Goal: Task Accomplishment & Management: Manage account settings

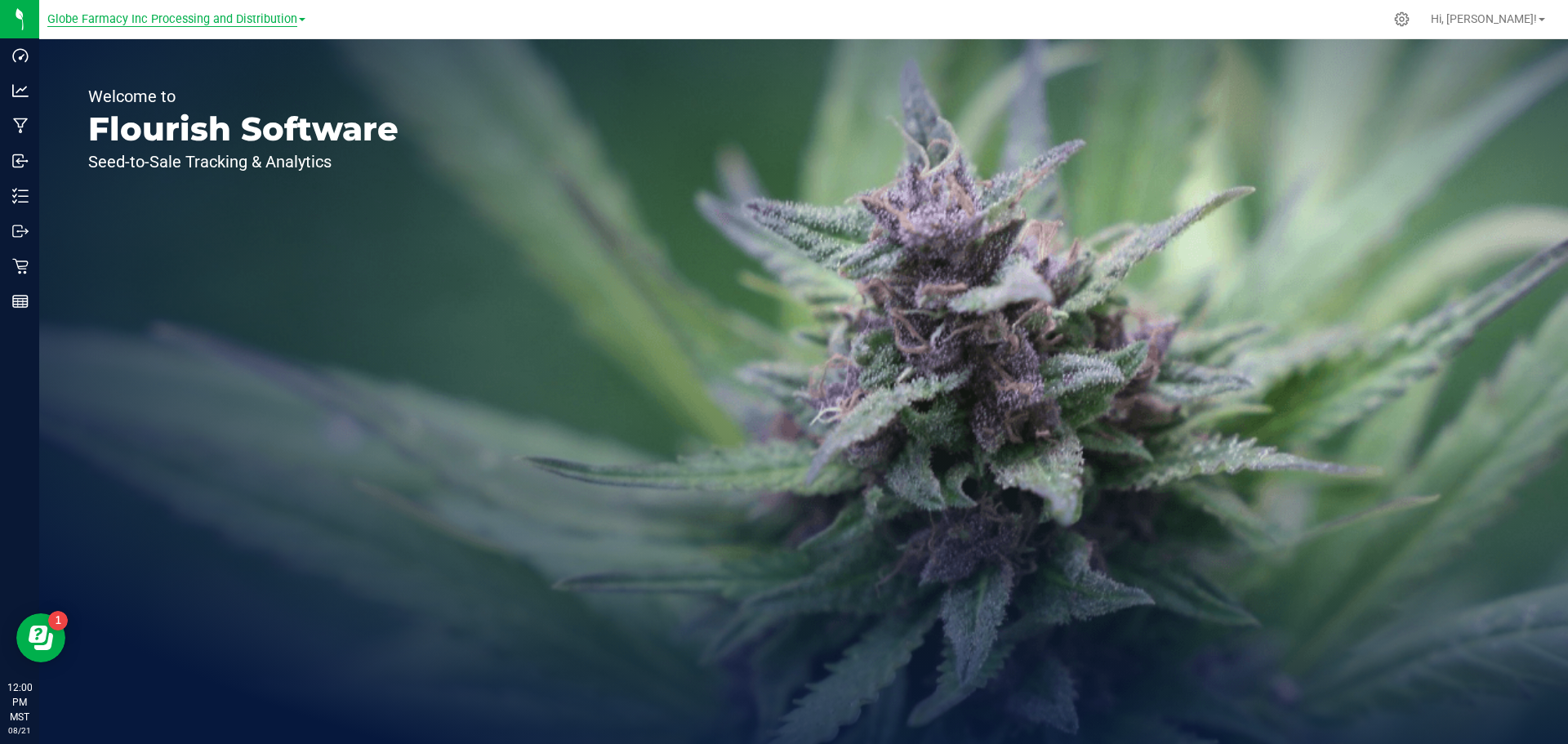
click at [200, 20] on span "Globe Farmacy Inc Processing and Distribution" at bounding box center [173, 20] width 250 height 15
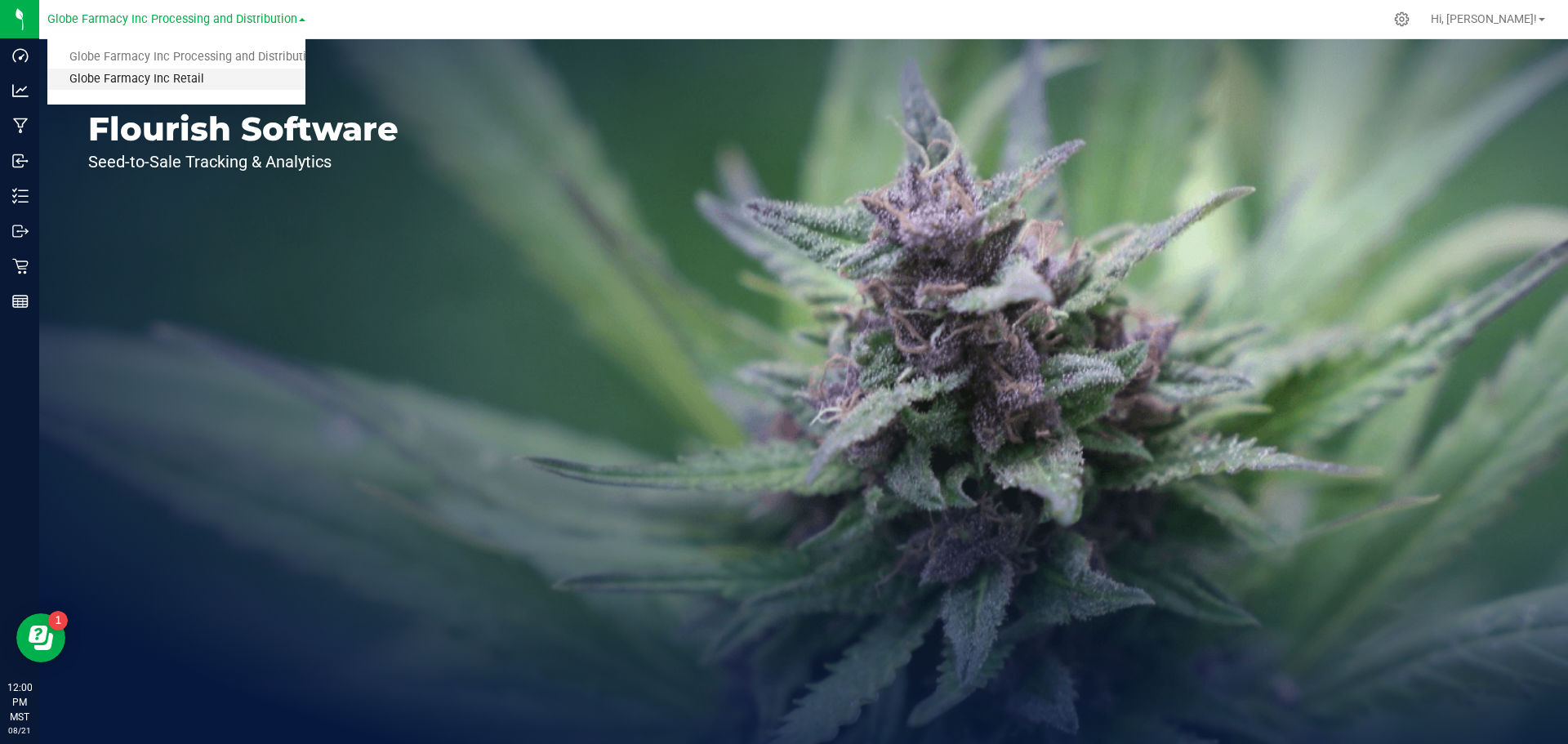
click at [163, 77] on link "Globe Farmacy Inc Retail" at bounding box center [177, 79] width 258 height 22
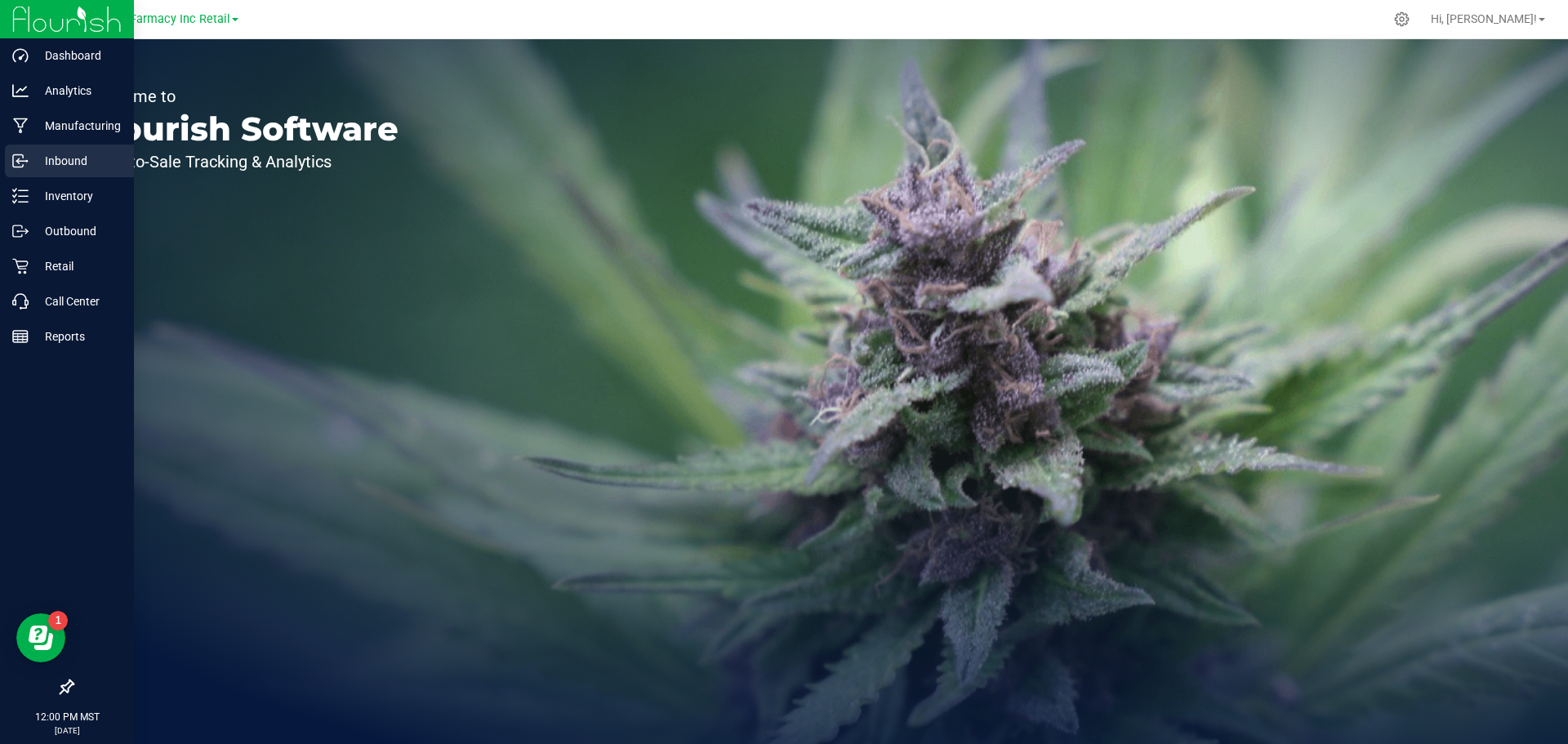
click at [53, 162] on p "Inbound" at bounding box center [77, 161] width 98 height 20
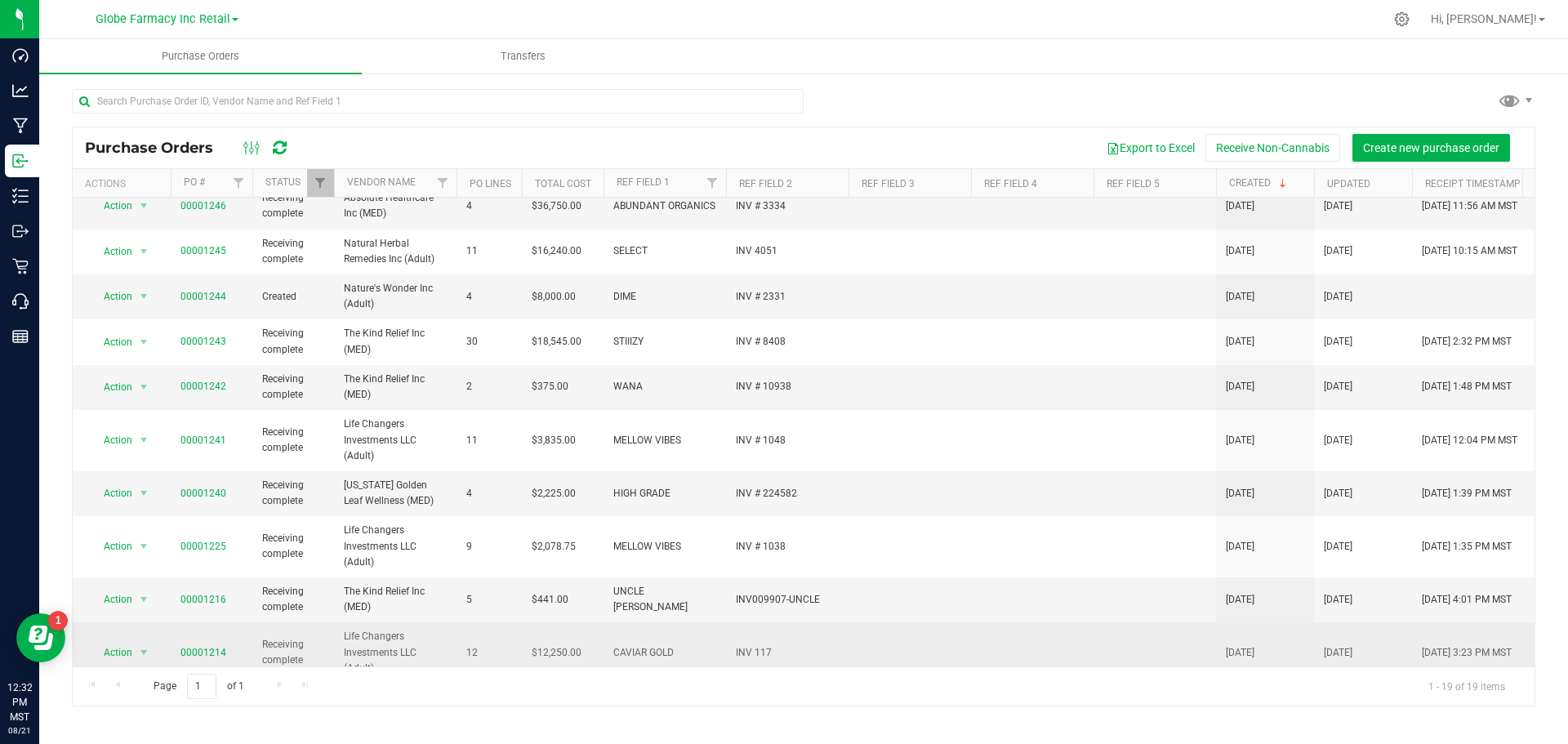
scroll to position [472, 0]
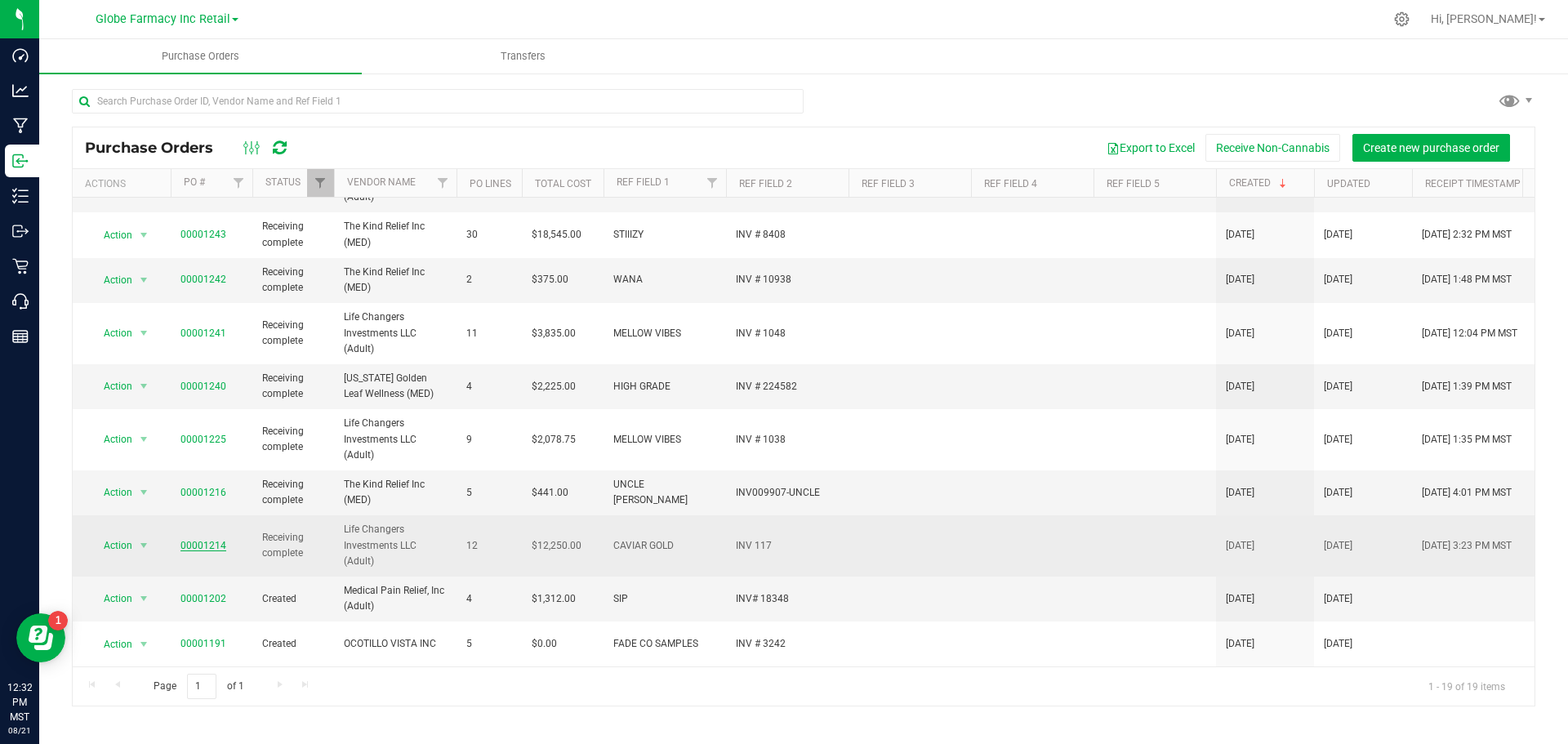
click at [194, 540] on link "00001214" at bounding box center [203, 546] width 46 height 12
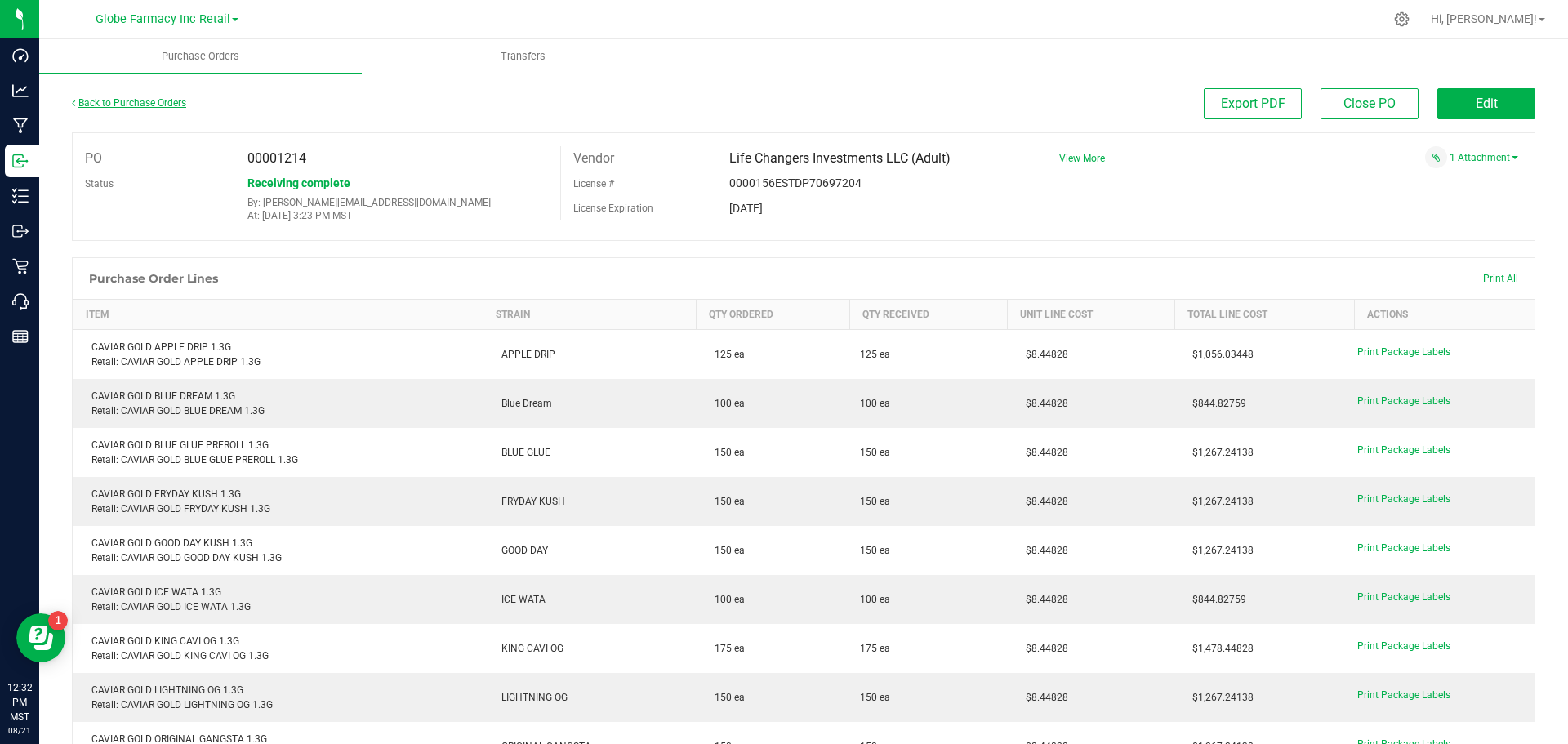
click at [147, 103] on link "Back to Purchase Orders" at bounding box center [129, 103] width 114 height 12
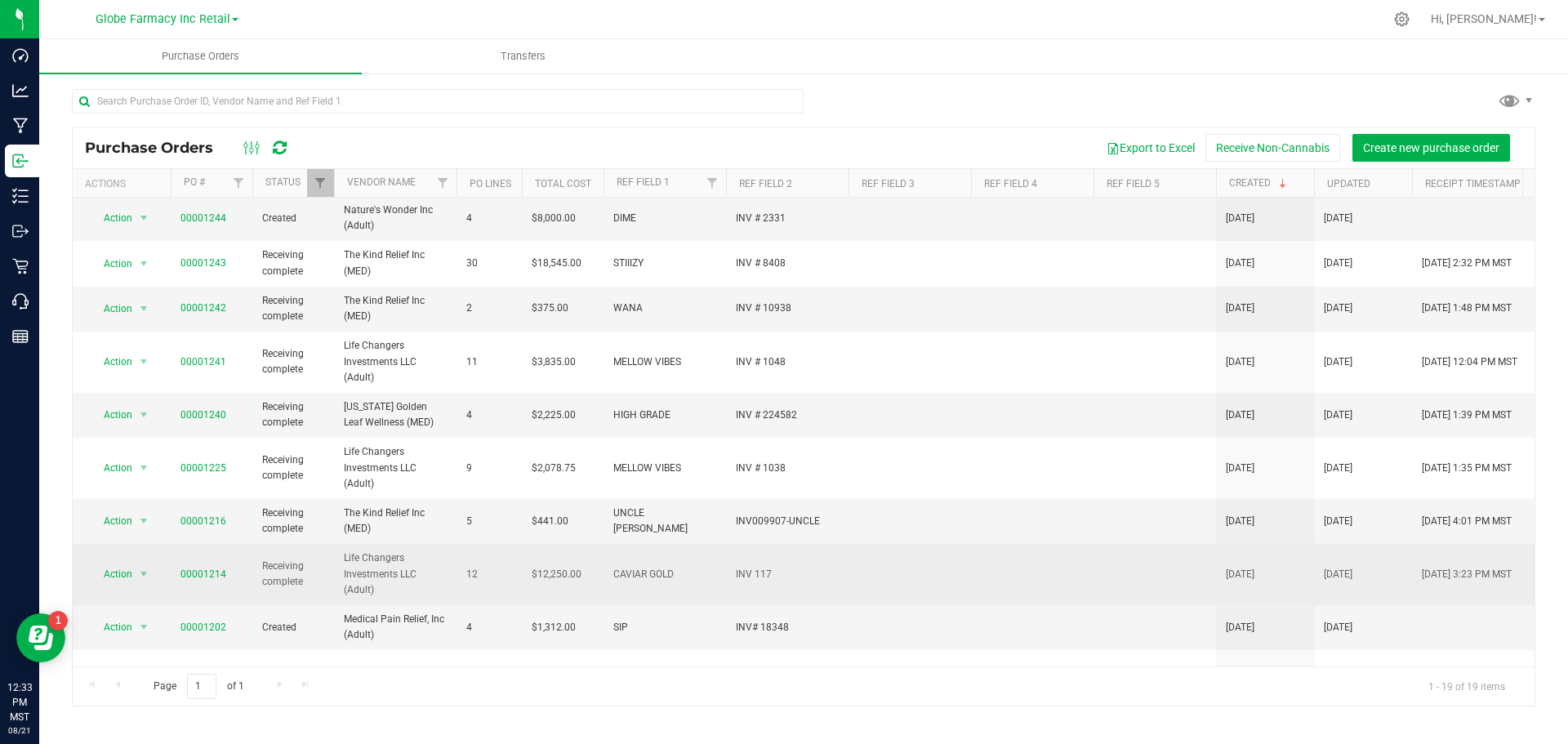
scroll to position [472, 0]
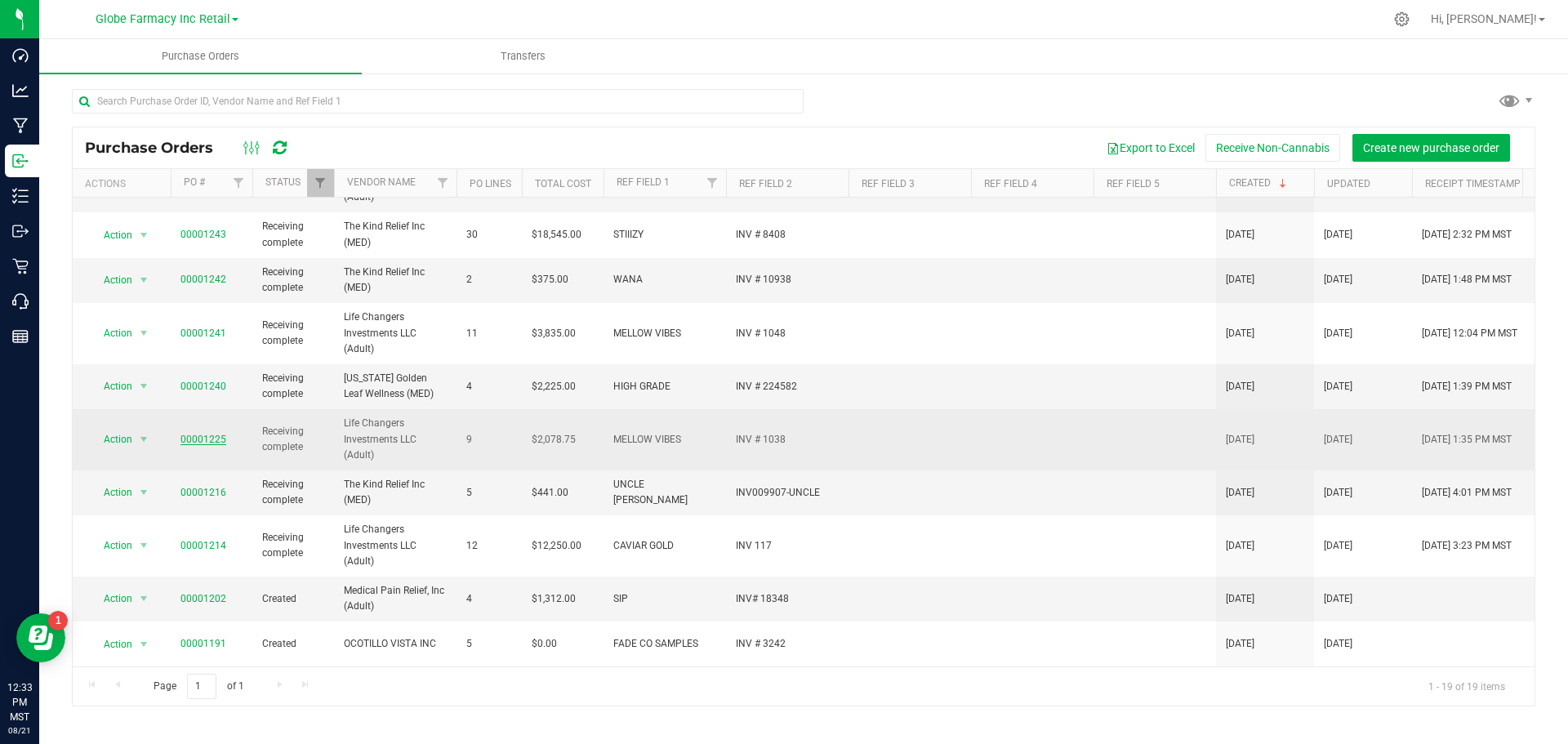
click at [197, 436] on link "00001225" at bounding box center [203, 439] width 46 height 12
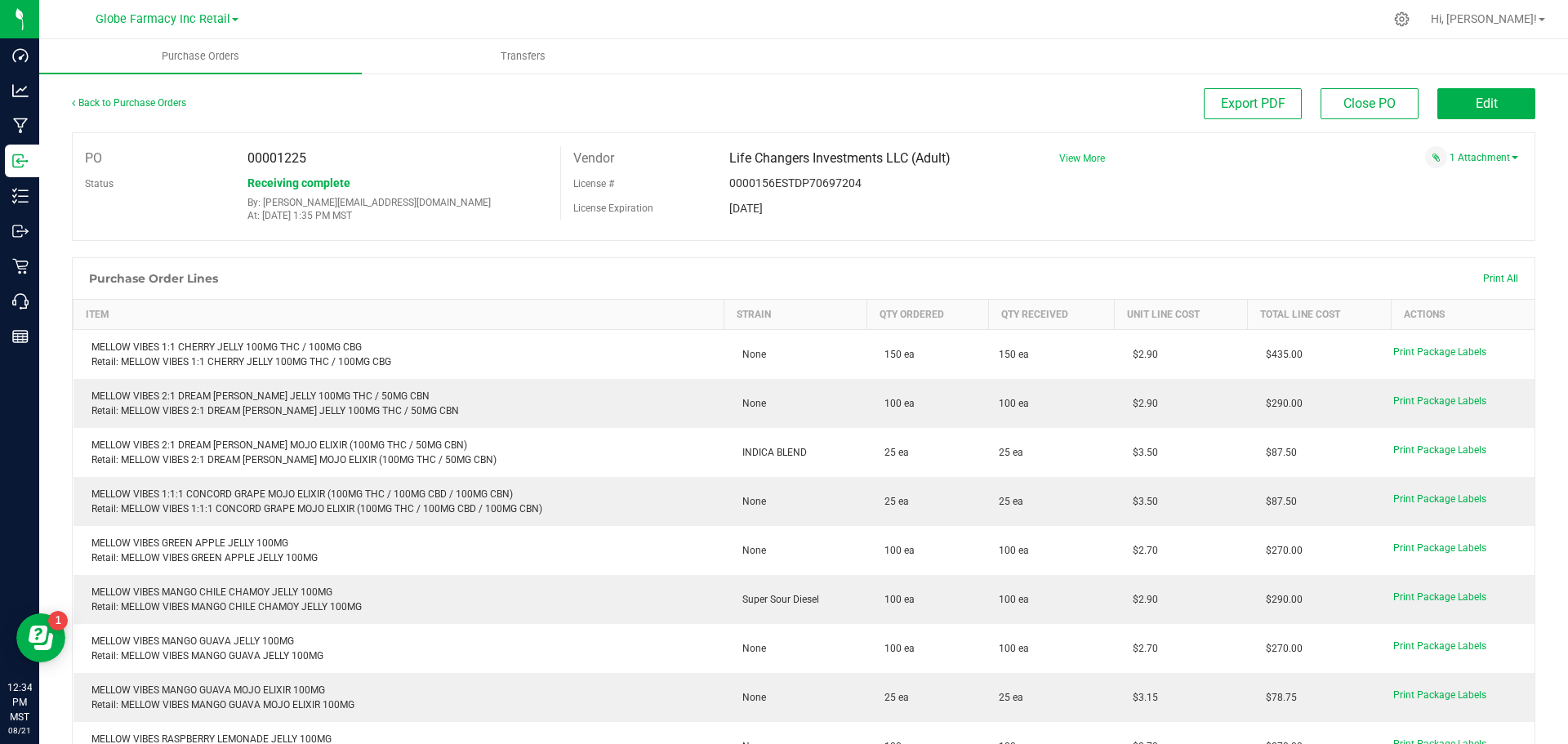
click at [1071, 158] on span "View More" at bounding box center [1082, 158] width 46 height 12
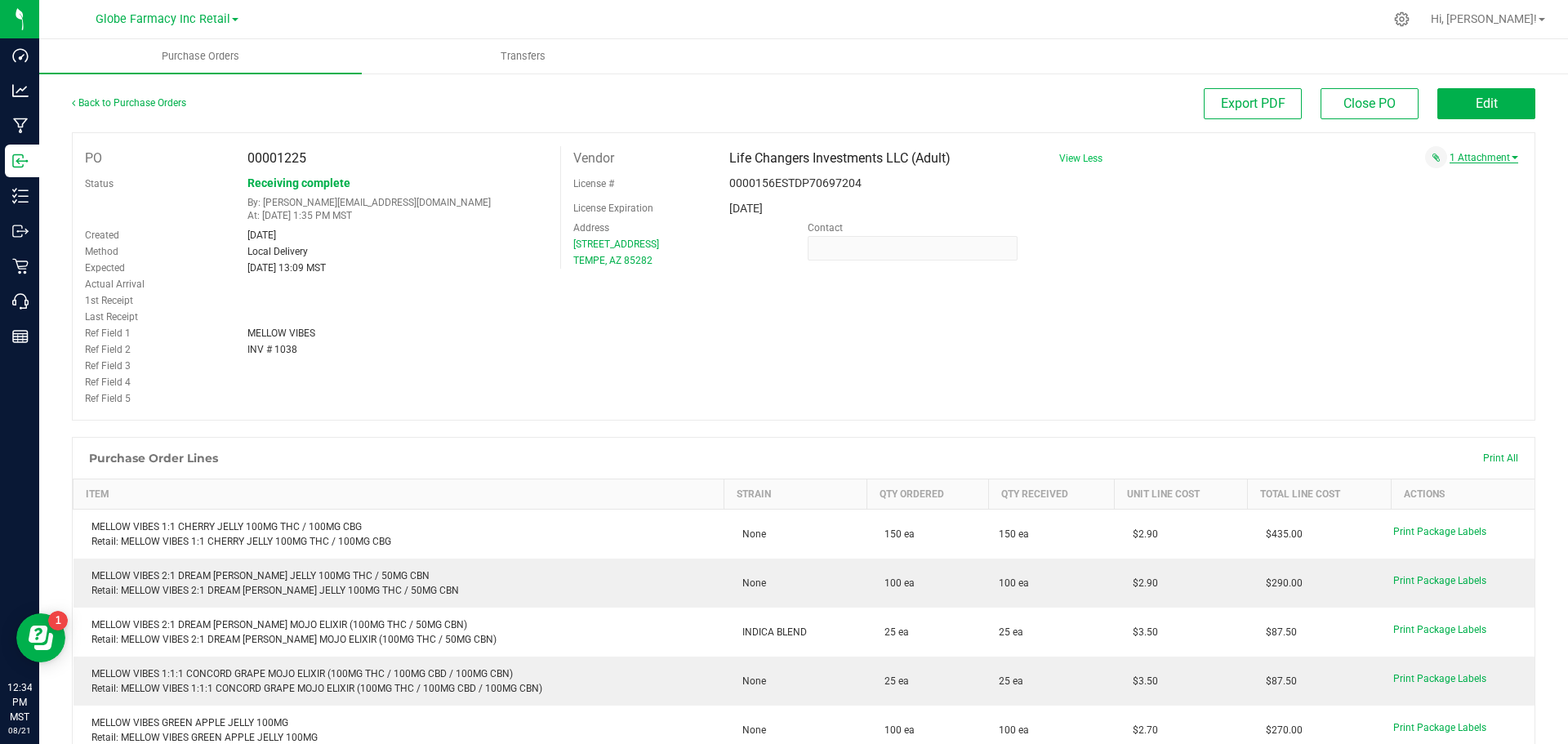
click at [1476, 158] on link "1 Attachment" at bounding box center [1483, 158] width 68 height 12
click at [1429, 178] on span "MELLOW VIBES INV 1038 [DATE].pdf" at bounding box center [1420, 178] width 144 height 11
click at [123, 103] on link "Back to Purchase Orders" at bounding box center [129, 103] width 114 height 12
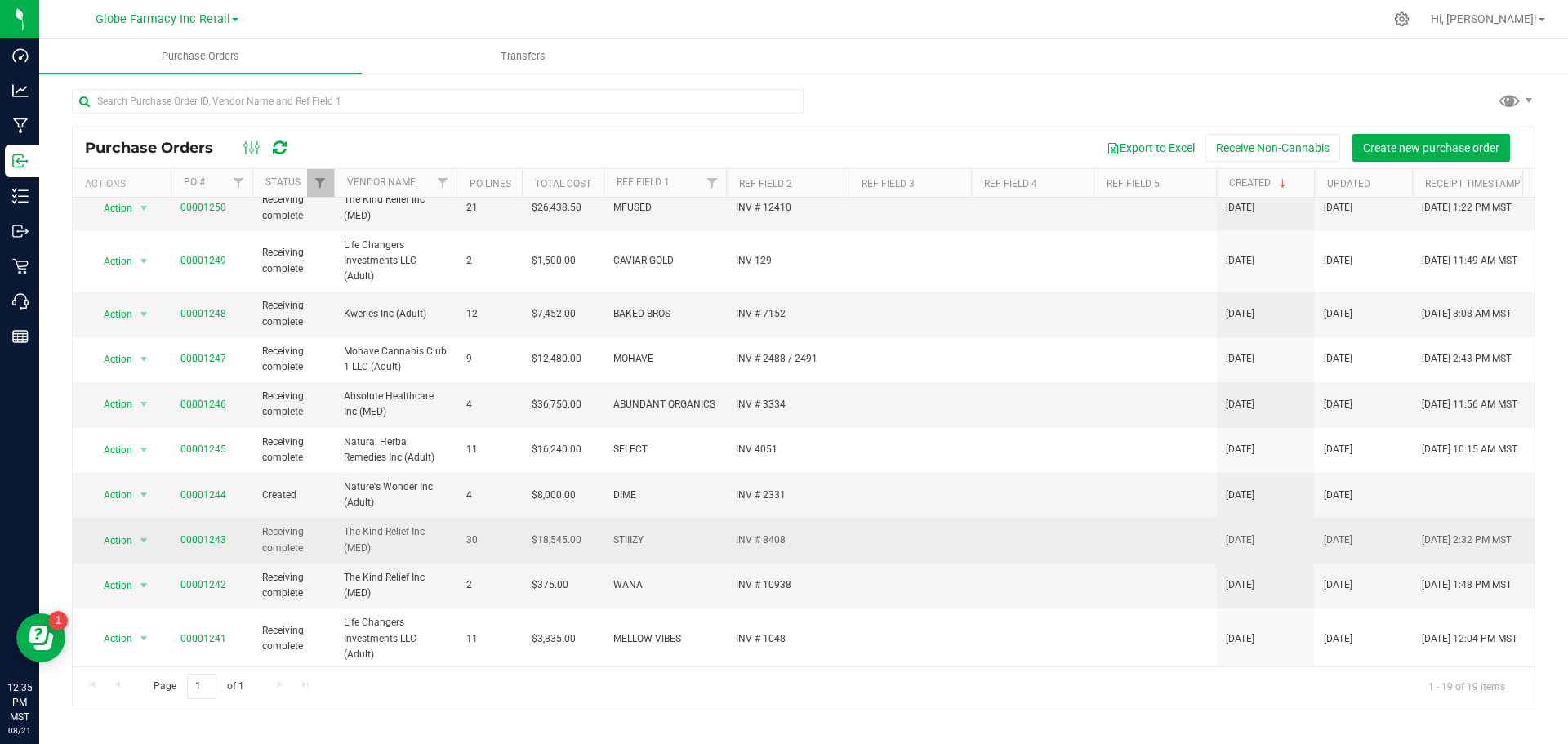
scroll to position [245, 0]
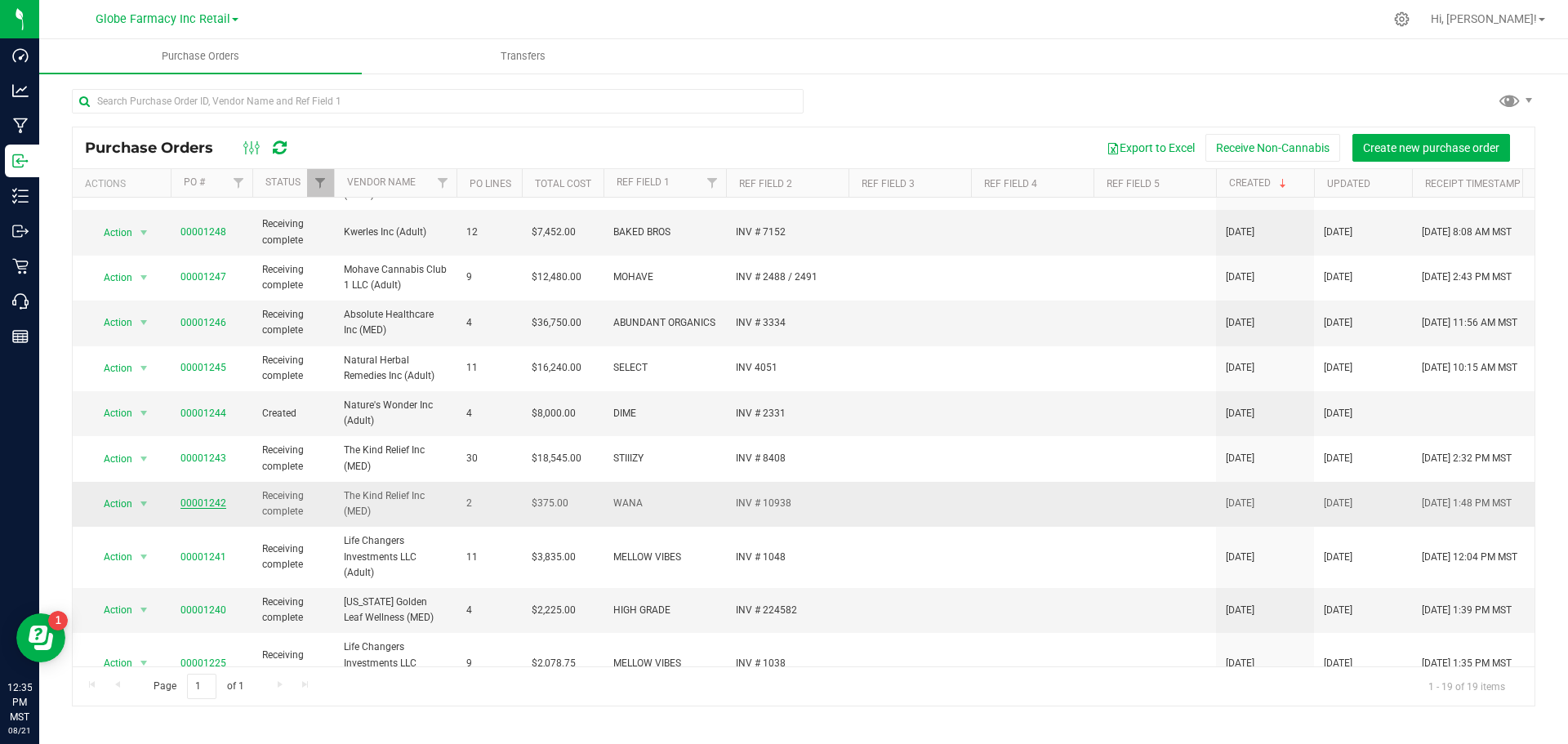
click at [212, 504] on link "00001242" at bounding box center [203, 503] width 46 height 12
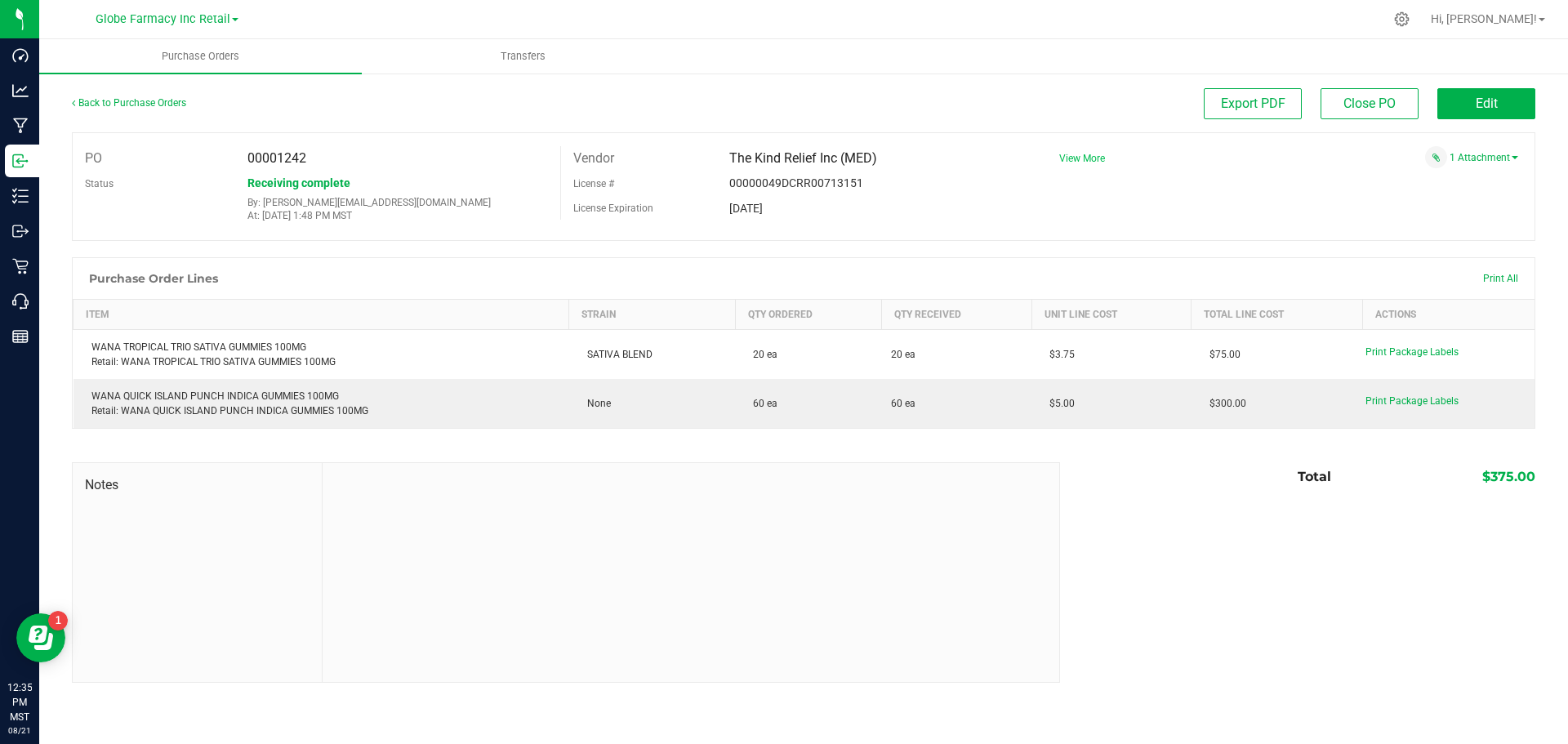
click at [1087, 159] on span "View More" at bounding box center [1082, 158] width 46 height 12
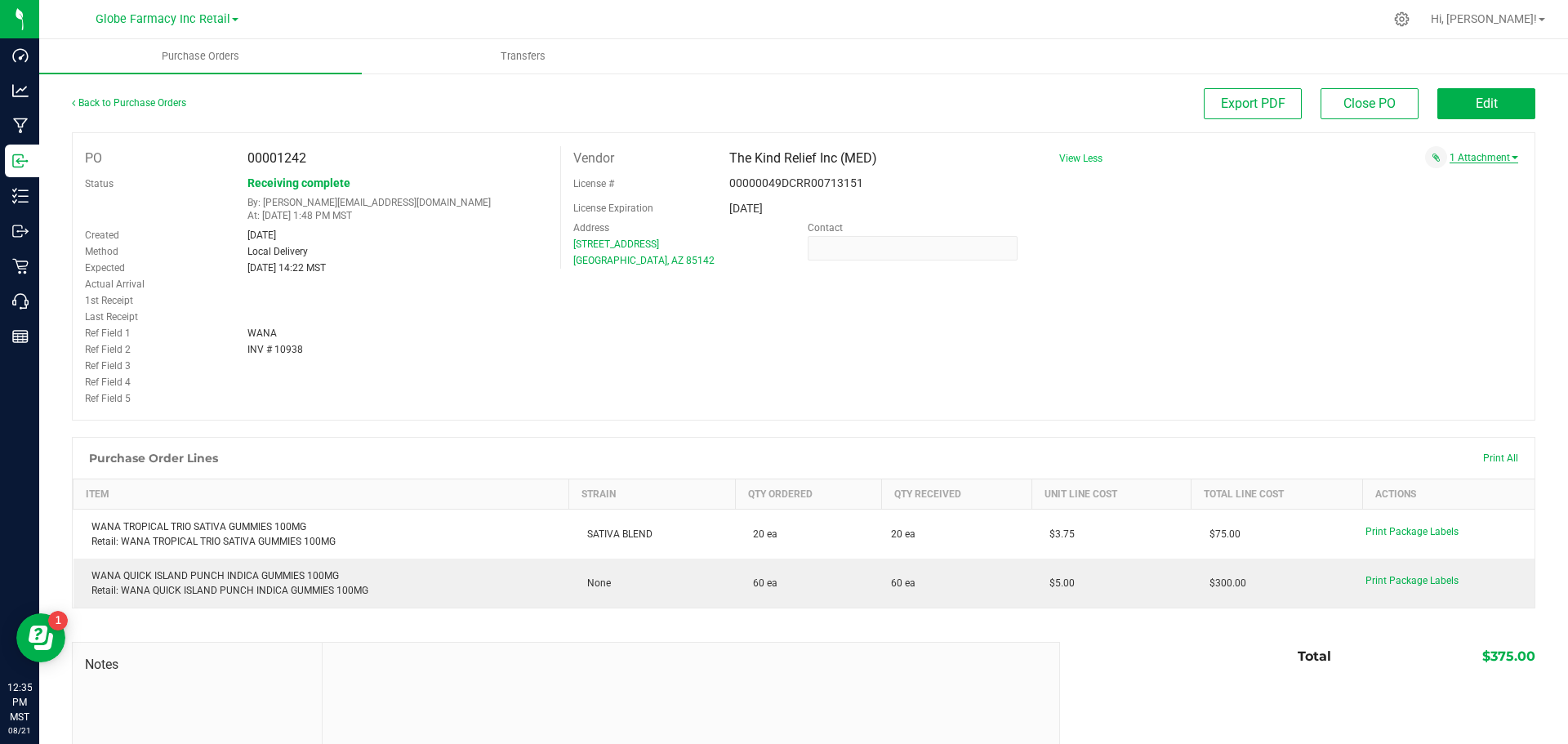
click at [1468, 153] on link "1 Attachment" at bounding box center [1483, 158] width 68 height 12
click at [1416, 174] on span "WANA INV # 10938 [DATE].pdf" at bounding box center [1430, 178] width 122 height 11
click at [1475, 98] on span "Edit" at bounding box center [1486, 103] width 22 height 16
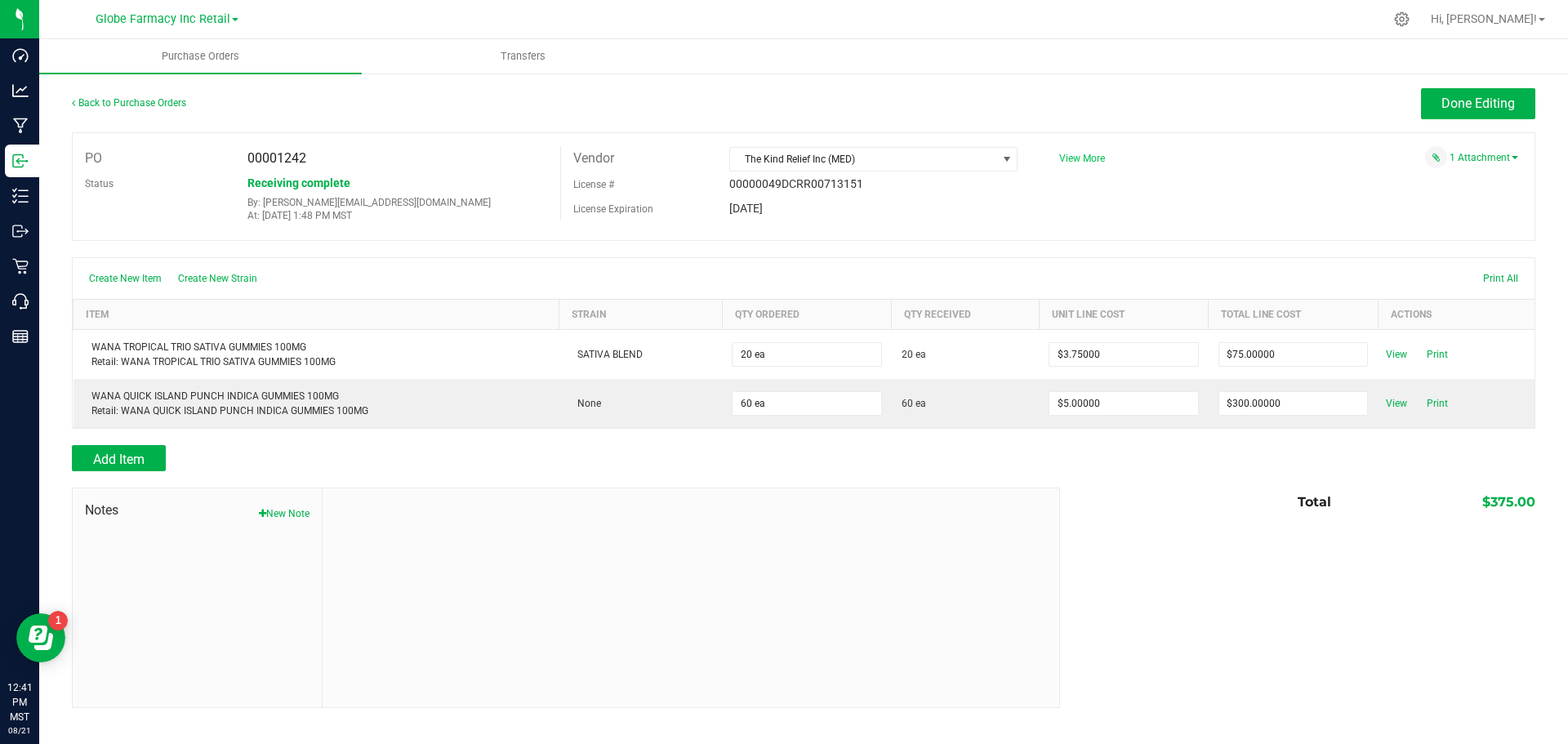
click at [1089, 162] on span "View More" at bounding box center [1082, 158] width 46 height 12
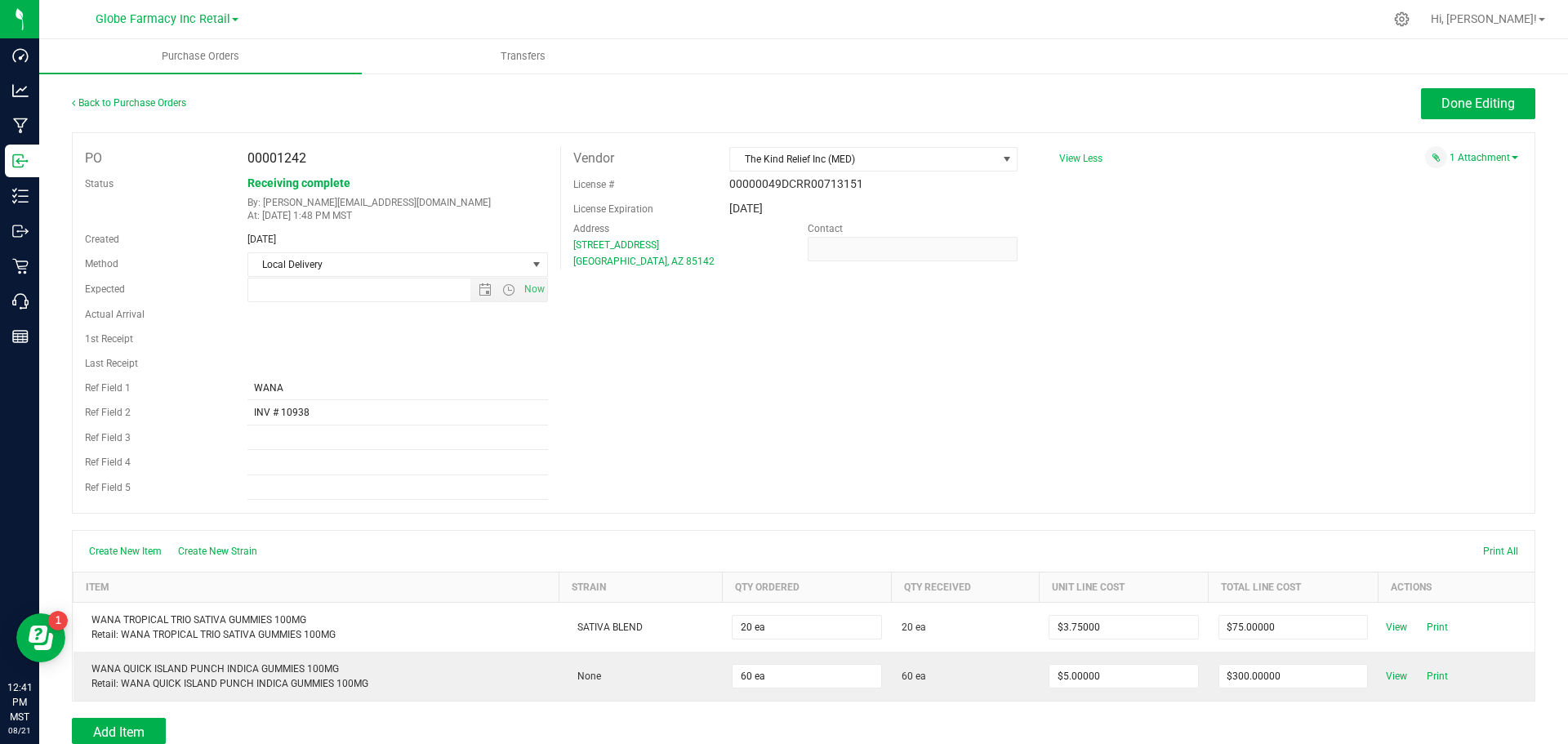
type input "[DATE] 2:22 PM"
click at [316, 409] on input "INV # 10938" at bounding box center [397, 413] width 301 height 24
paste input "010120-WANA"
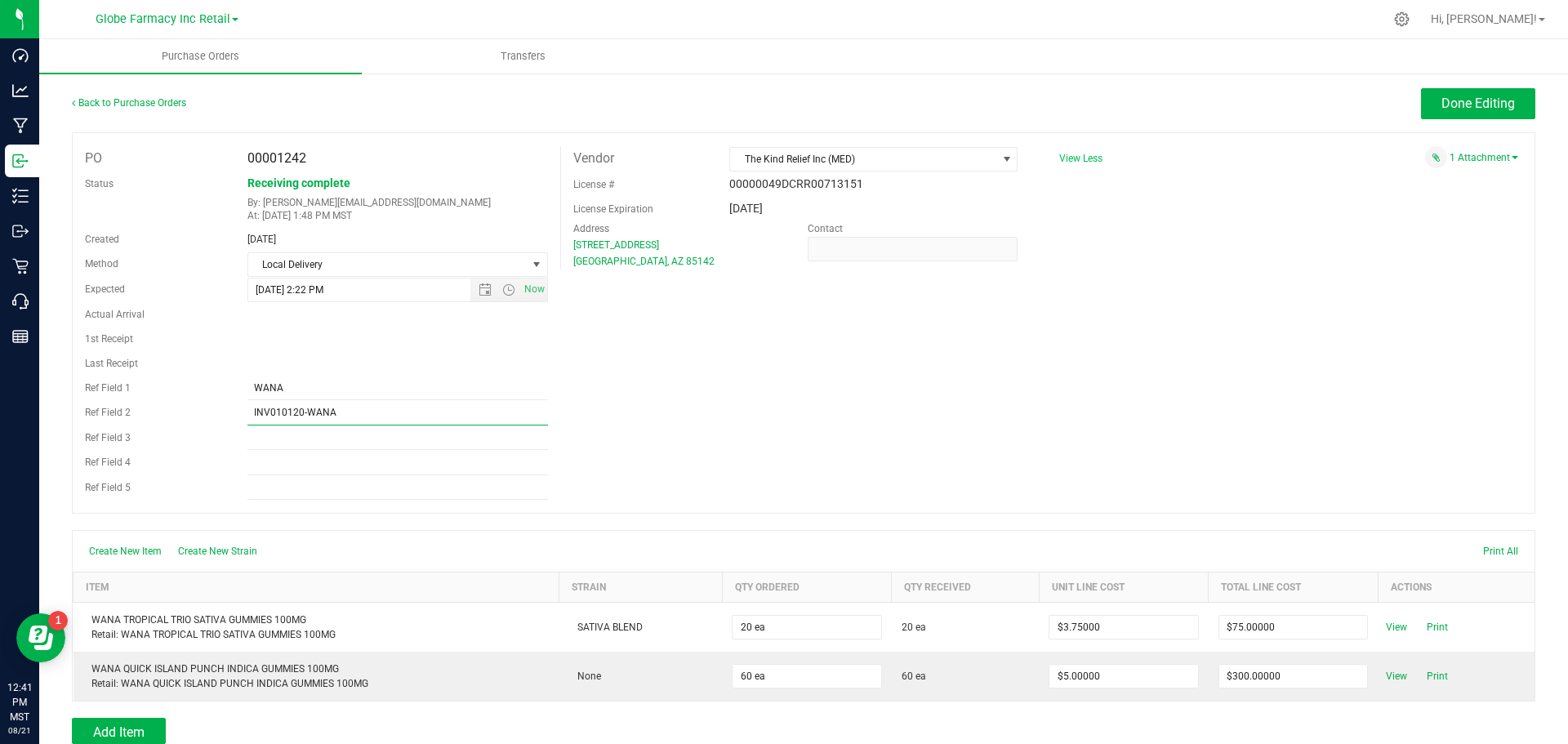
type input "INV010120-WANA"
click at [919, 413] on div "PO 00001242 Status Receiving complete By: [EMAIL_ADDRESS][DOMAIN_NAME] At: [DAT…" at bounding box center [804, 322] width 1464 height 382
click at [1472, 104] on span "Done Editing" at bounding box center [1477, 103] width 73 height 16
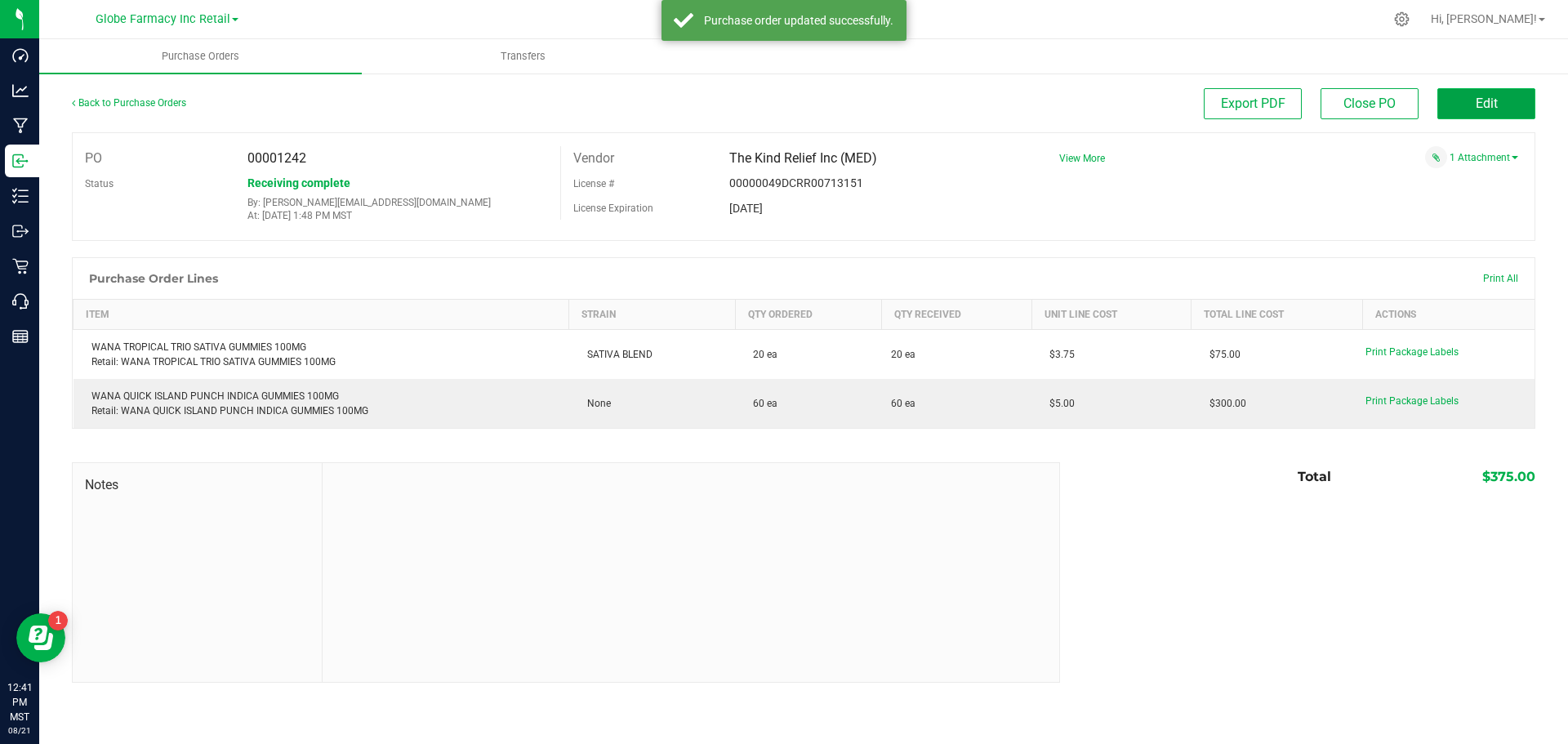
click at [1478, 112] on button "Edit" at bounding box center [1486, 103] width 98 height 31
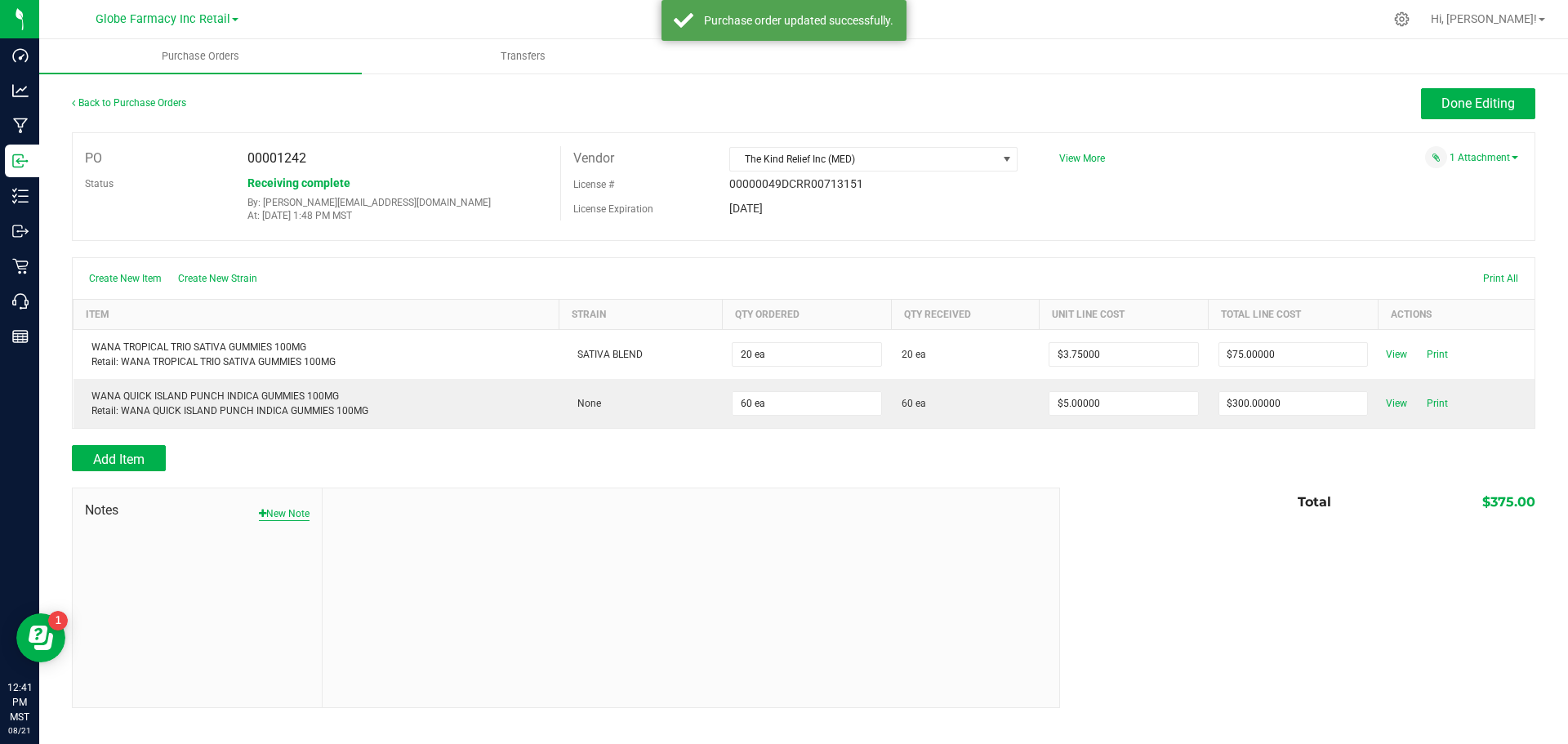
click at [298, 511] on button "New Note" at bounding box center [284, 513] width 51 height 15
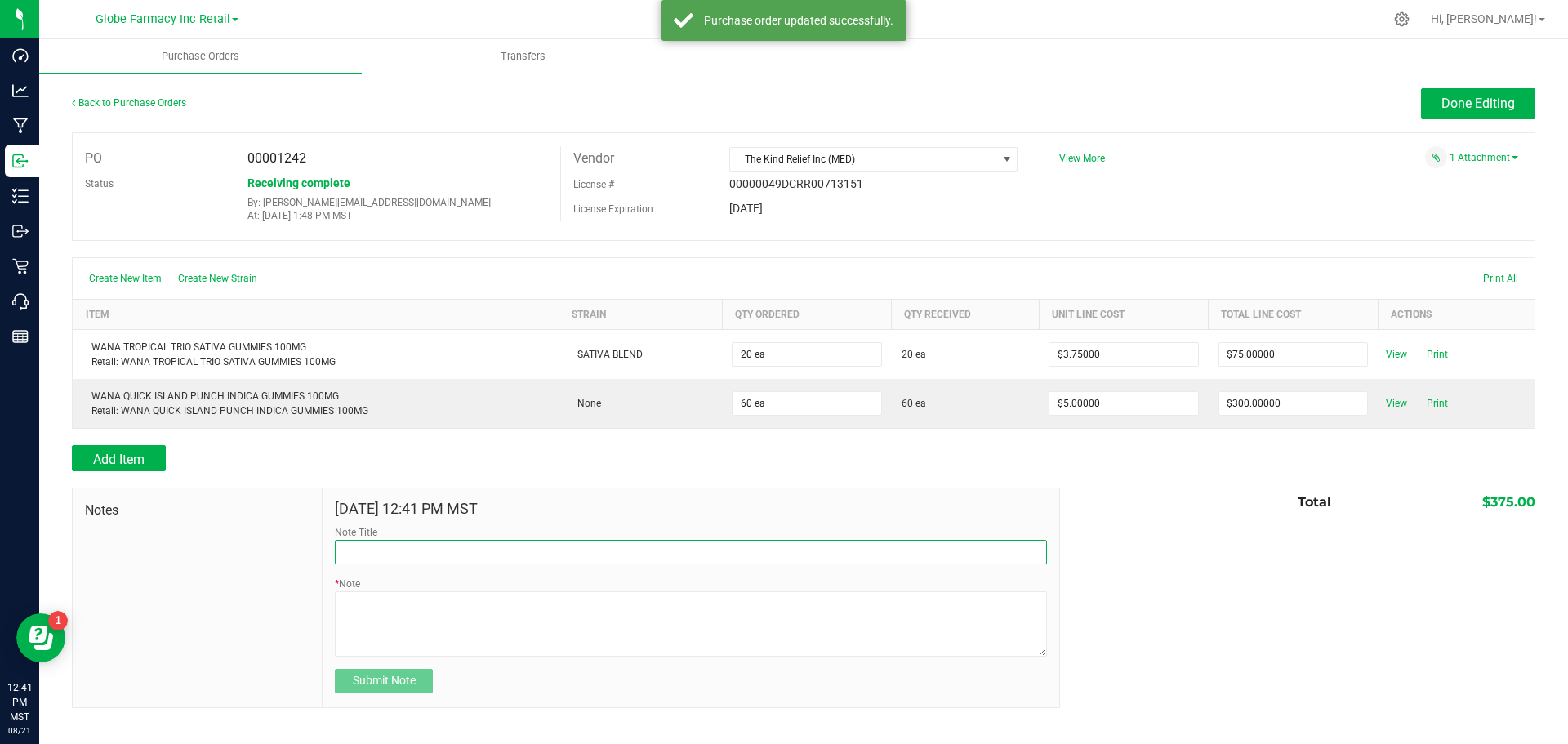
click at [457, 554] on input "Note Title" at bounding box center [690, 552] width 712 height 24
type input "Docusign"
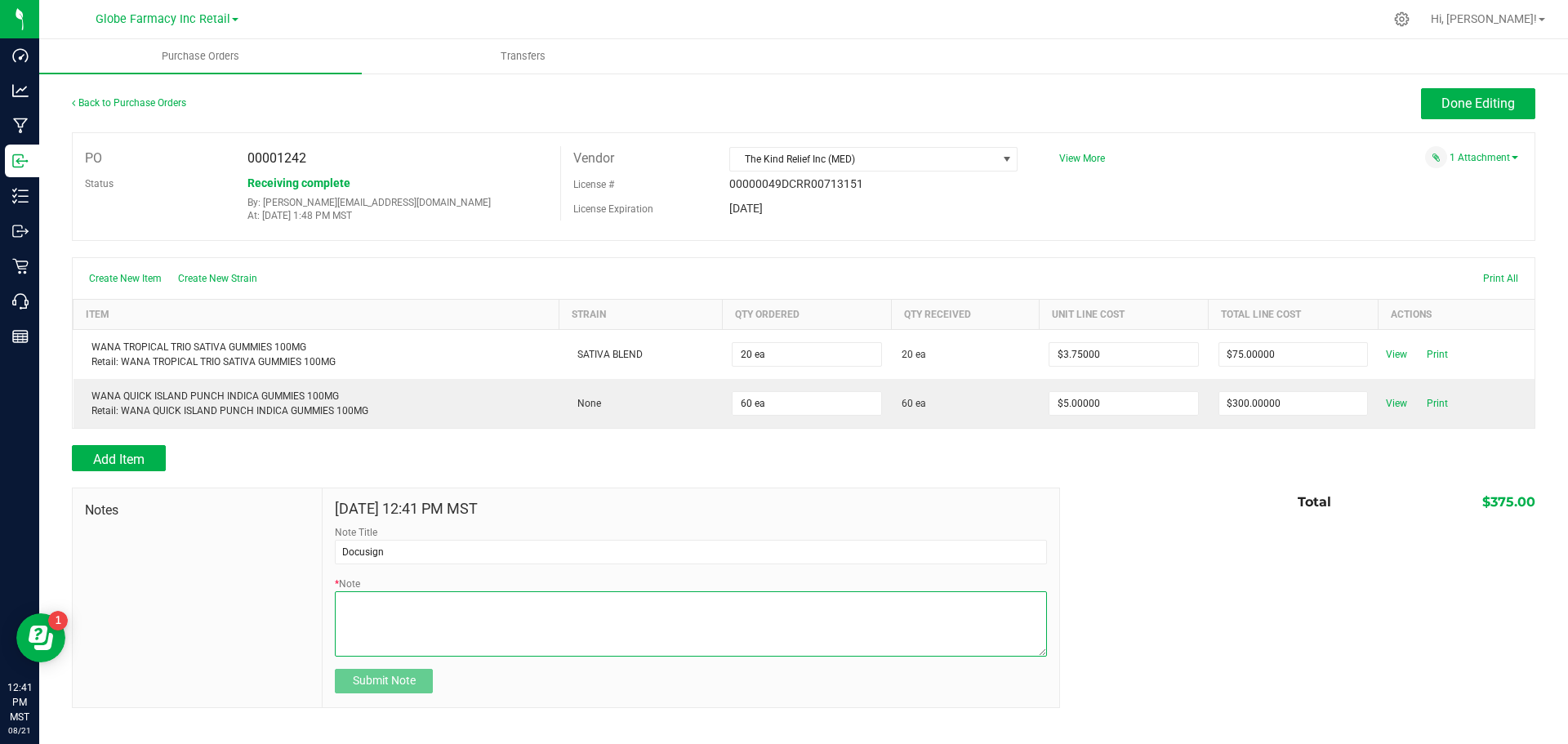
click at [434, 620] on textarea "* Note" at bounding box center [690, 623] width 712 height 65
type textarea "375.00"
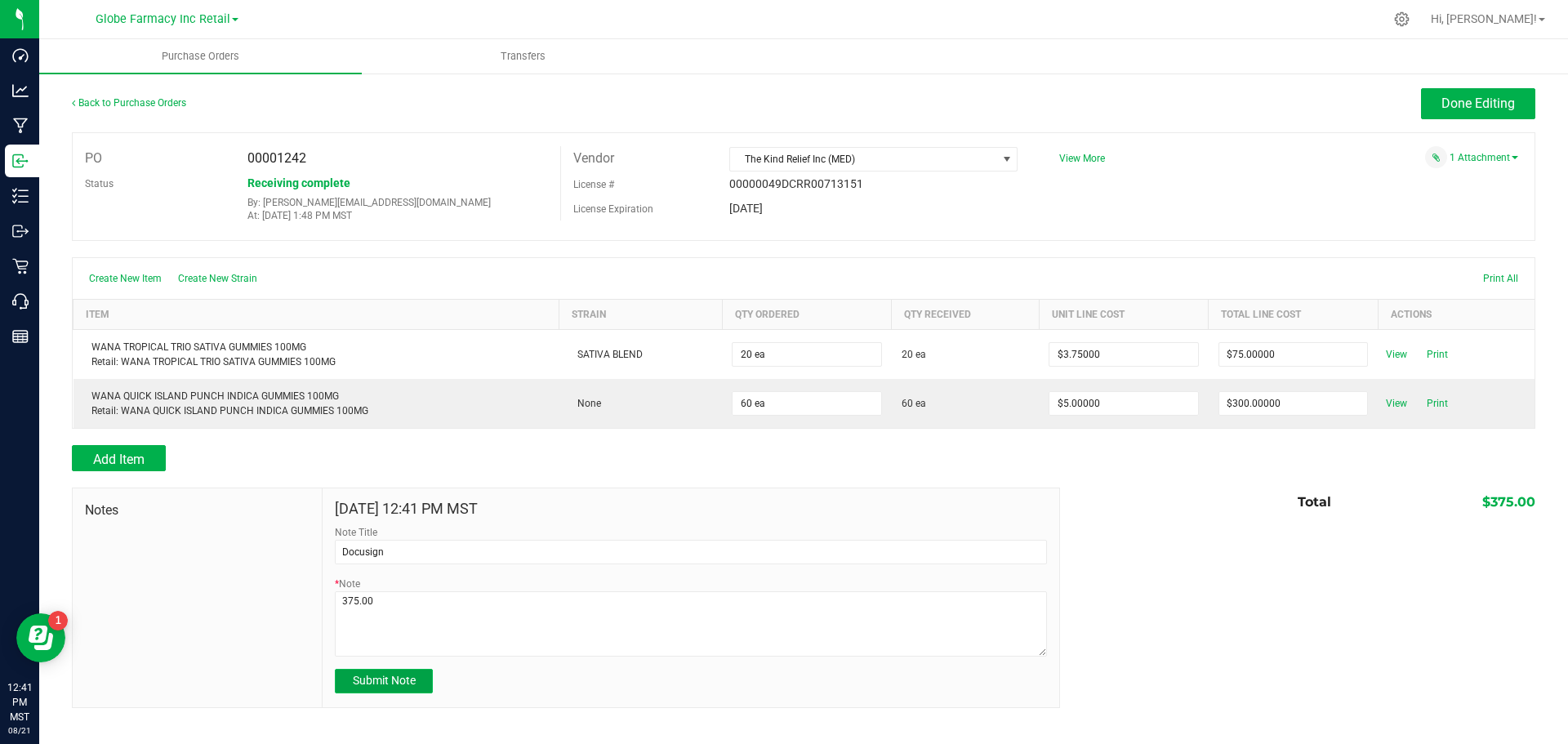
click at [373, 676] on span "Submit Note" at bounding box center [384, 680] width 62 height 13
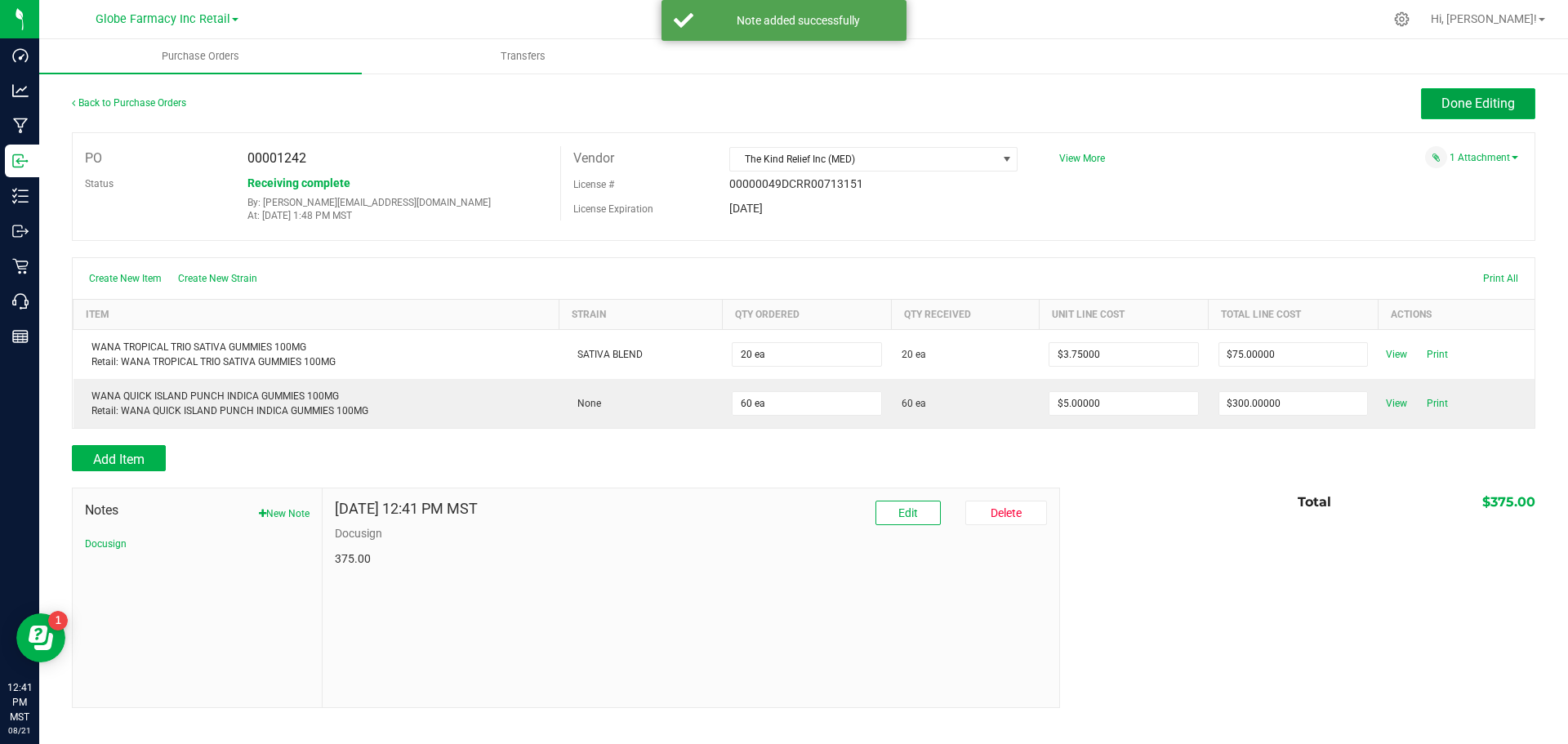
click at [1481, 107] on span "Done Editing" at bounding box center [1477, 103] width 73 height 16
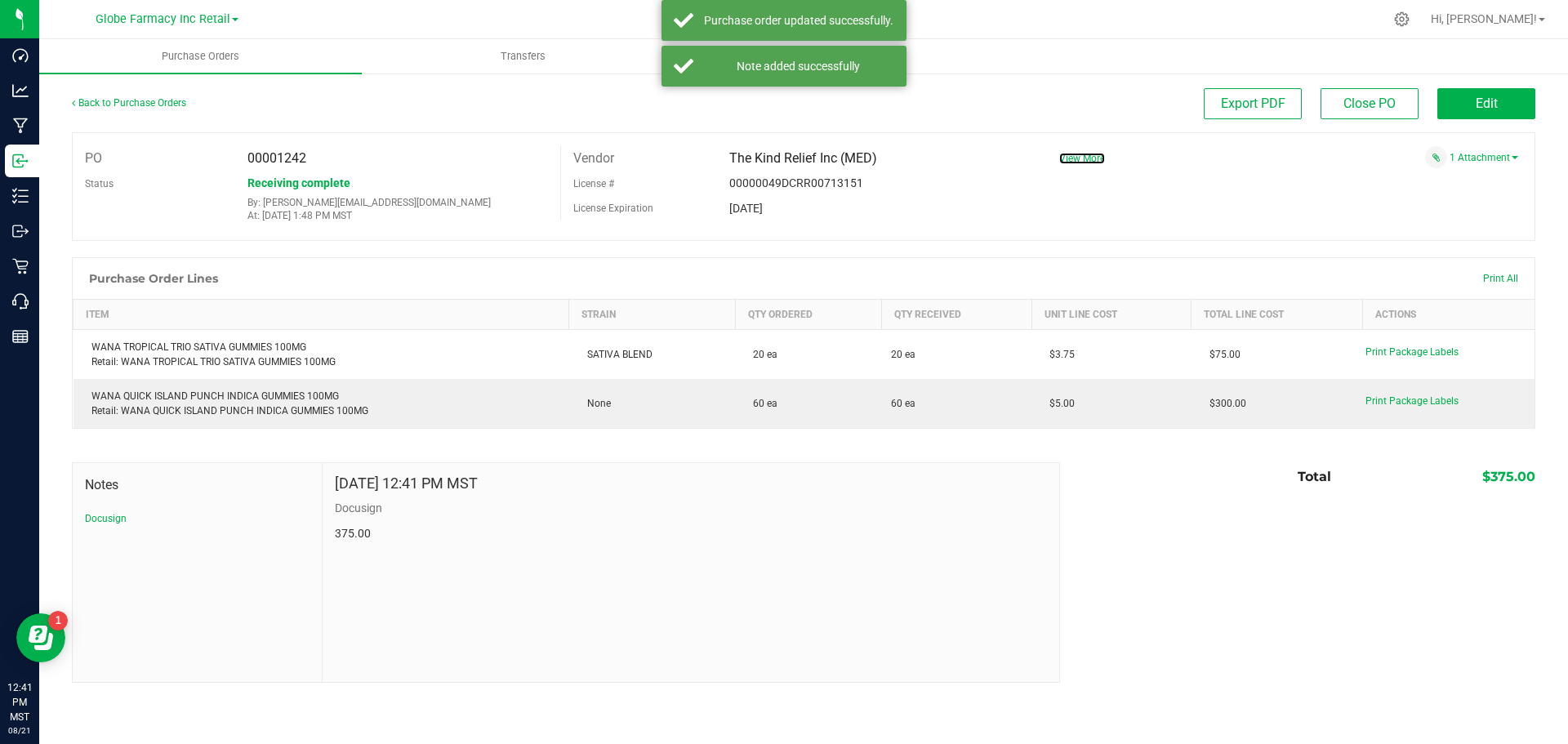
drag, startPoint x: 1089, startPoint y: 161, endPoint x: 1044, endPoint y: 176, distance: 47.4
click at [1089, 161] on span "View More" at bounding box center [1082, 158] width 46 height 12
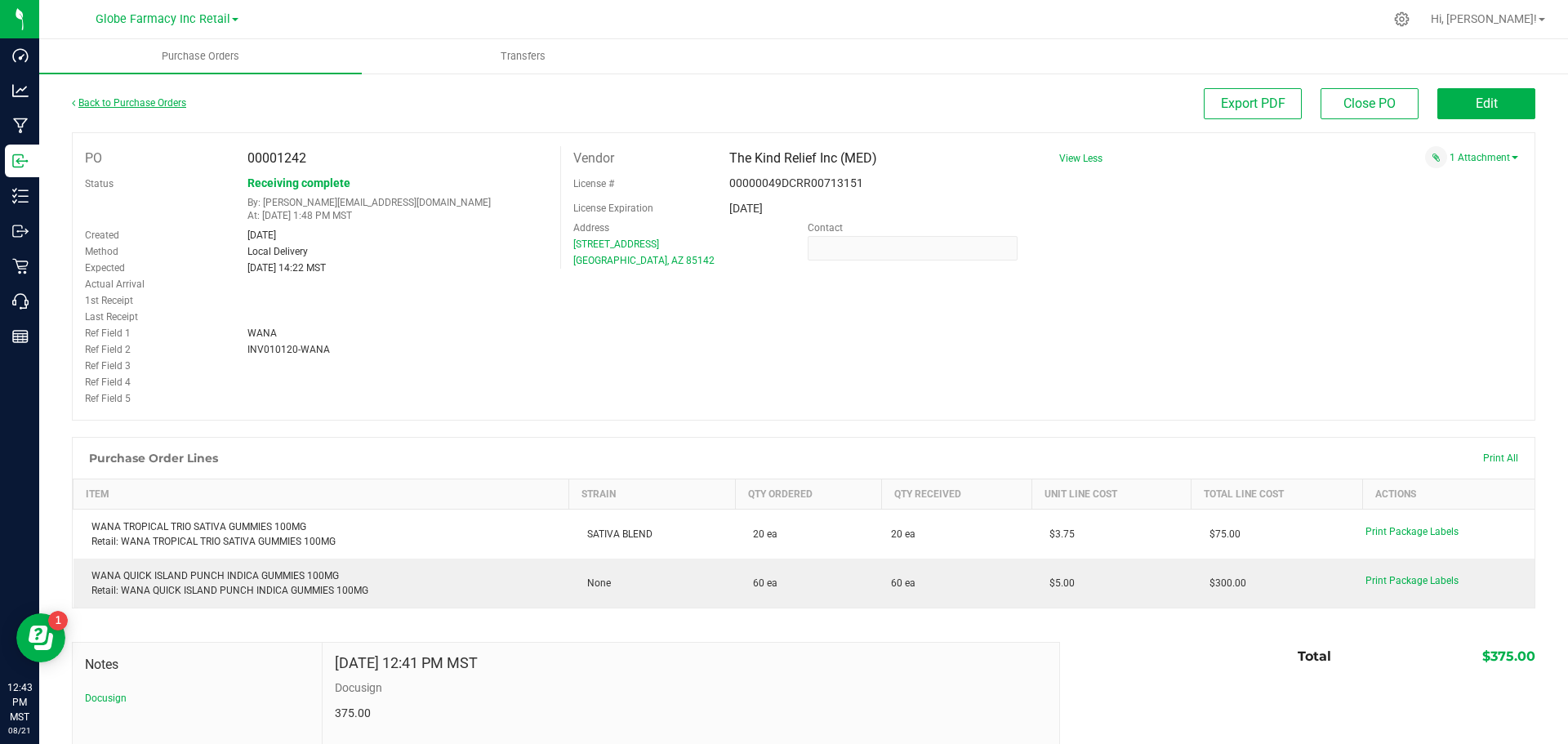
click at [145, 100] on link "Back to Purchase Orders" at bounding box center [129, 103] width 114 height 12
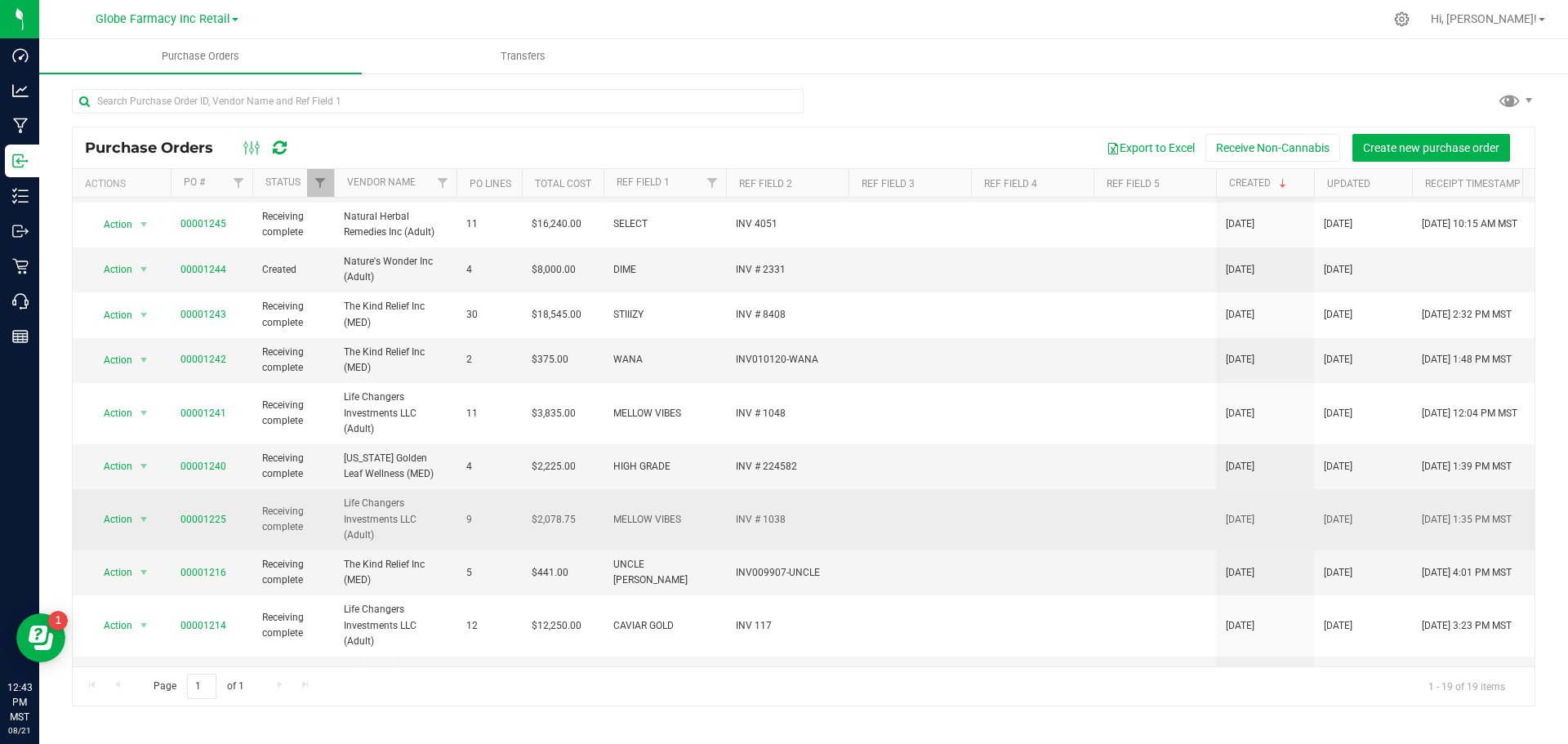
scroll to position [472, 0]
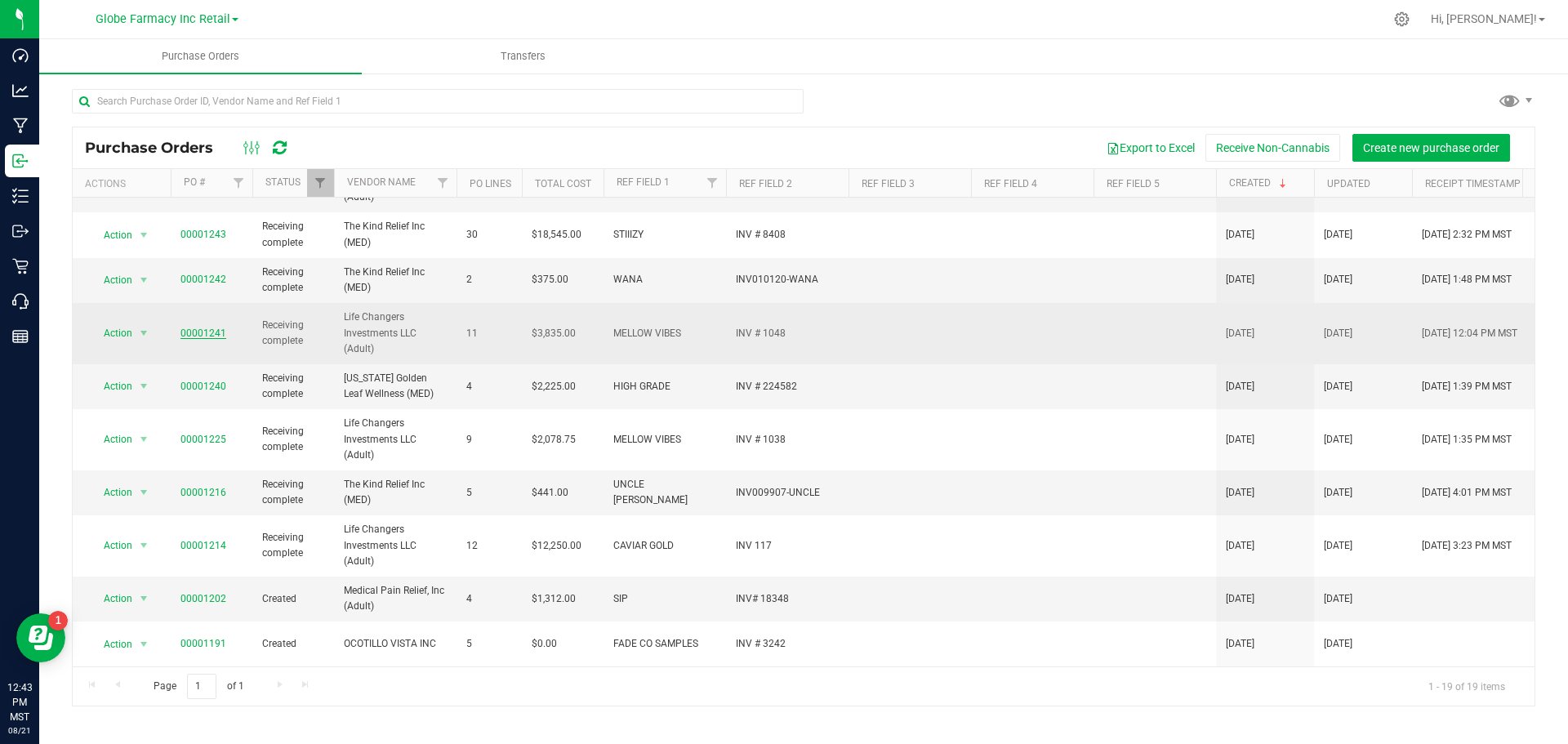
click at [188, 327] on link "00001241" at bounding box center [203, 333] width 46 height 12
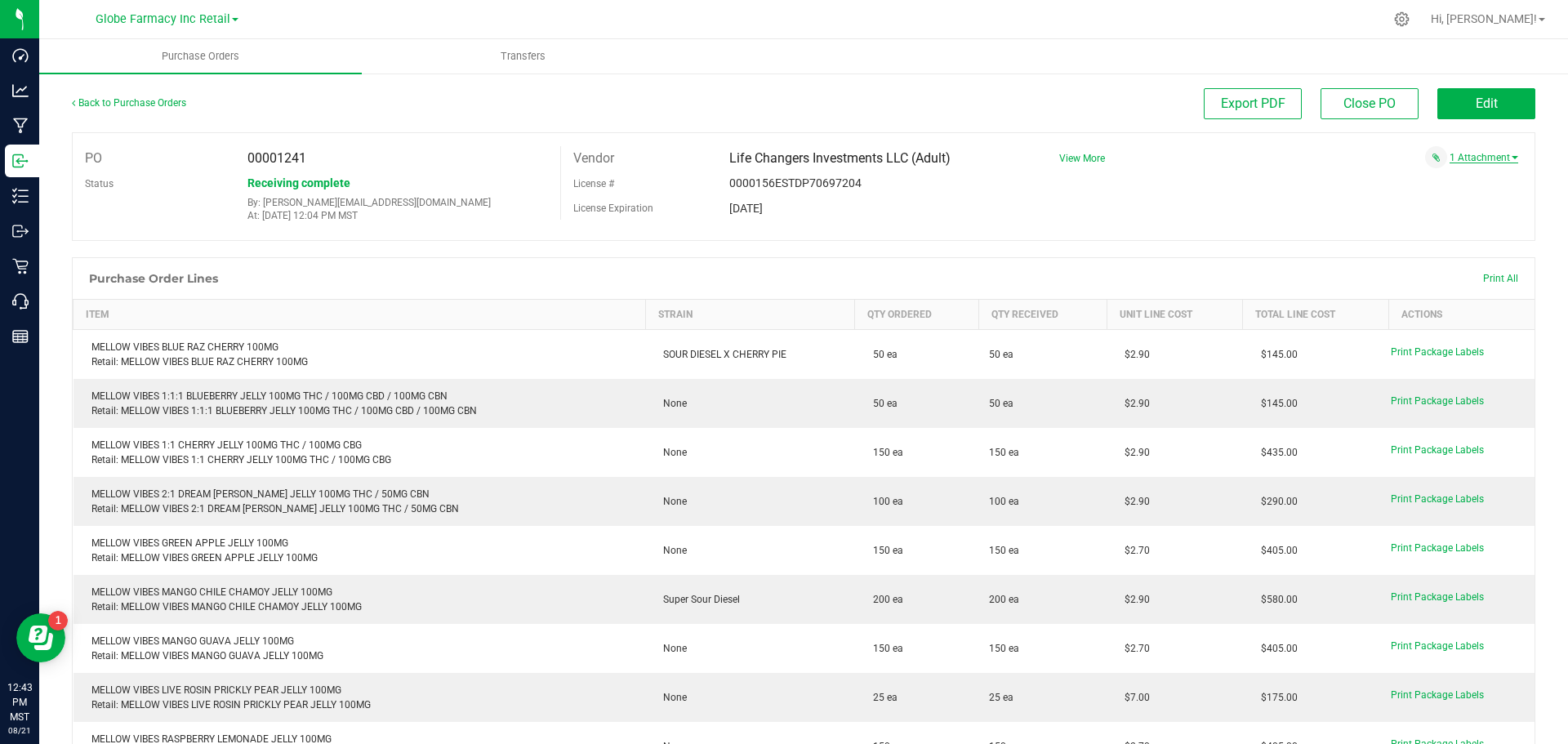
click at [1479, 159] on link "1 Attachment" at bounding box center [1483, 158] width 68 height 12
click at [1419, 175] on span "MELLOW VIBES INV 1048 [DATE].pdf" at bounding box center [1420, 178] width 144 height 11
click at [1427, 181] on span "MELLOW VIBES INV 1048 [DATE].pdf" at bounding box center [1420, 178] width 144 height 11
click at [1075, 157] on span "View More" at bounding box center [1082, 158] width 46 height 12
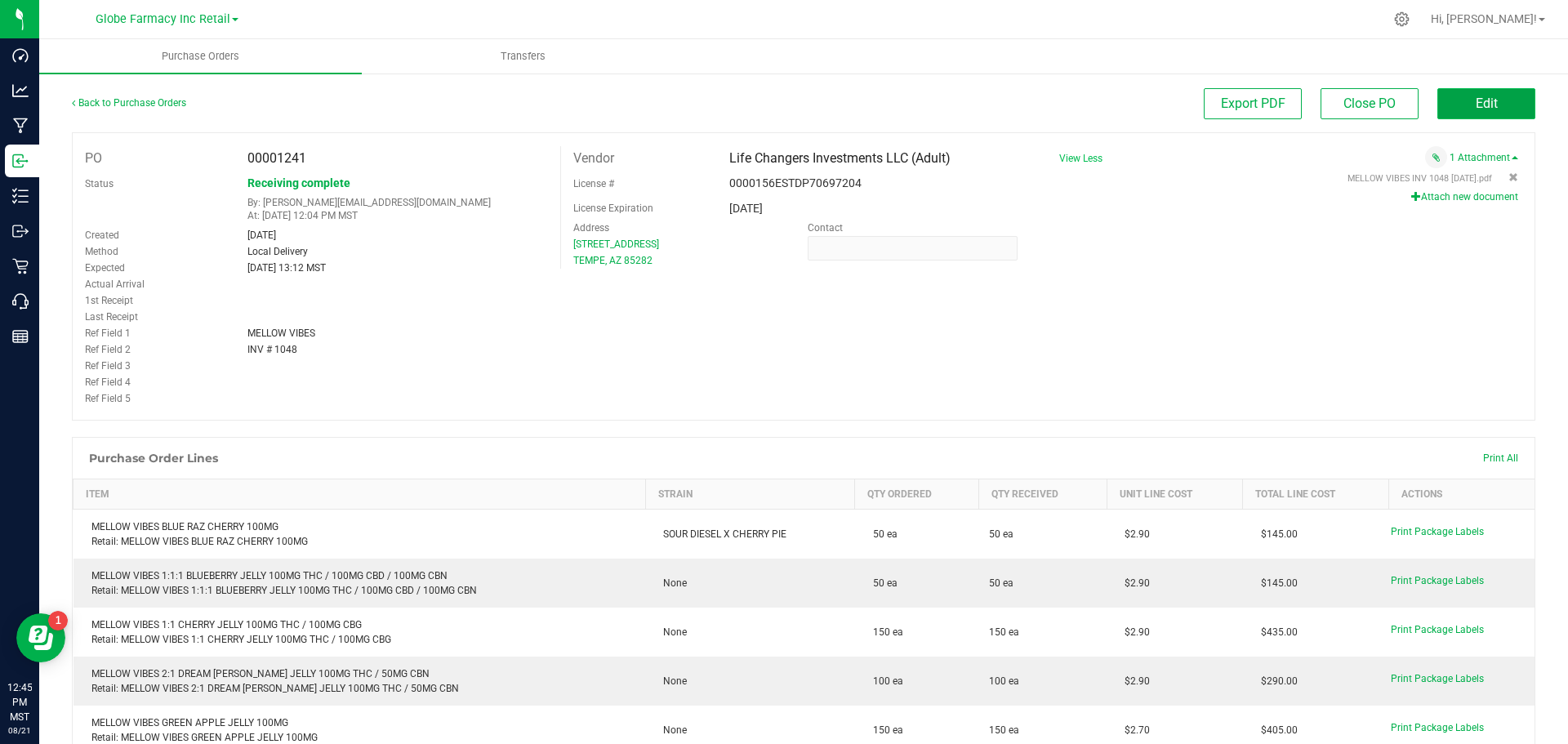
click at [1481, 105] on span "Edit" at bounding box center [1486, 103] width 22 height 16
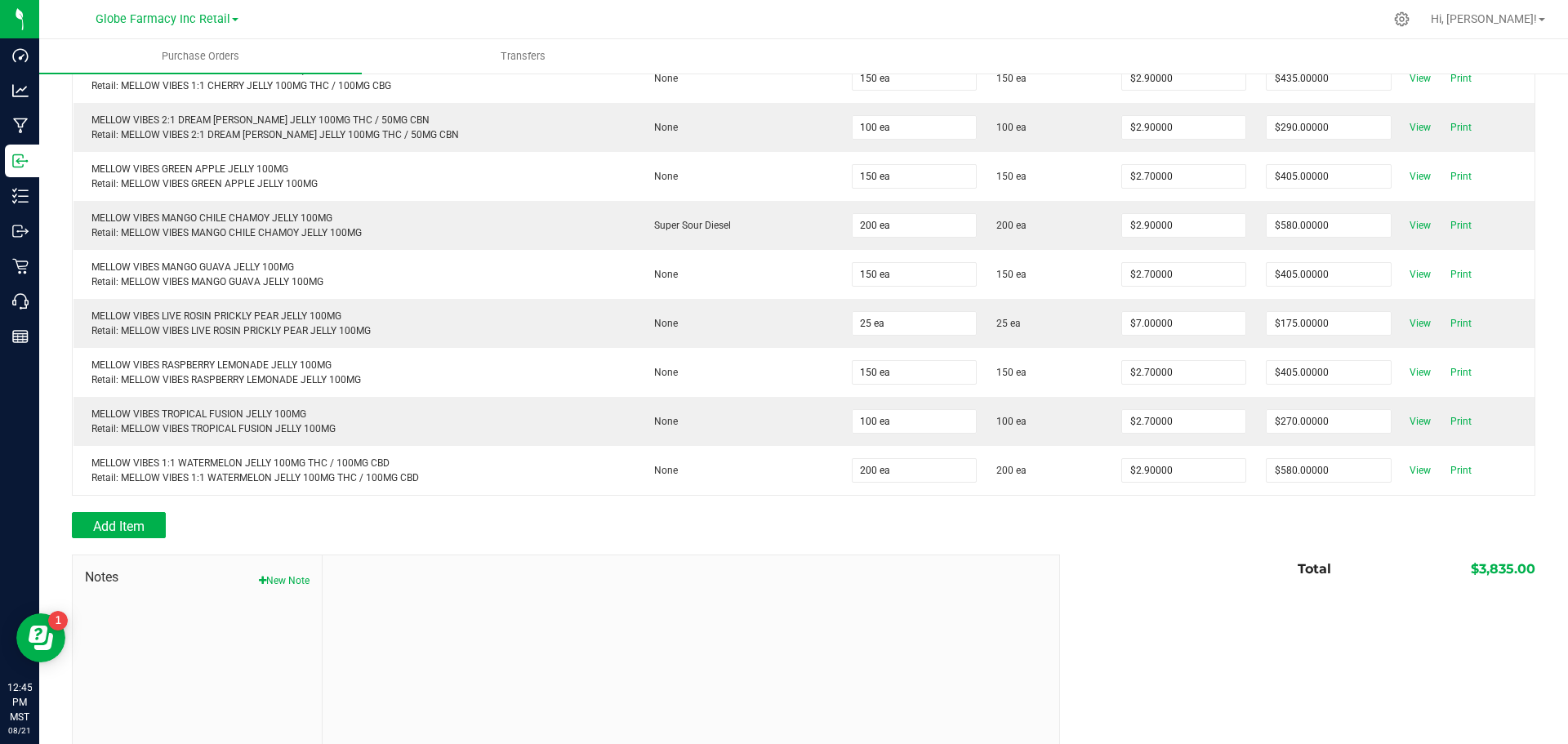
scroll to position [422, 0]
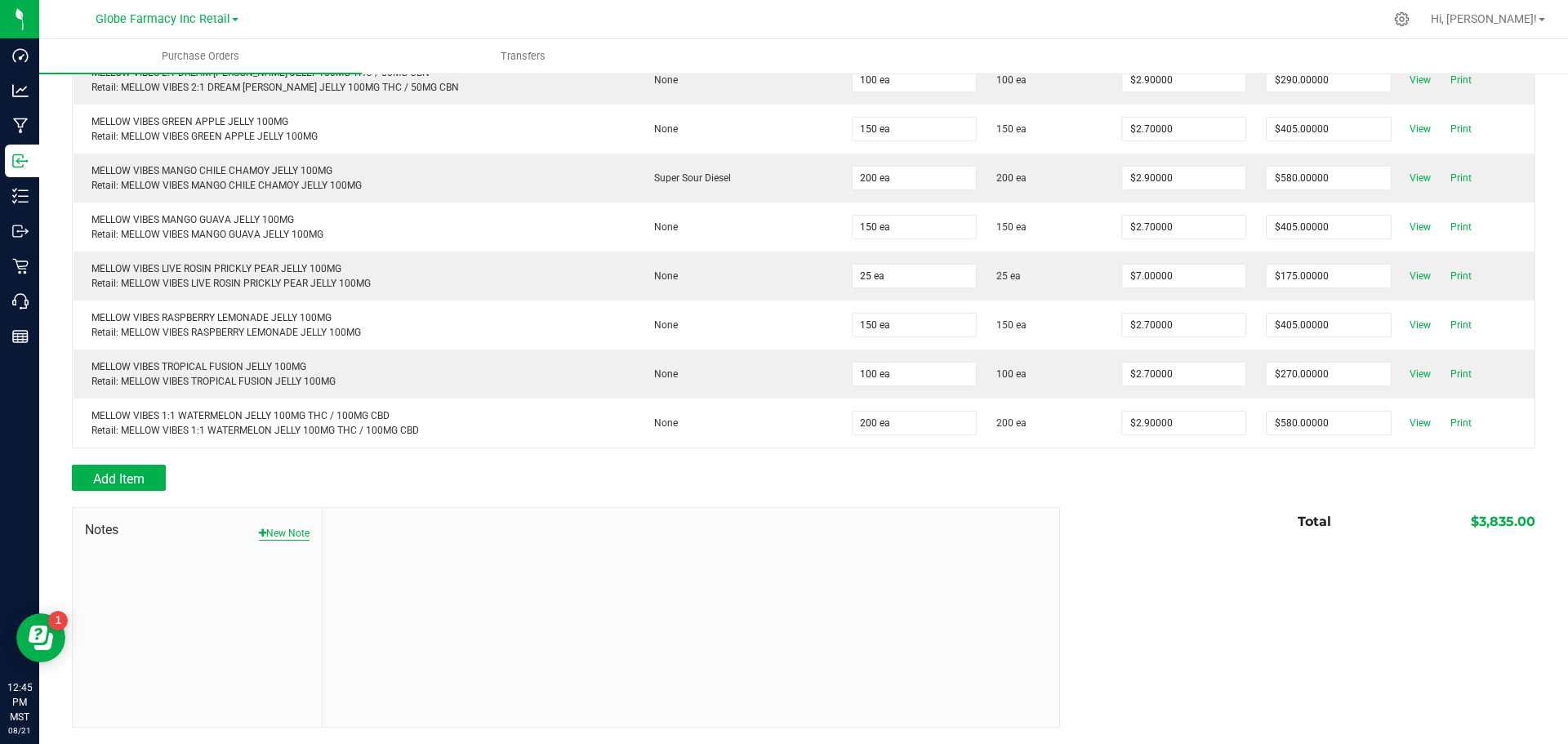
click at [300, 536] on button "New Note" at bounding box center [284, 533] width 51 height 15
drag, startPoint x: 431, startPoint y: 569, endPoint x: 438, endPoint y: 559, distance: 12.2
click at [431, 569] on input "Note Title" at bounding box center [690, 571] width 712 height 24
type input "Docusign"
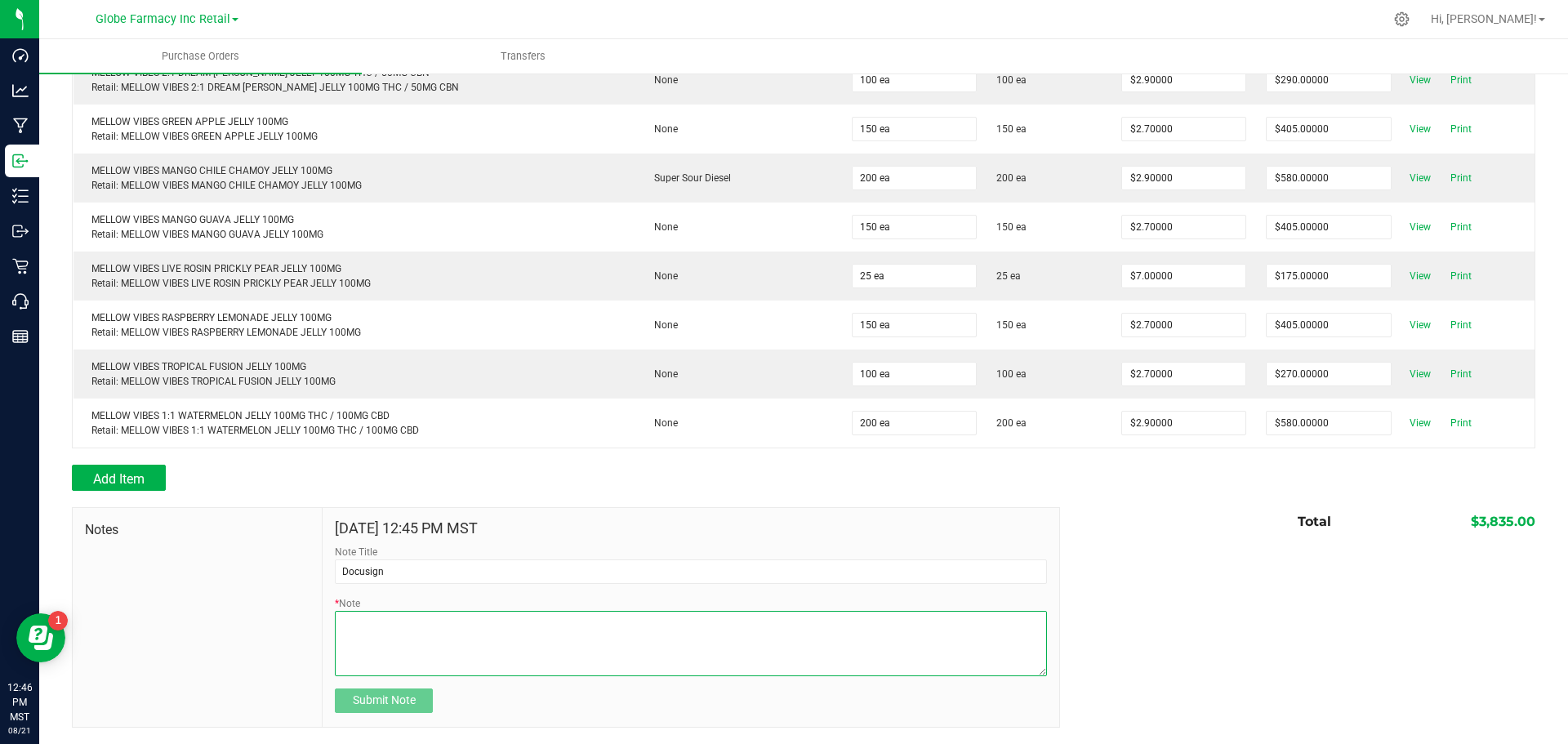
click at [440, 654] on textarea "* Note" at bounding box center [690, 642] width 712 height 65
type textarea "3,835.00"
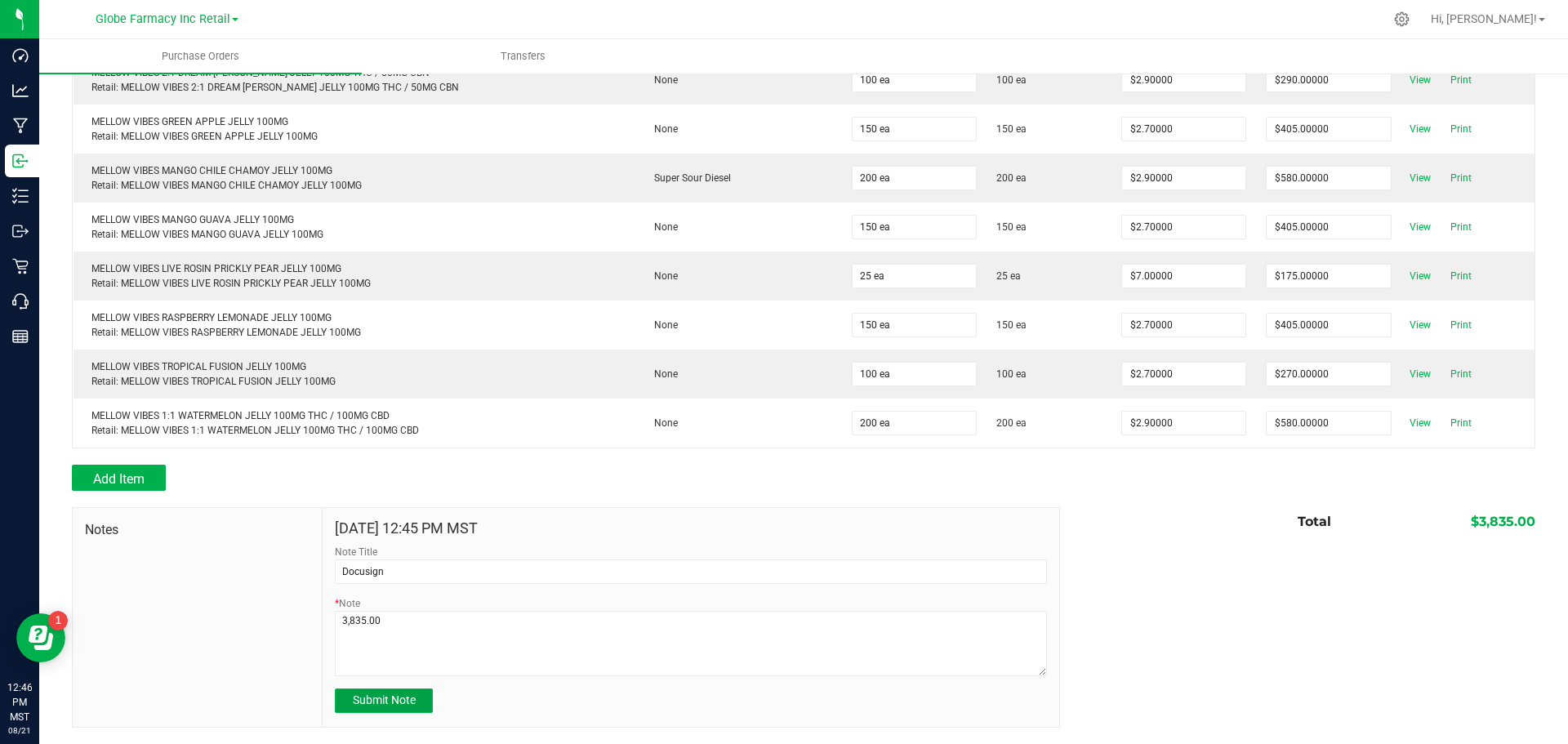
click at [372, 697] on span "Submit Note" at bounding box center [384, 699] width 62 height 13
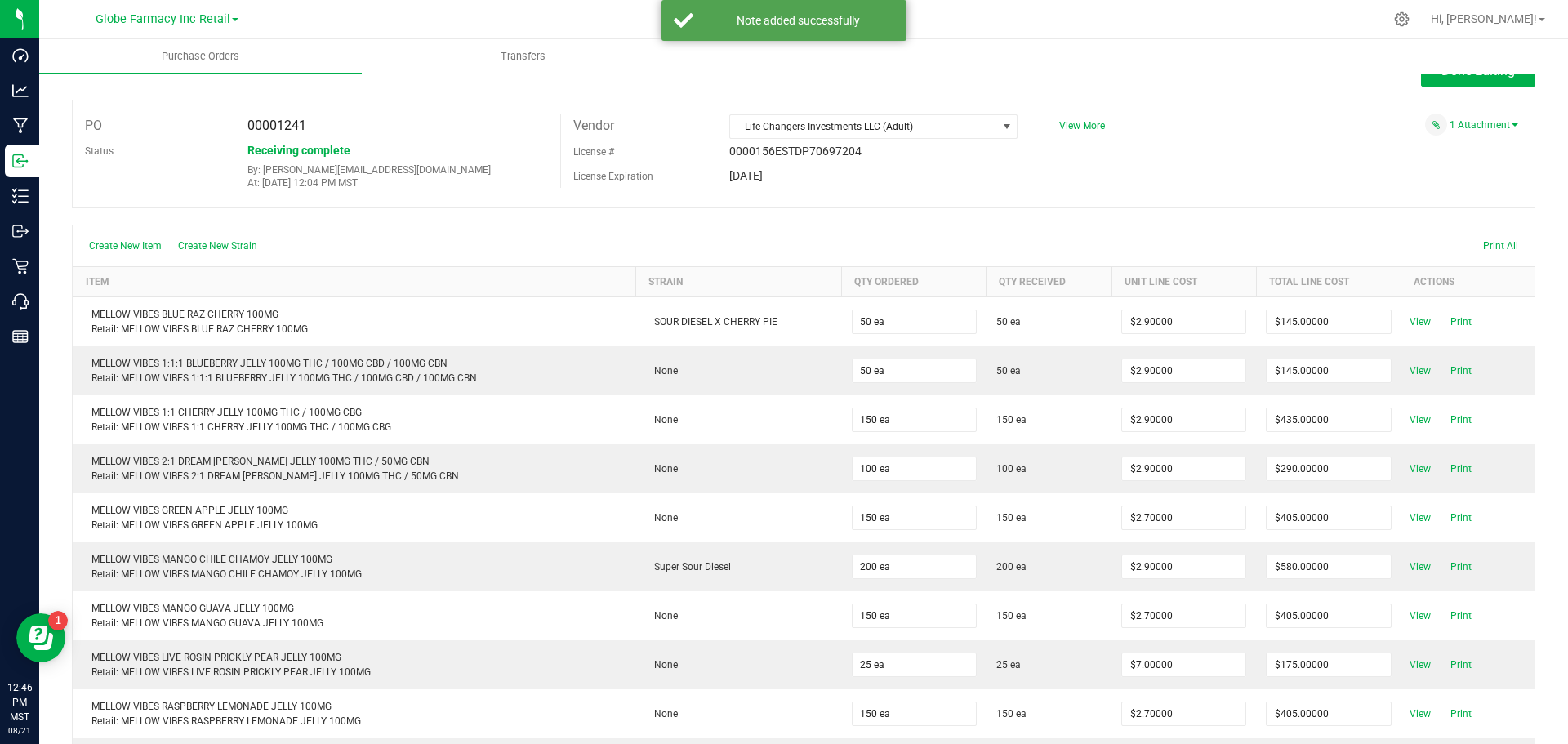
scroll to position [0, 0]
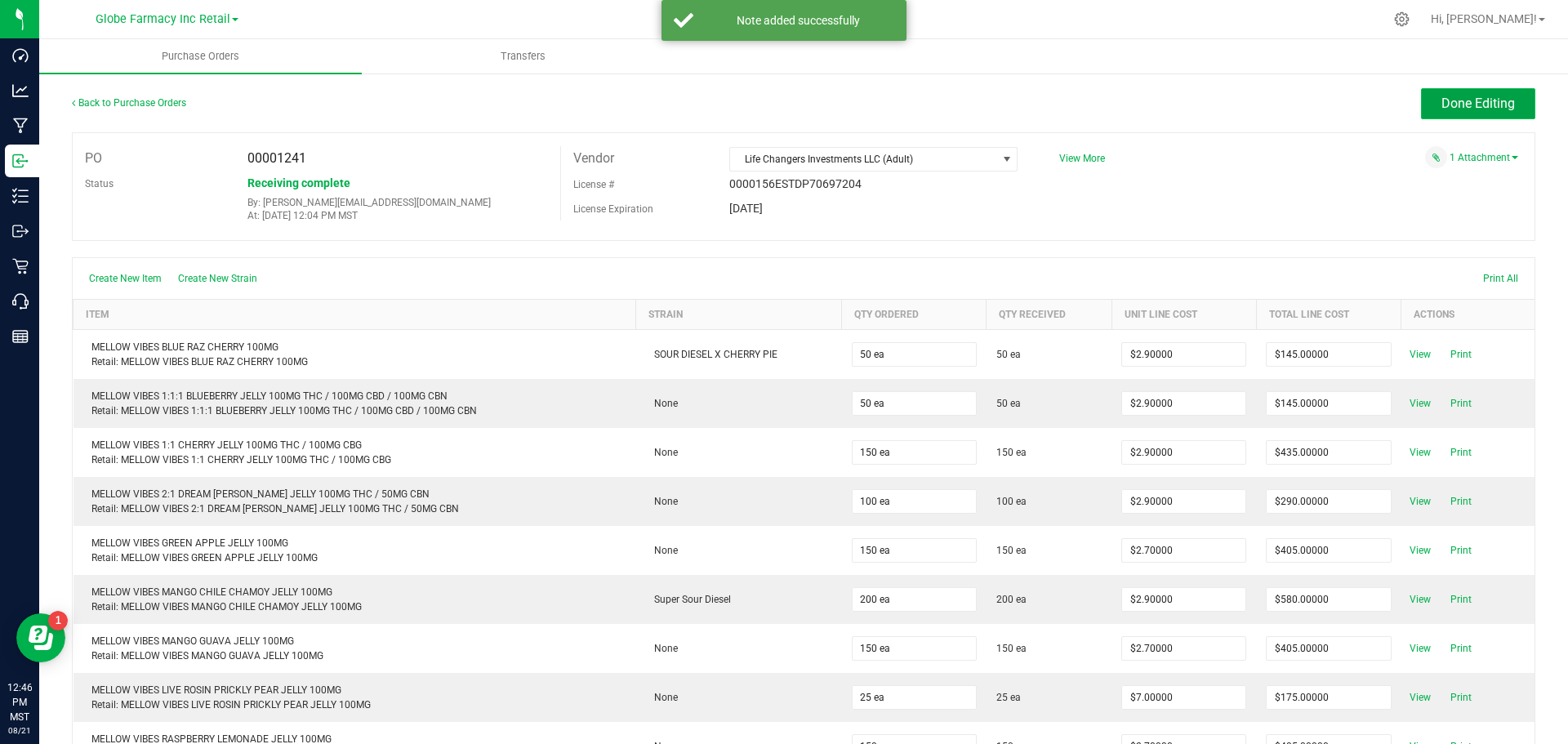
click at [1443, 104] on span "Done Editing" at bounding box center [1477, 103] width 73 height 16
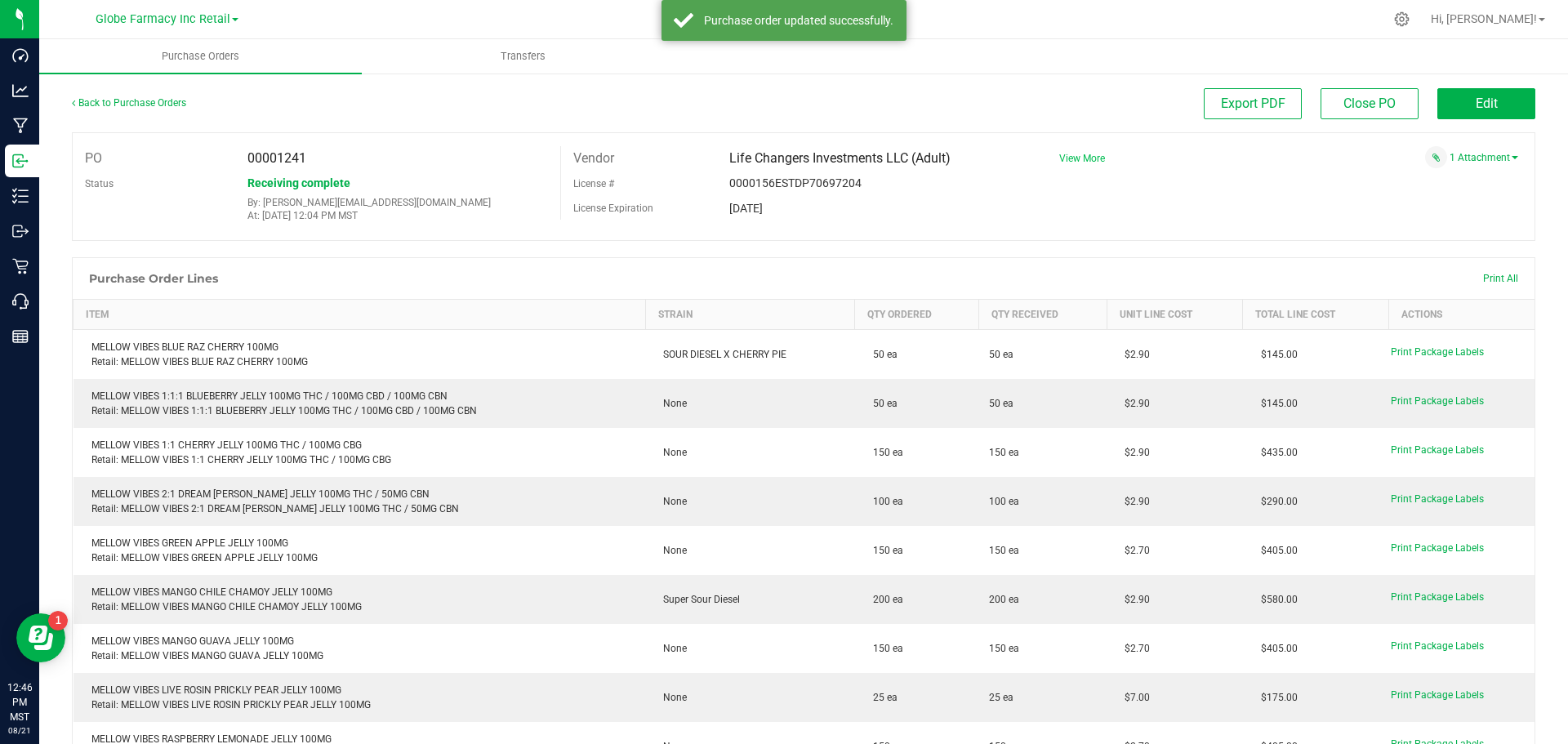
click at [1075, 156] on span "View More" at bounding box center [1082, 158] width 46 height 12
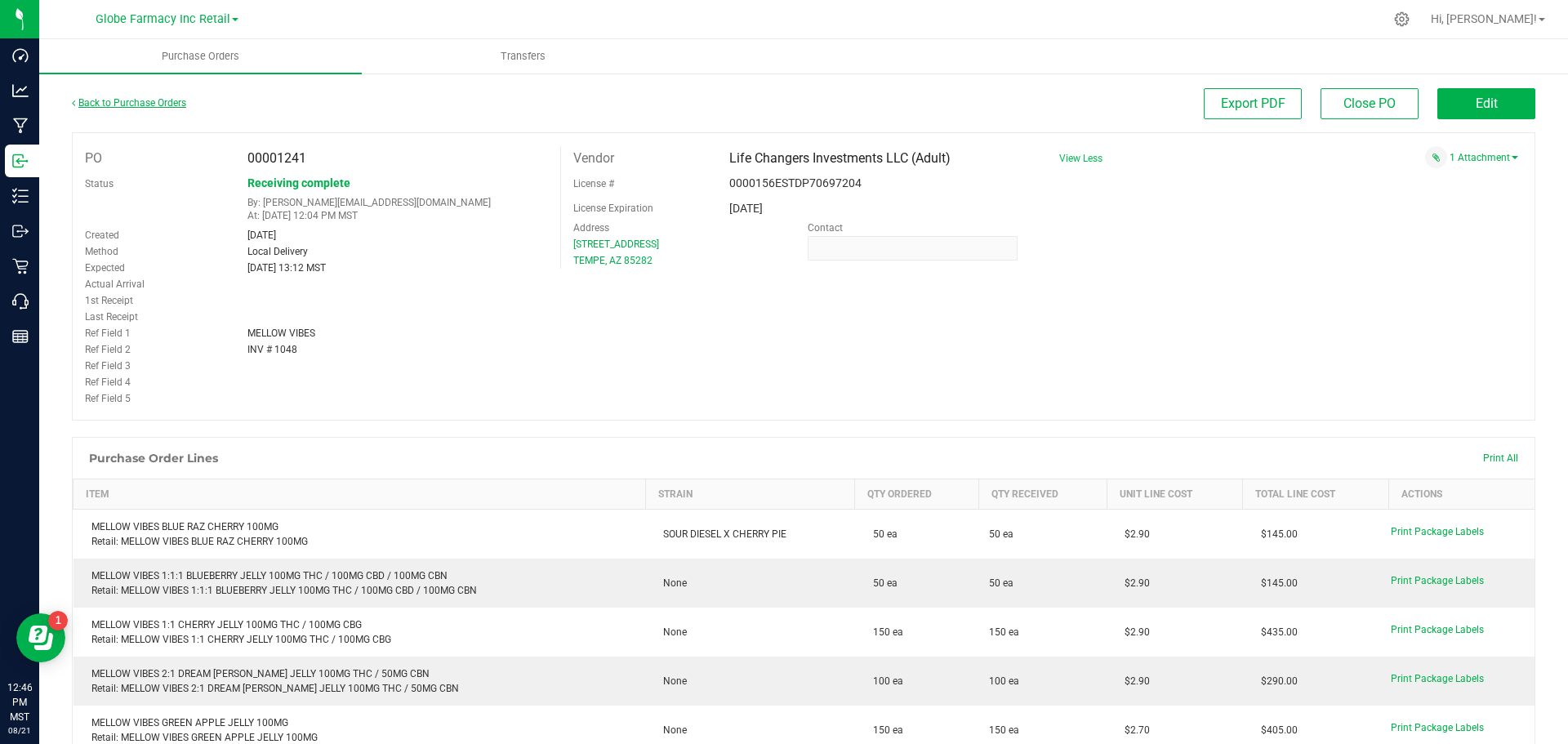
click at [121, 106] on link "Back to Purchase Orders" at bounding box center [129, 103] width 114 height 12
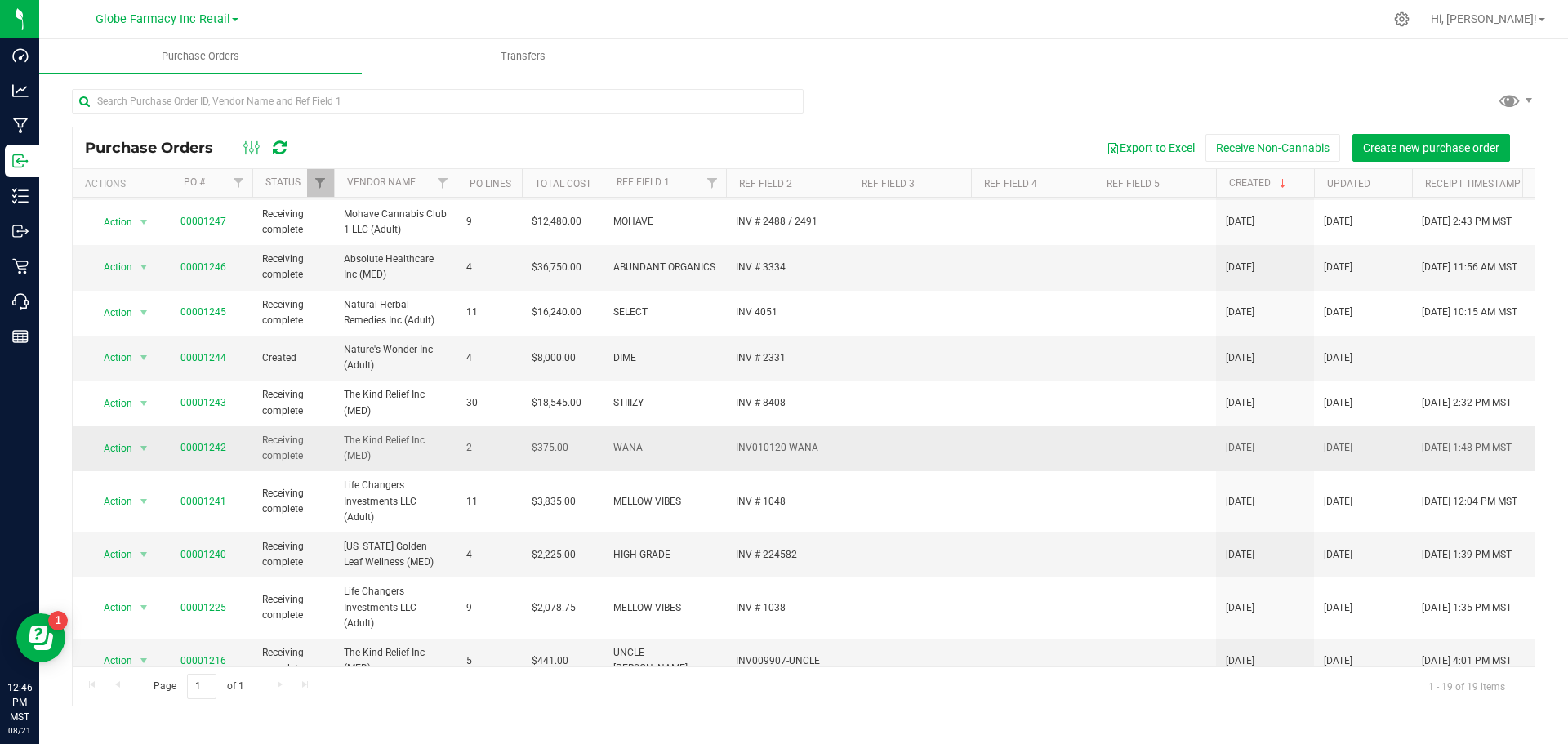
scroll to position [326, 0]
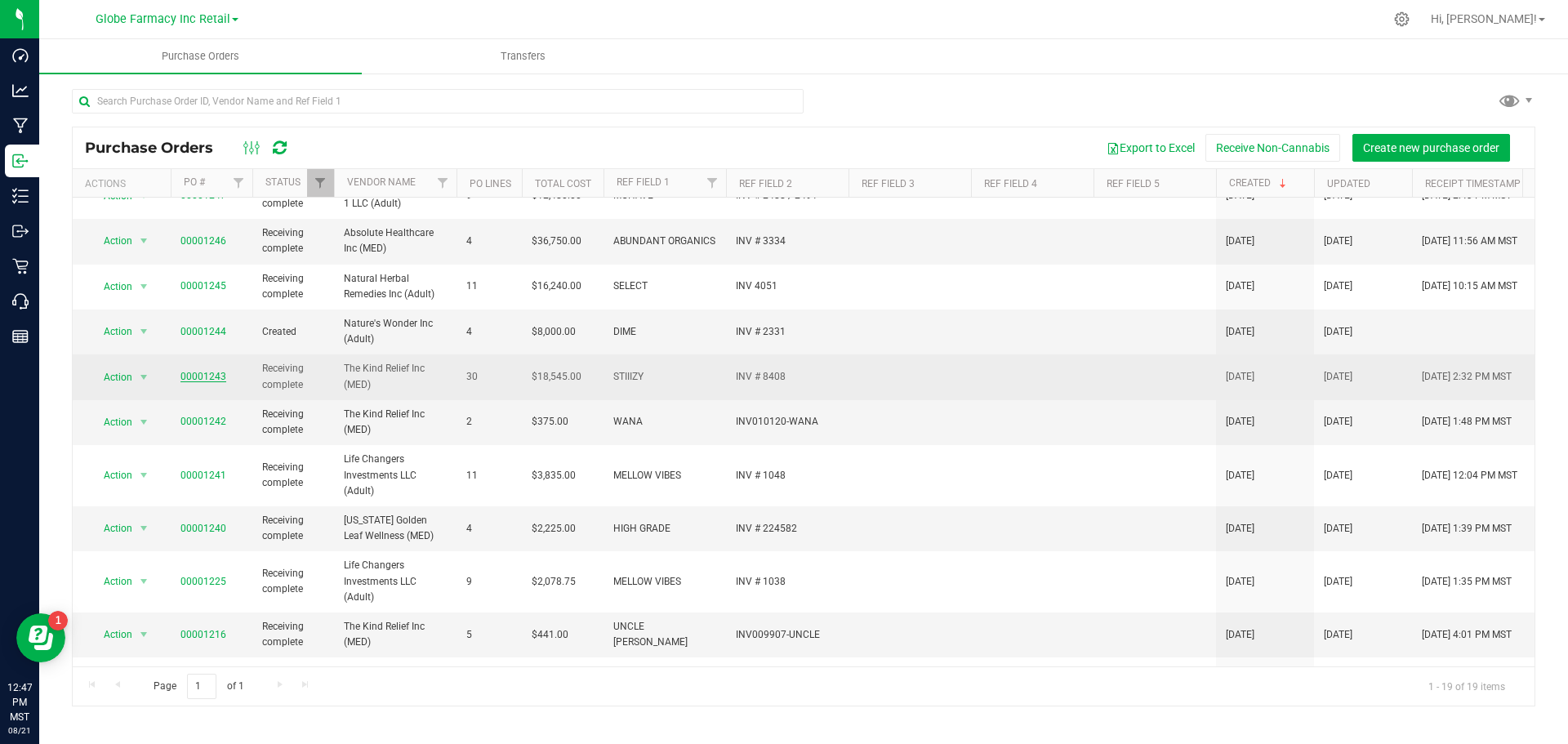
click at [197, 379] on link "00001243" at bounding box center [203, 377] width 46 height 12
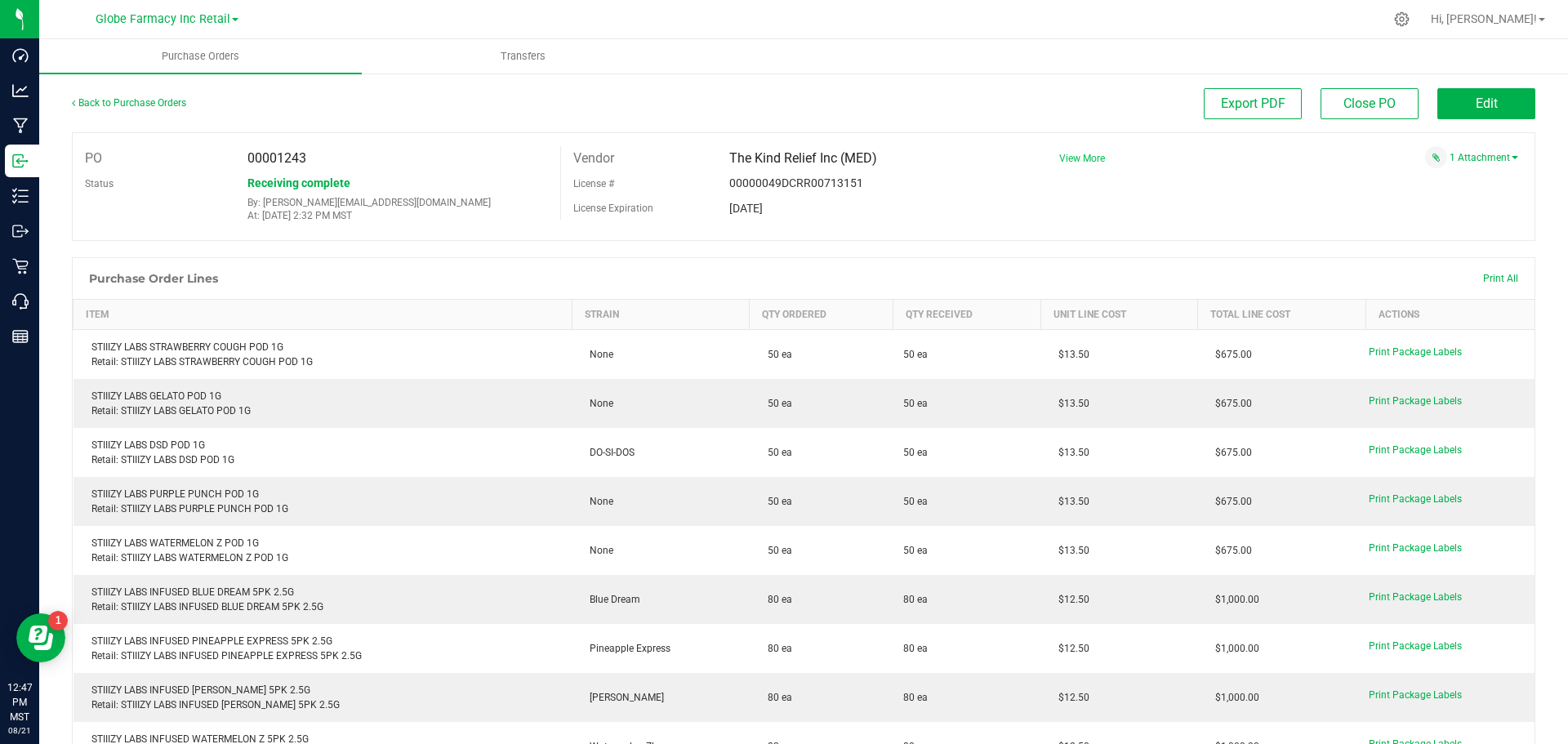
click at [1078, 156] on span "View More" at bounding box center [1082, 158] width 46 height 12
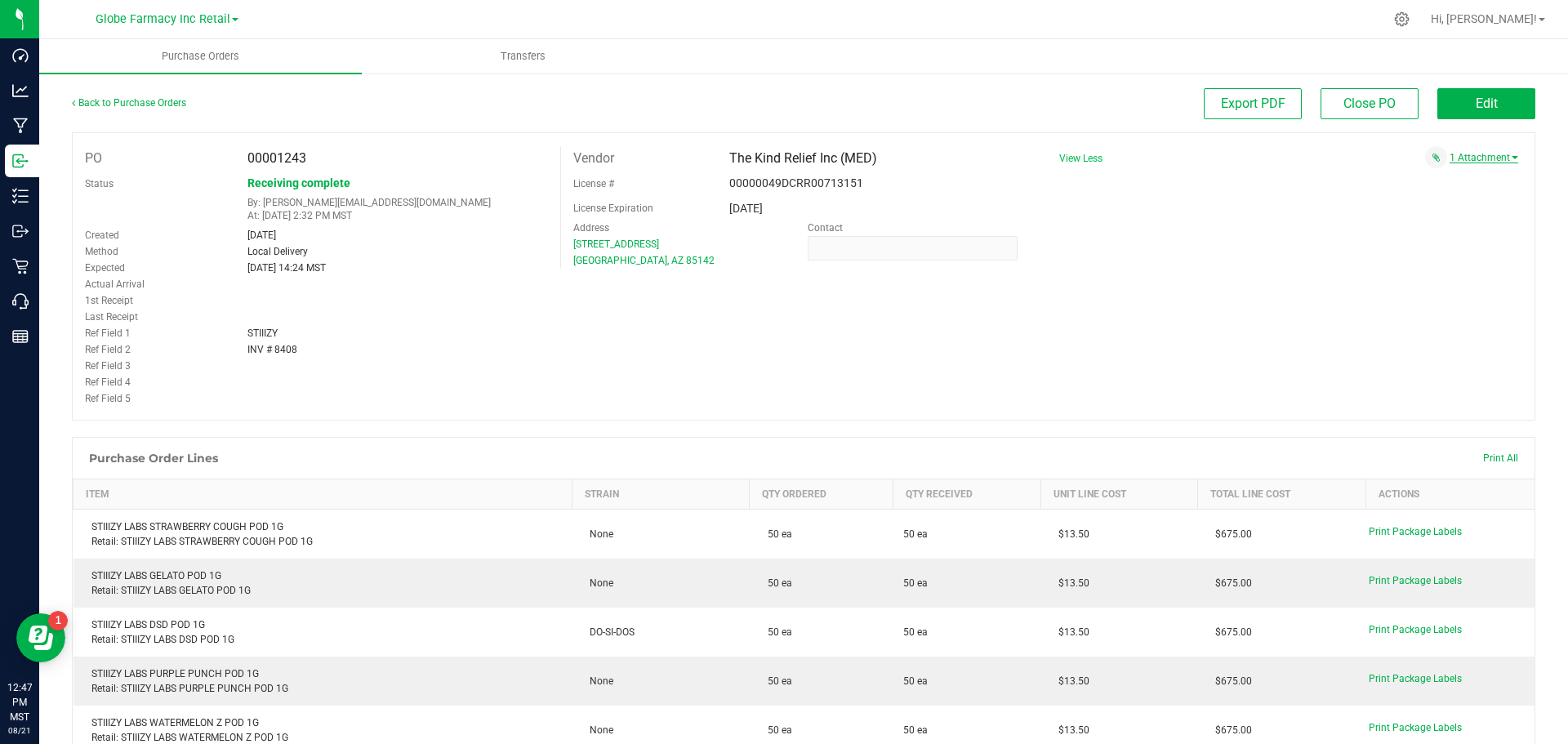
click at [1449, 159] on link "1 Attachment" at bounding box center [1483, 158] width 68 height 12
click at [1445, 177] on span "STIIIZY INV # 8408 [DATE].pdf" at bounding box center [1432, 178] width 117 height 11
click at [1475, 102] on span "Edit" at bounding box center [1486, 103] width 22 height 16
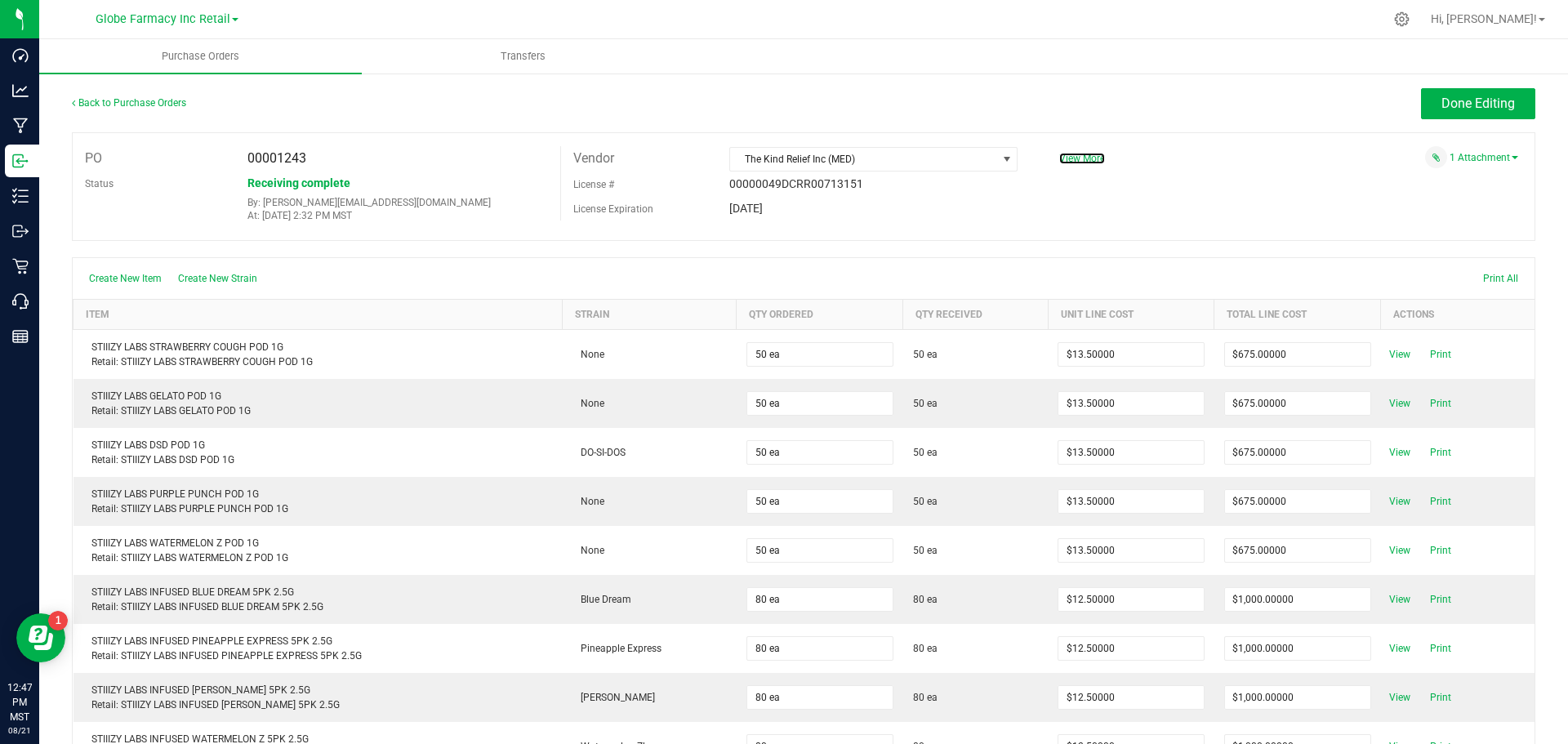
click at [1082, 157] on span "View More" at bounding box center [1082, 158] width 46 height 12
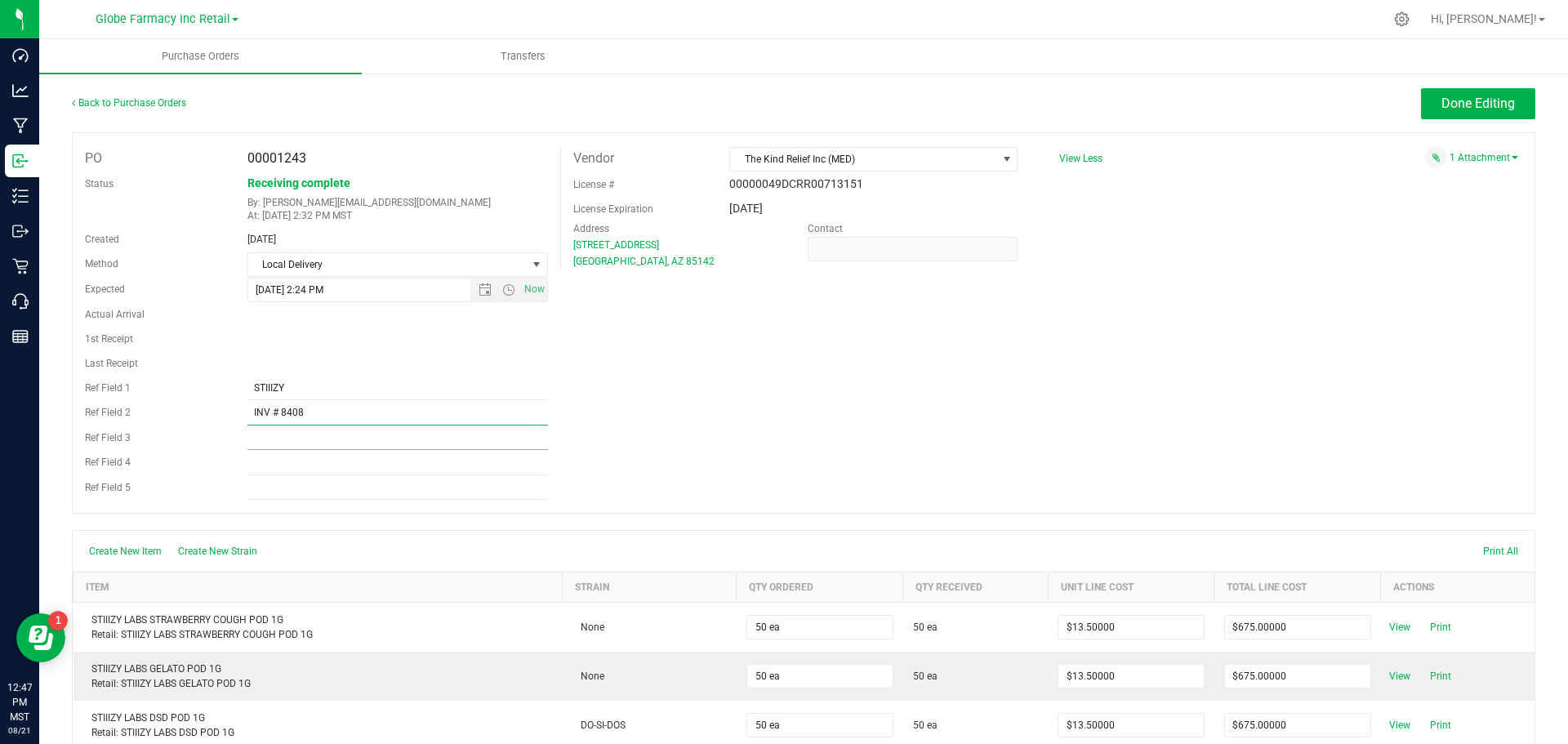
drag, startPoint x: 325, startPoint y: 417, endPoint x: 253, endPoint y: 427, distance: 72.7
click at [253, 427] on div "Created [DATE] Method Local Delivery Select Method USPS UPS FedEx LTL Local Del…" at bounding box center [309, 362] width 475 height 272
paste input "010121-STIII"
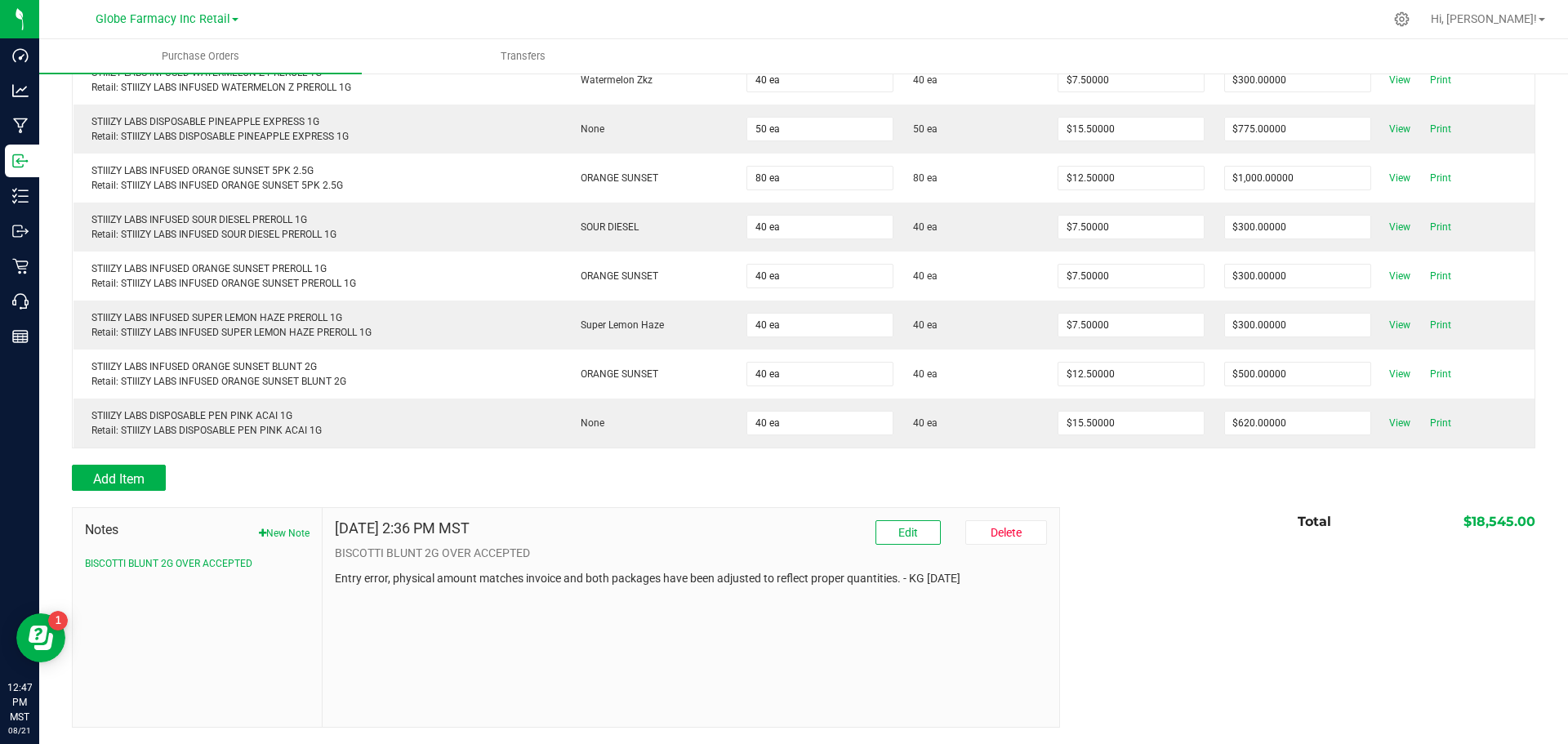
scroll to position [1626, 0]
type input "INV010121-STIII"
drag, startPoint x: 274, startPoint y: 528, endPoint x: 311, endPoint y: 536, distance: 37.9
click at [274, 529] on button "New Note" at bounding box center [284, 533] width 51 height 15
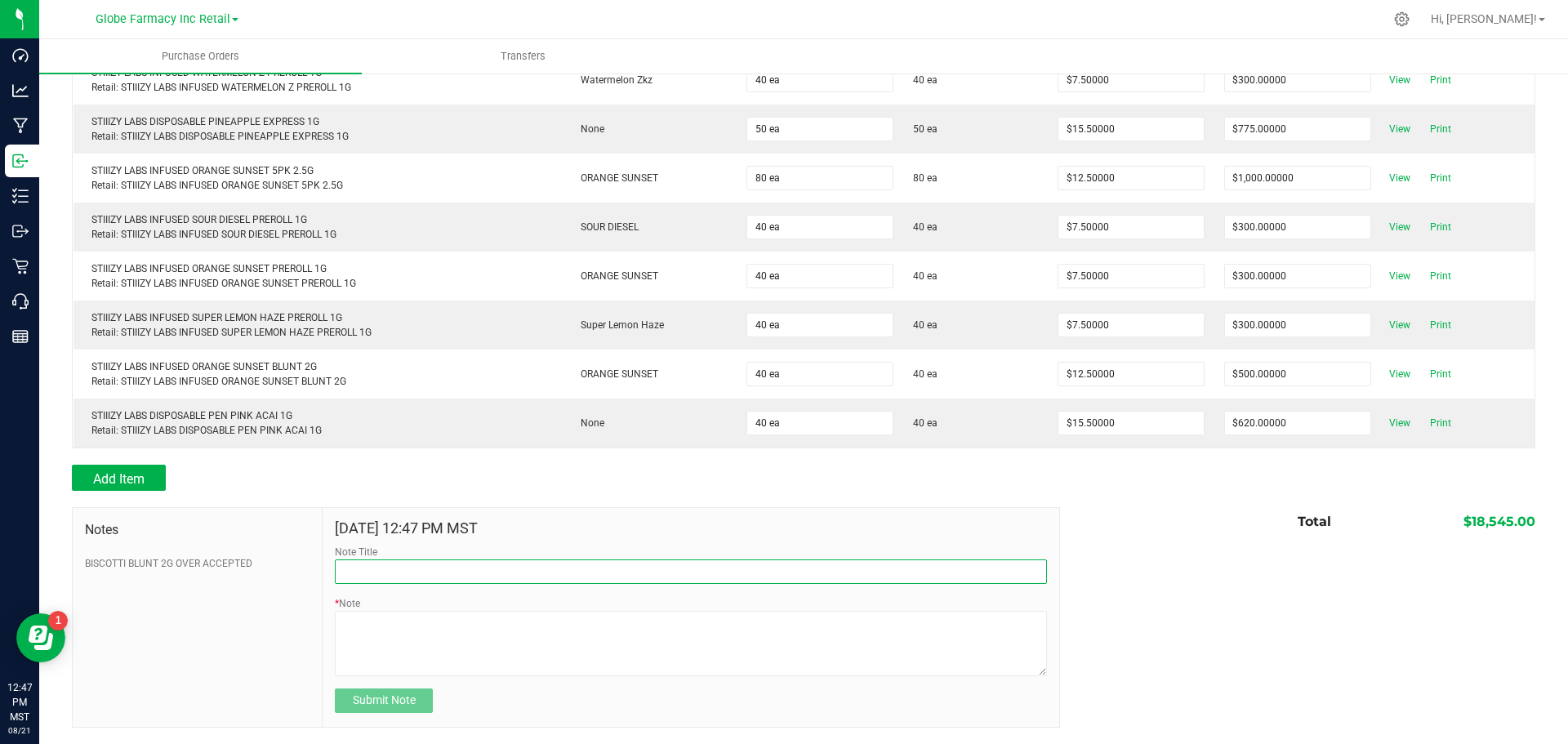
click at [441, 565] on input "Note Title" at bounding box center [690, 571] width 712 height 24
type input "Docusign"
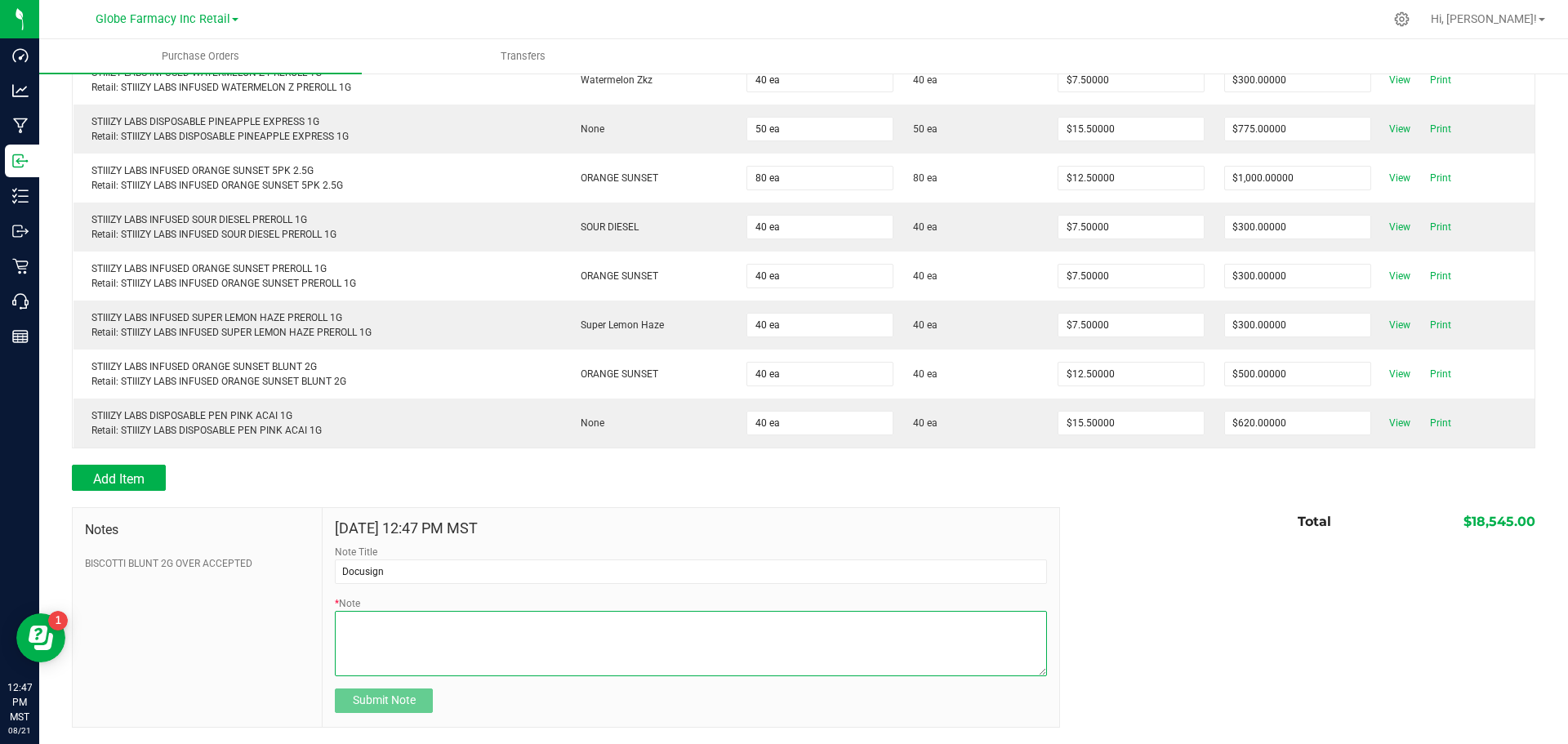
click at [401, 640] on textarea "* Note" at bounding box center [690, 642] width 712 height 65
type textarea "18,545.00"
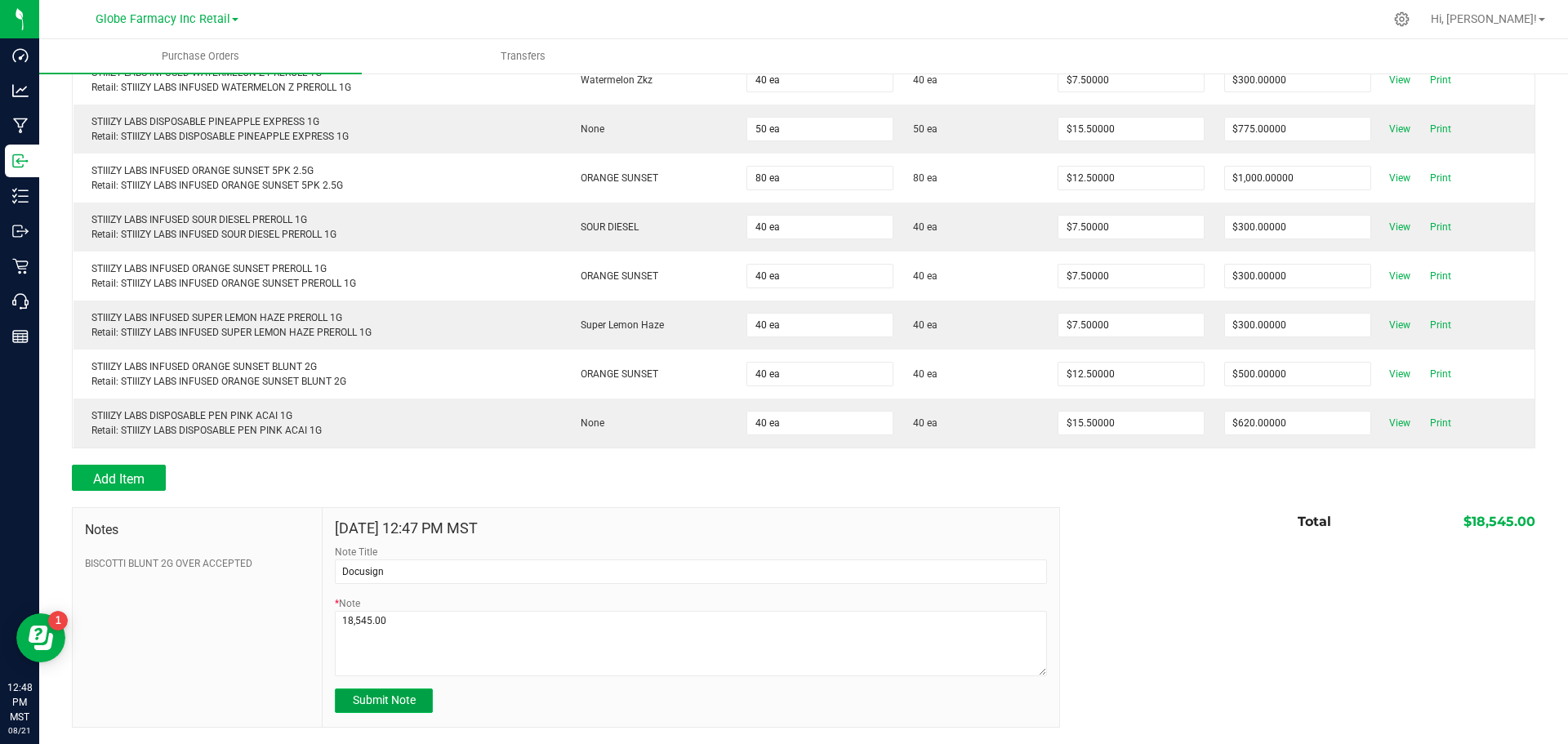
click at [385, 695] on span "Submit Note" at bounding box center [384, 699] width 62 height 13
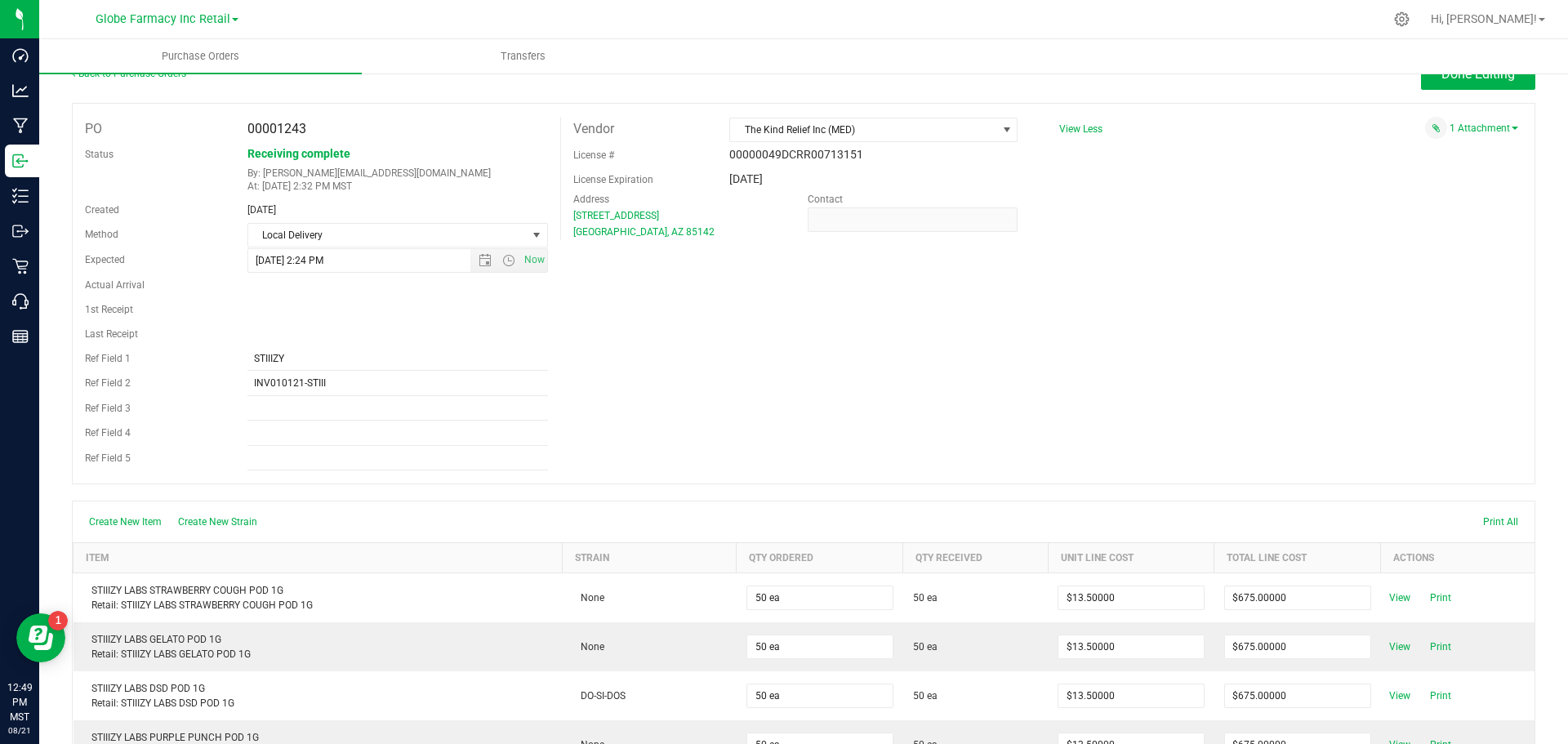
scroll to position [0, 0]
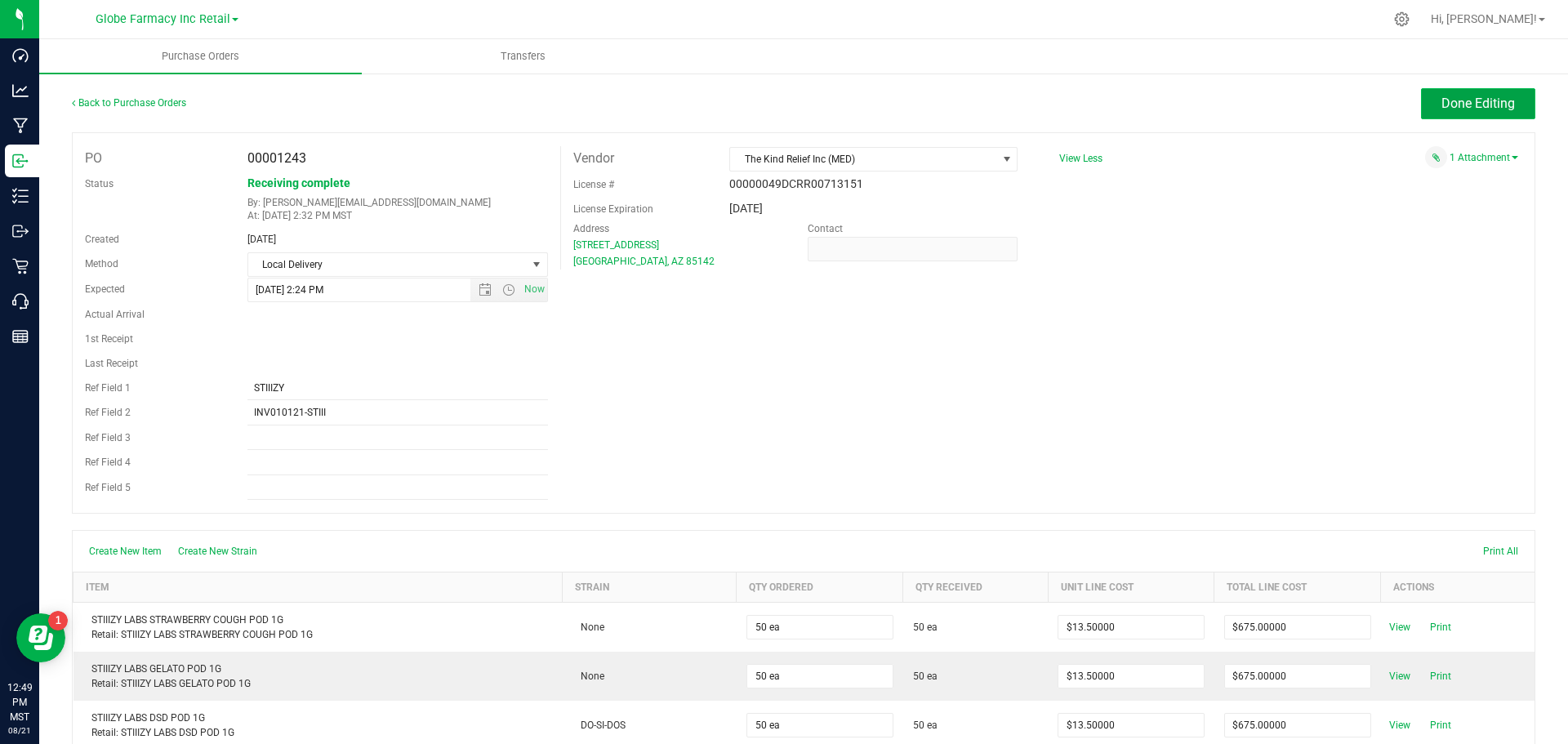
click at [1464, 108] on span "Done Editing" at bounding box center [1477, 103] width 73 height 16
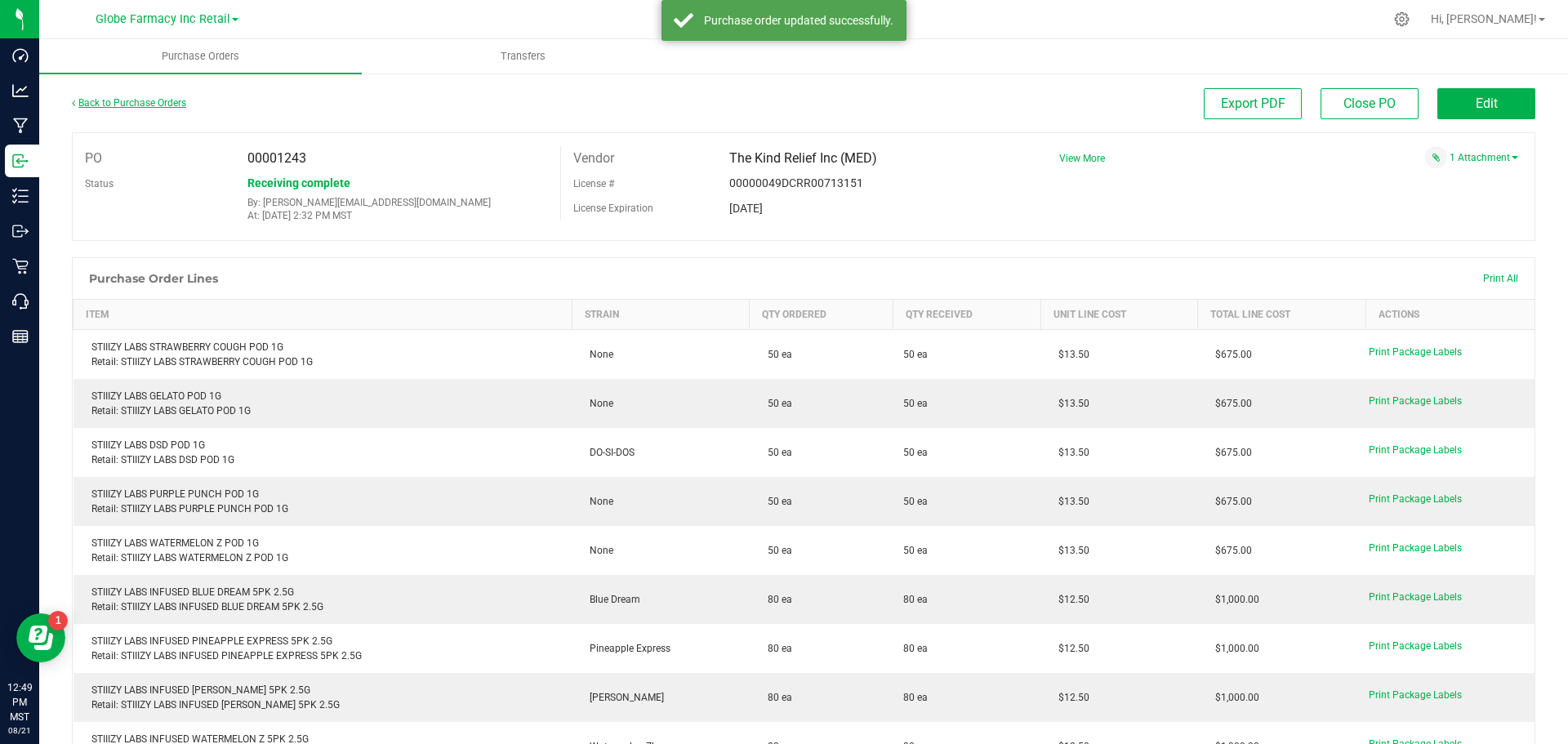
click at [146, 98] on link "Back to Purchase Orders" at bounding box center [129, 103] width 114 height 12
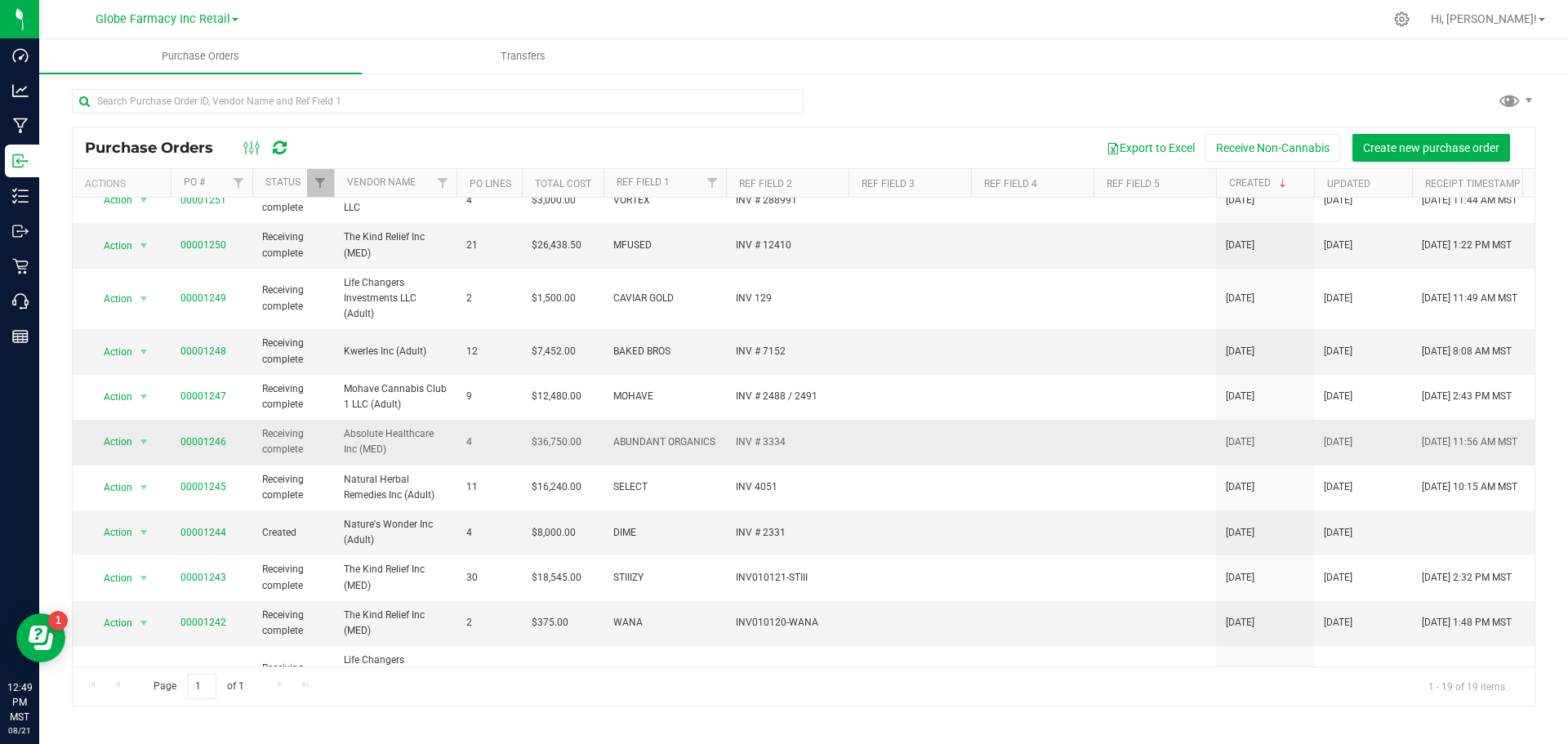
scroll to position [163, 0]
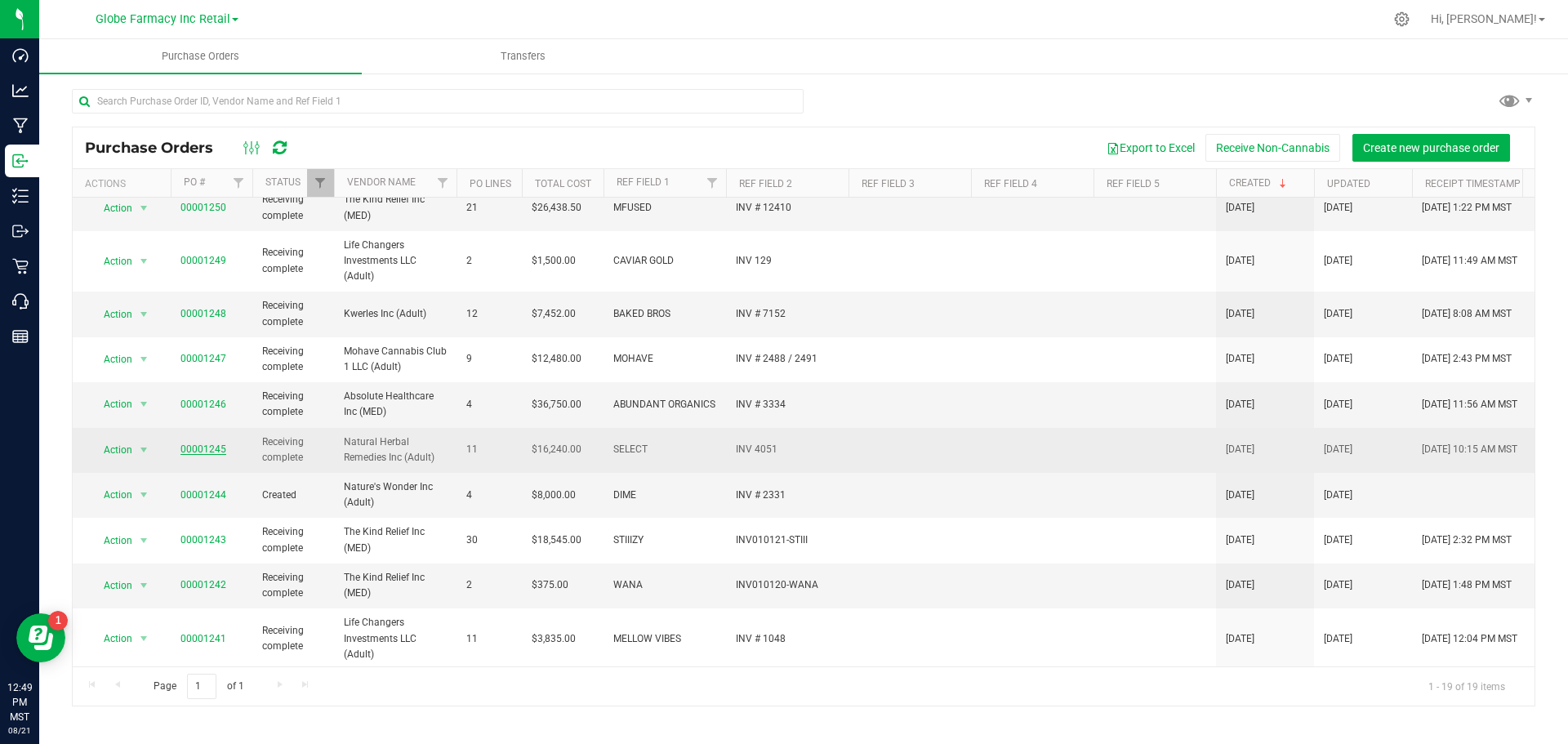
click at [206, 450] on link "00001245" at bounding box center [203, 449] width 46 height 12
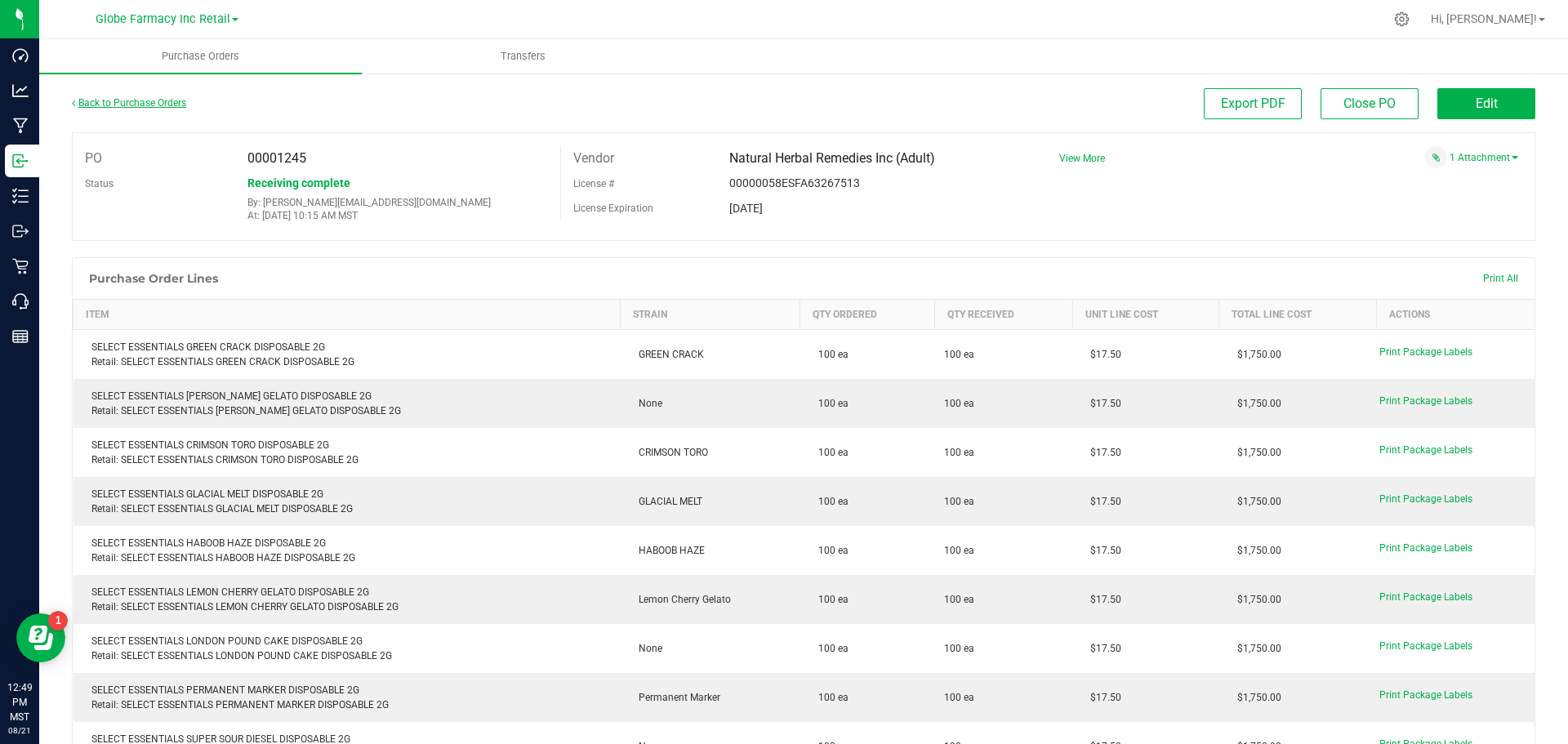
click at [157, 101] on link "Back to Purchase Orders" at bounding box center [129, 103] width 114 height 12
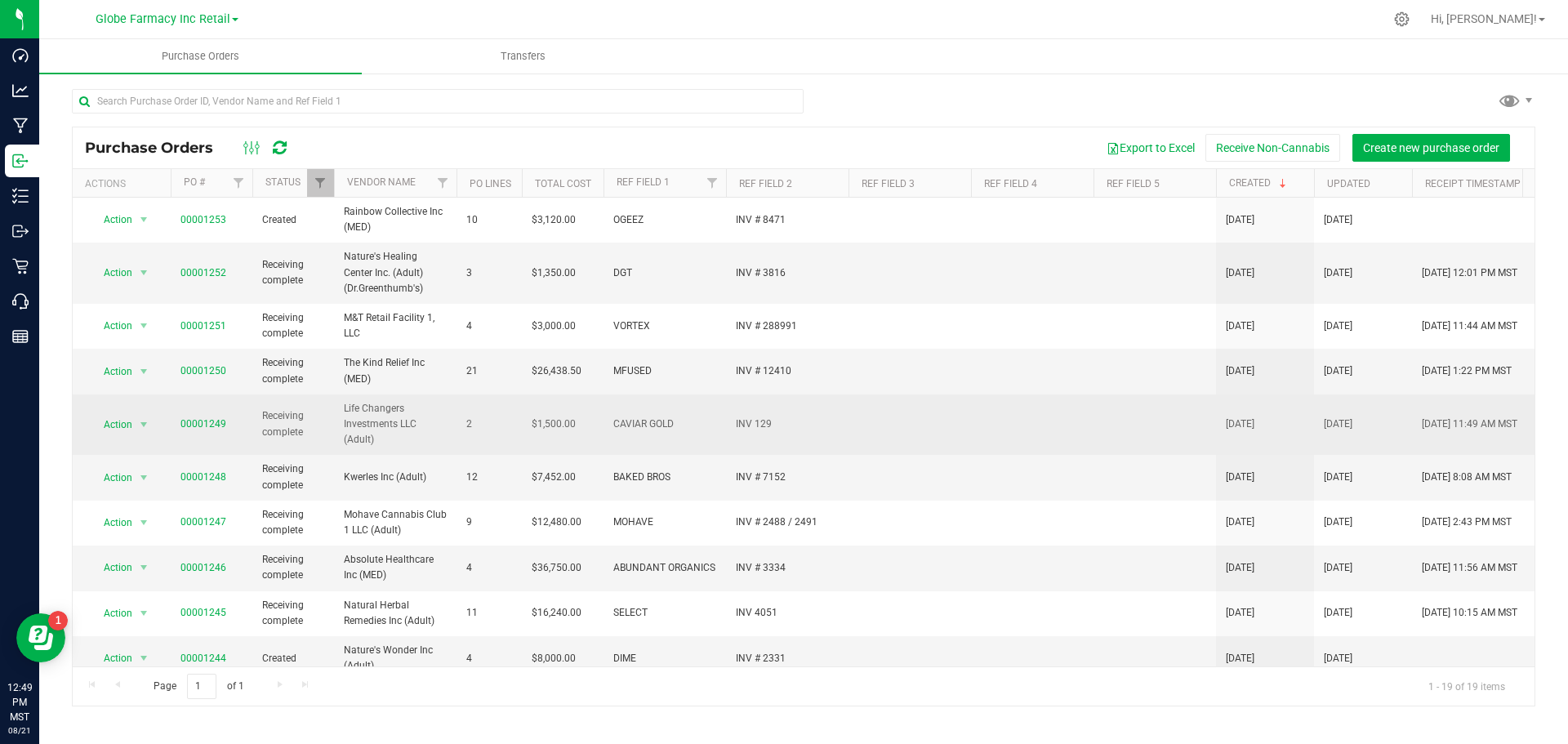
scroll to position [82, 0]
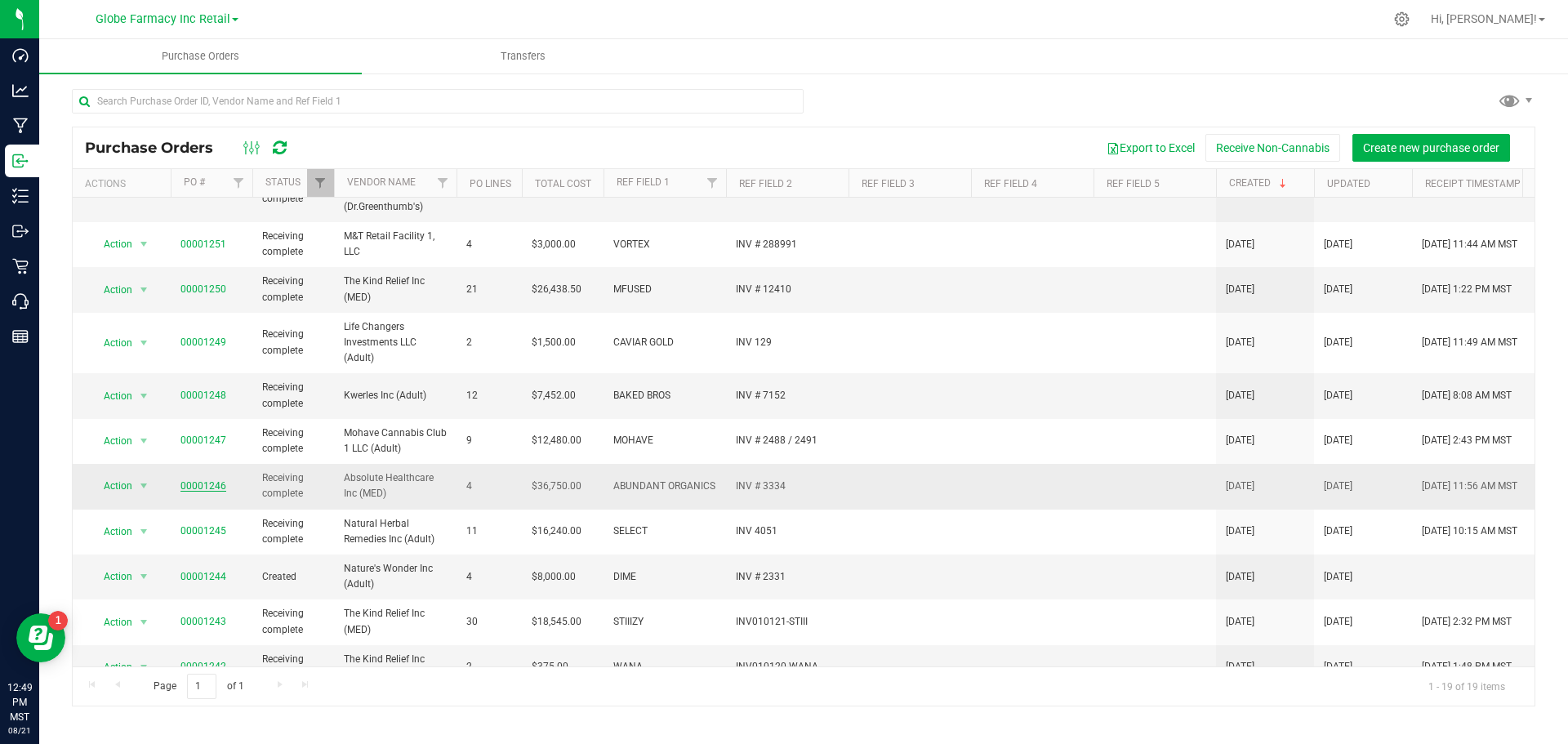
click at [200, 486] on link "00001246" at bounding box center [203, 486] width 46 height 12
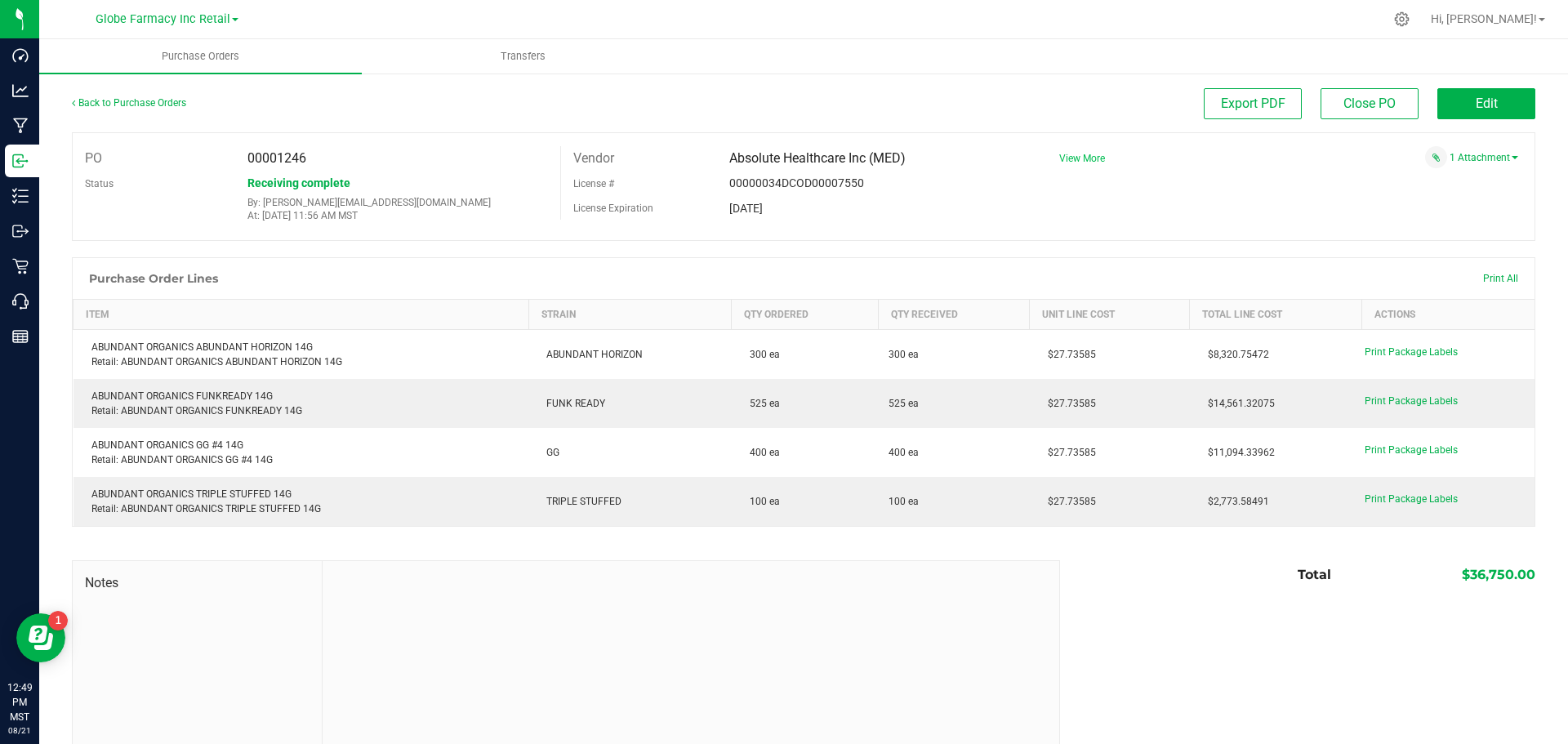
click at [1087, 162] on span "View More" at bounding box center [1082, 158] width 46 height 12
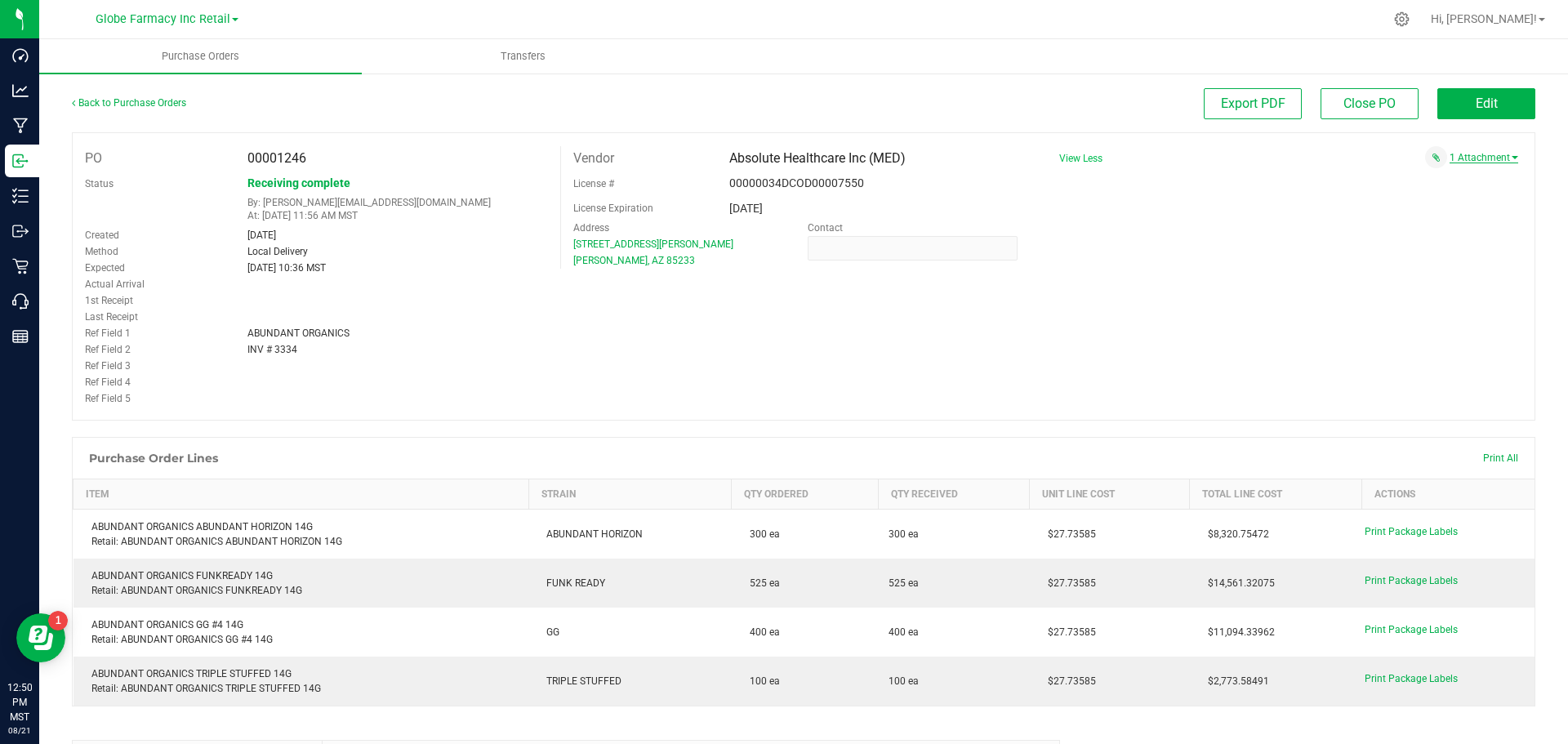
click at [1478, 157] on link "1 Attachment" at bounding box center [1483, 158] width 68 height 12
click at [1412, 181] on span "ABUNDANT ORGANICS INV 3334 [DATE].pdf" at bounding box center [1405, 178] width 174 height 11
click at [1458, 108] on button "Edit" at bounding box center [1486, 103] width 98 height 31
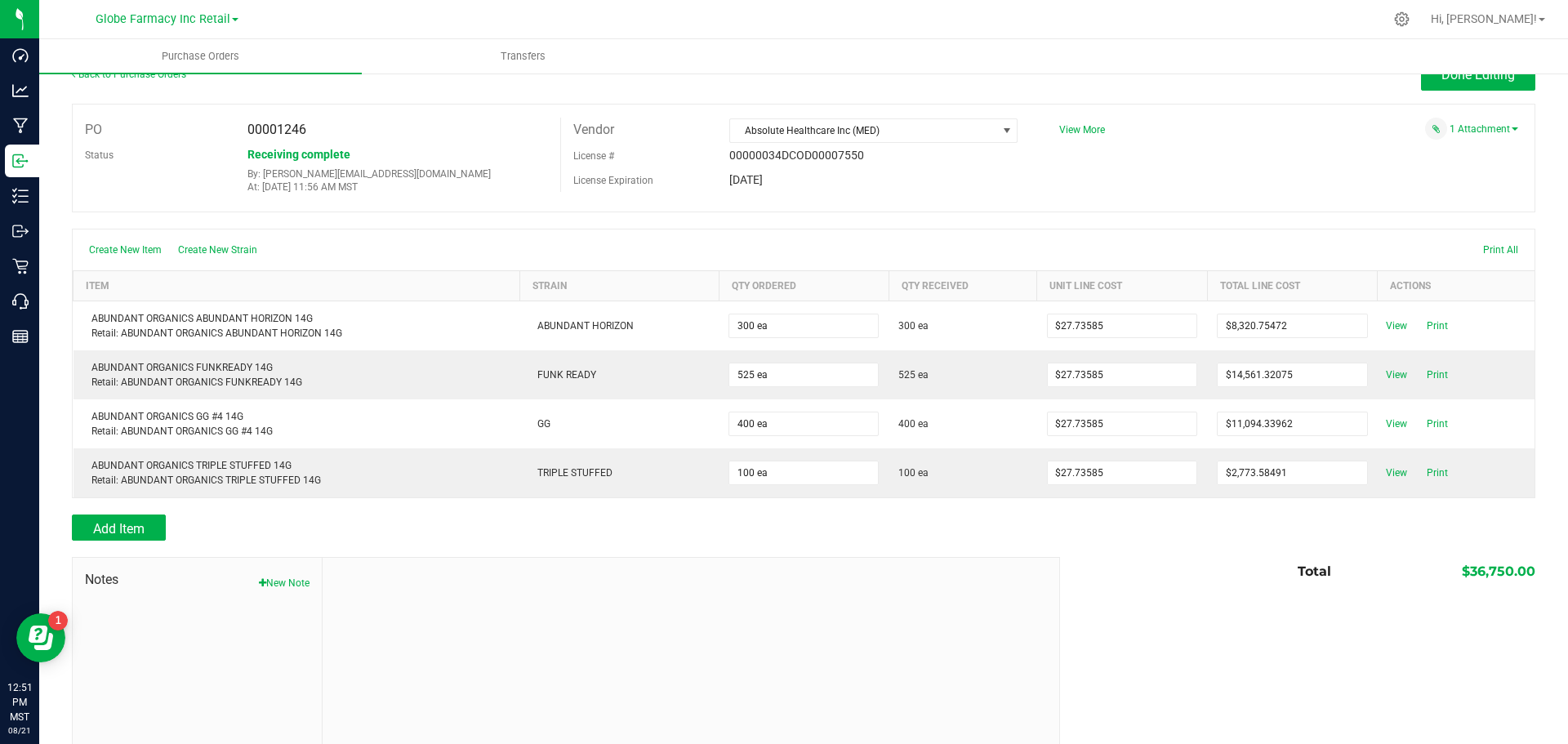
scroll to position [79, 0]
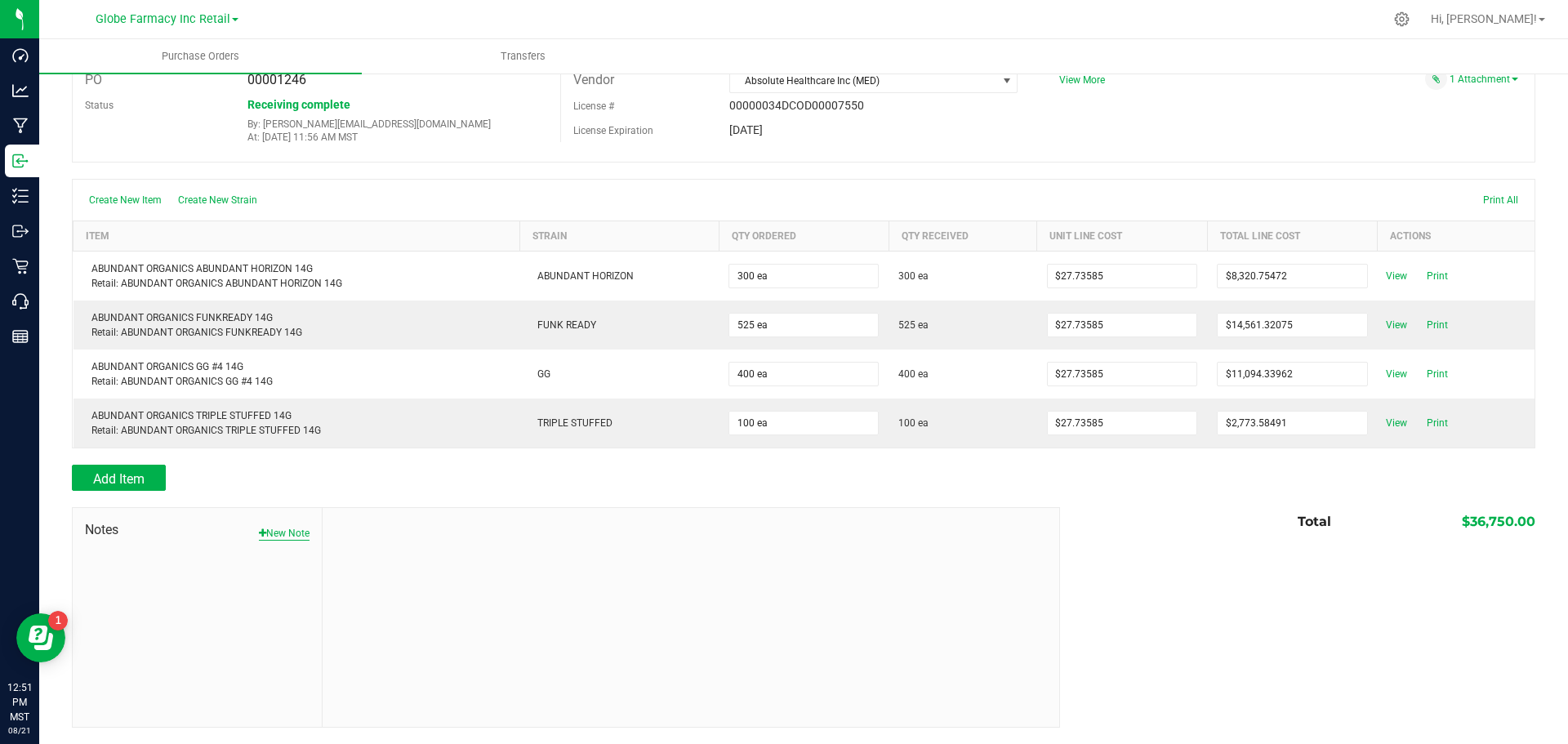
click at [274, 531] on button "New Note" at bounding box center [284, 533] width 51 height 15
click at [427, 574] on input "Note Title" at bounding box center [690, 571] width 712 height 24
type input "Docusign"
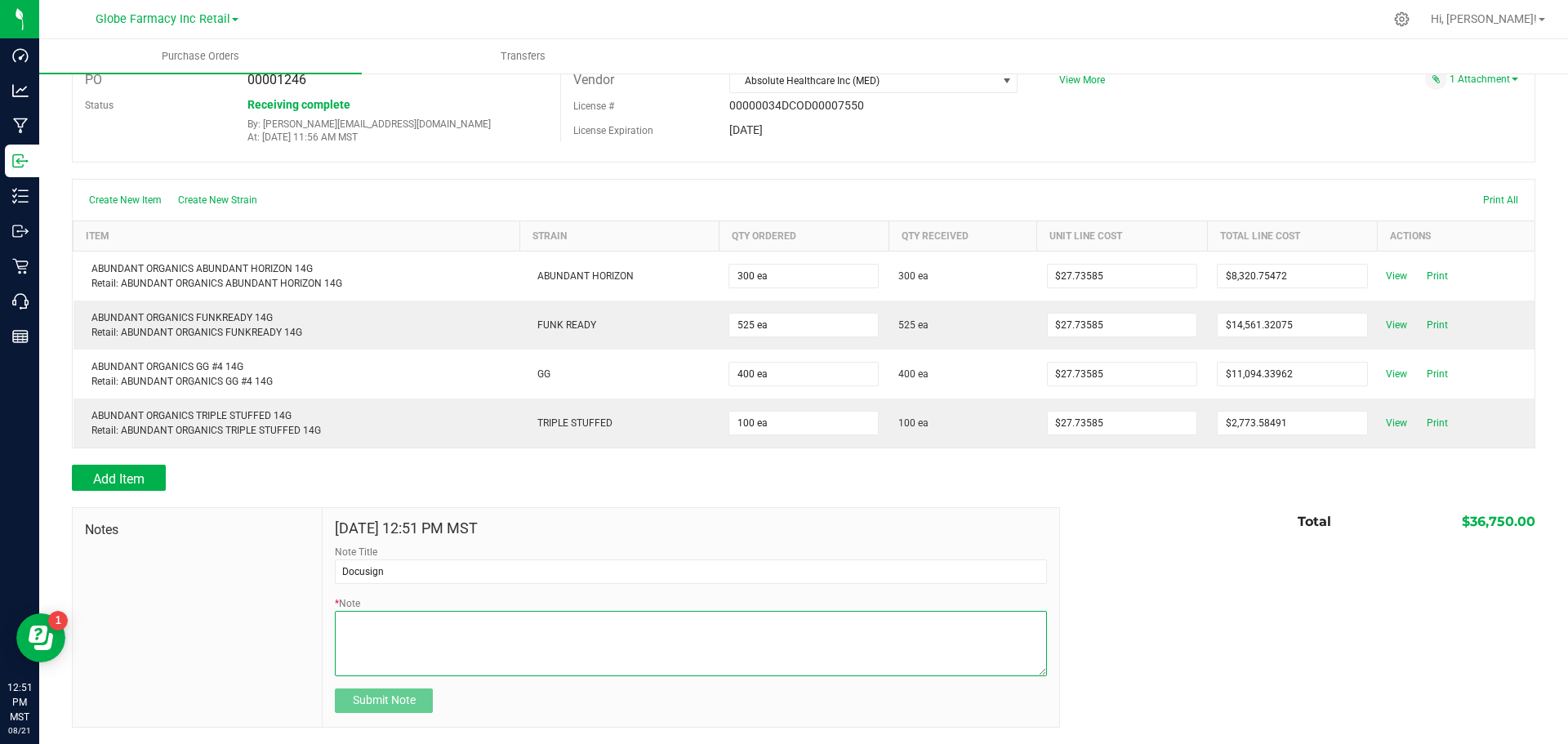
click at [415, 637] on textarea "* Note" at bounding box center [690, 642] width 712 height 65
type textarea "36,750.00"
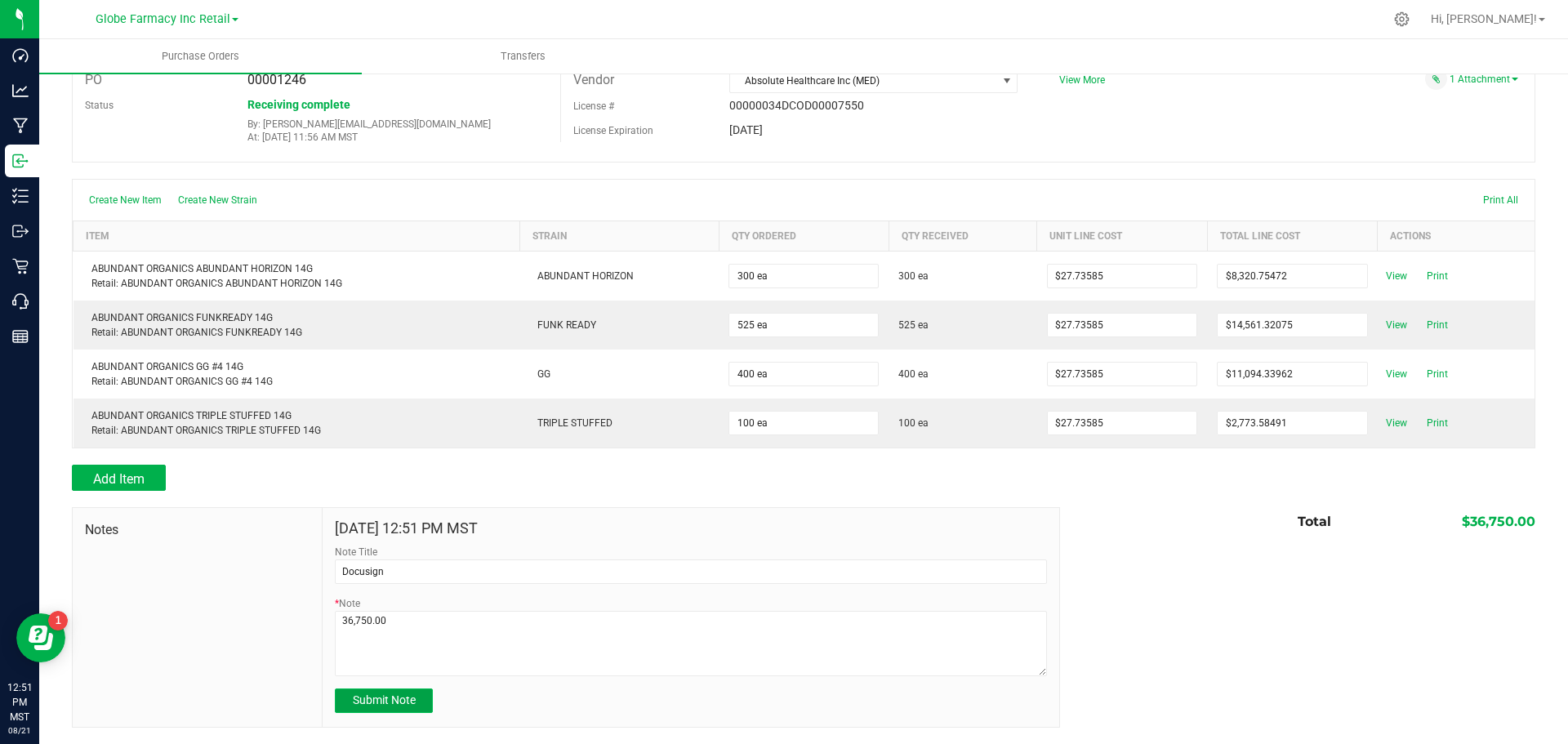
click at [391, 704] on span "Submit Note" at bounding box center [384, 699] width 62 height 13
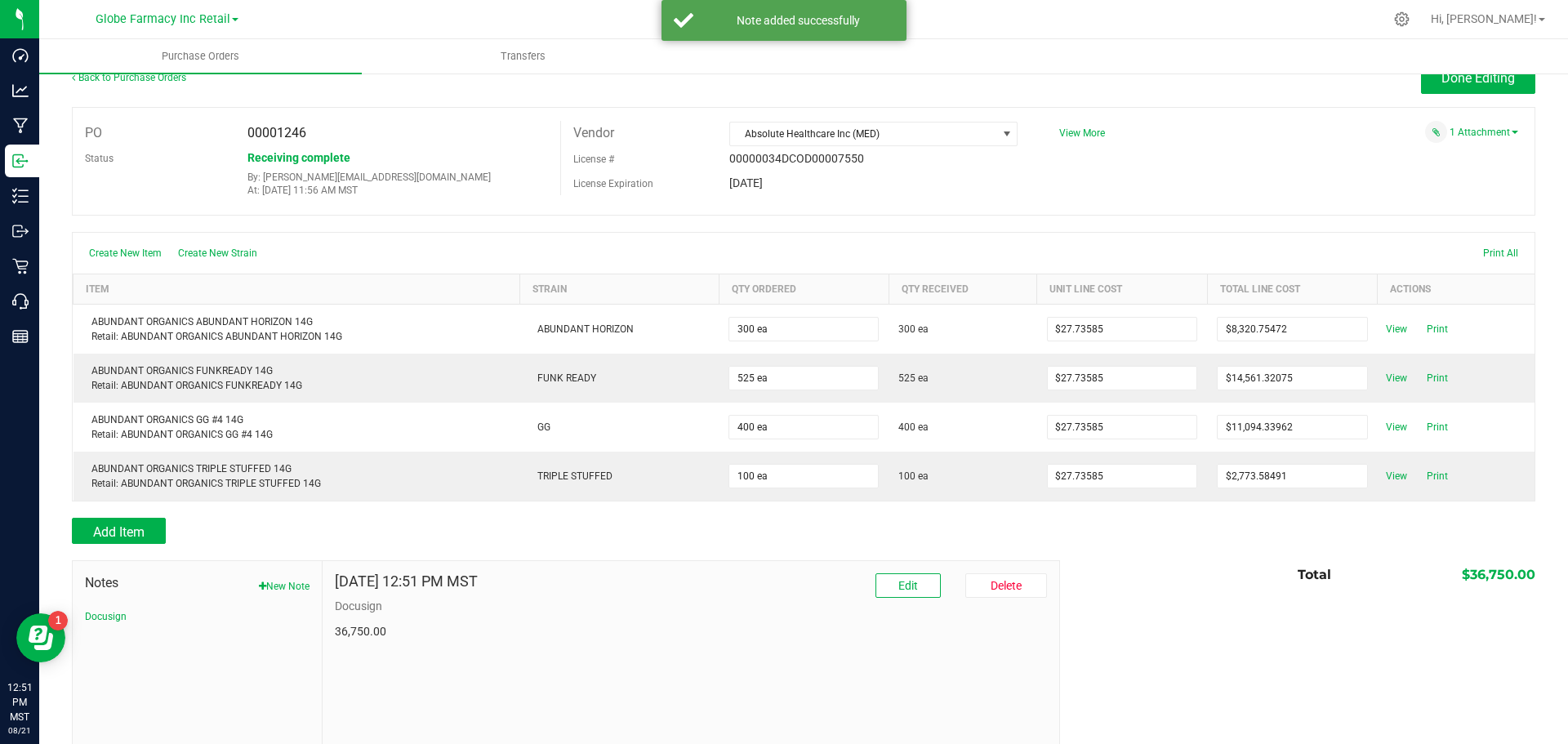
scroll to position [0, 0]
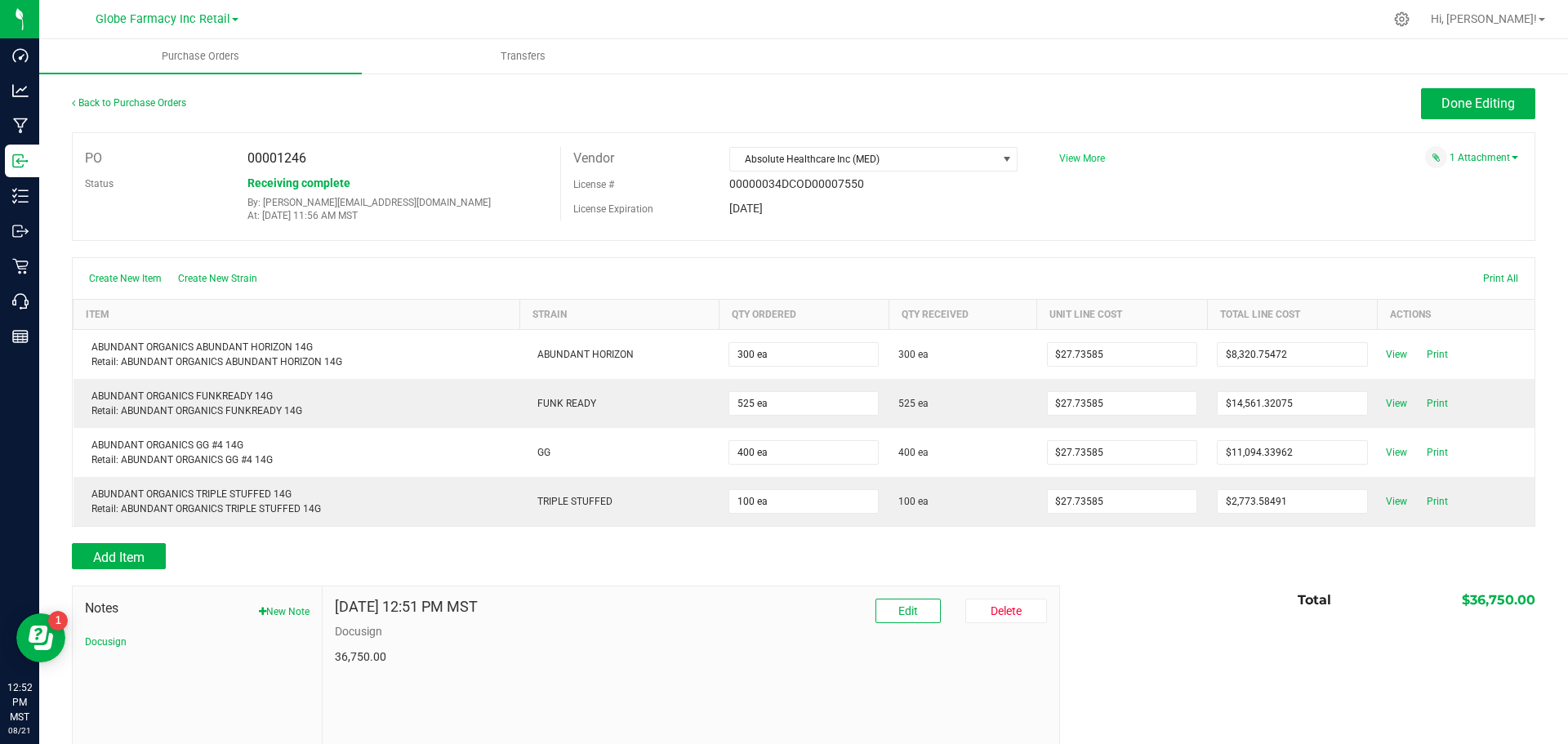
click at [1081, 157] on span "View More" at bounding box center [1082, 158] width 46 height 12
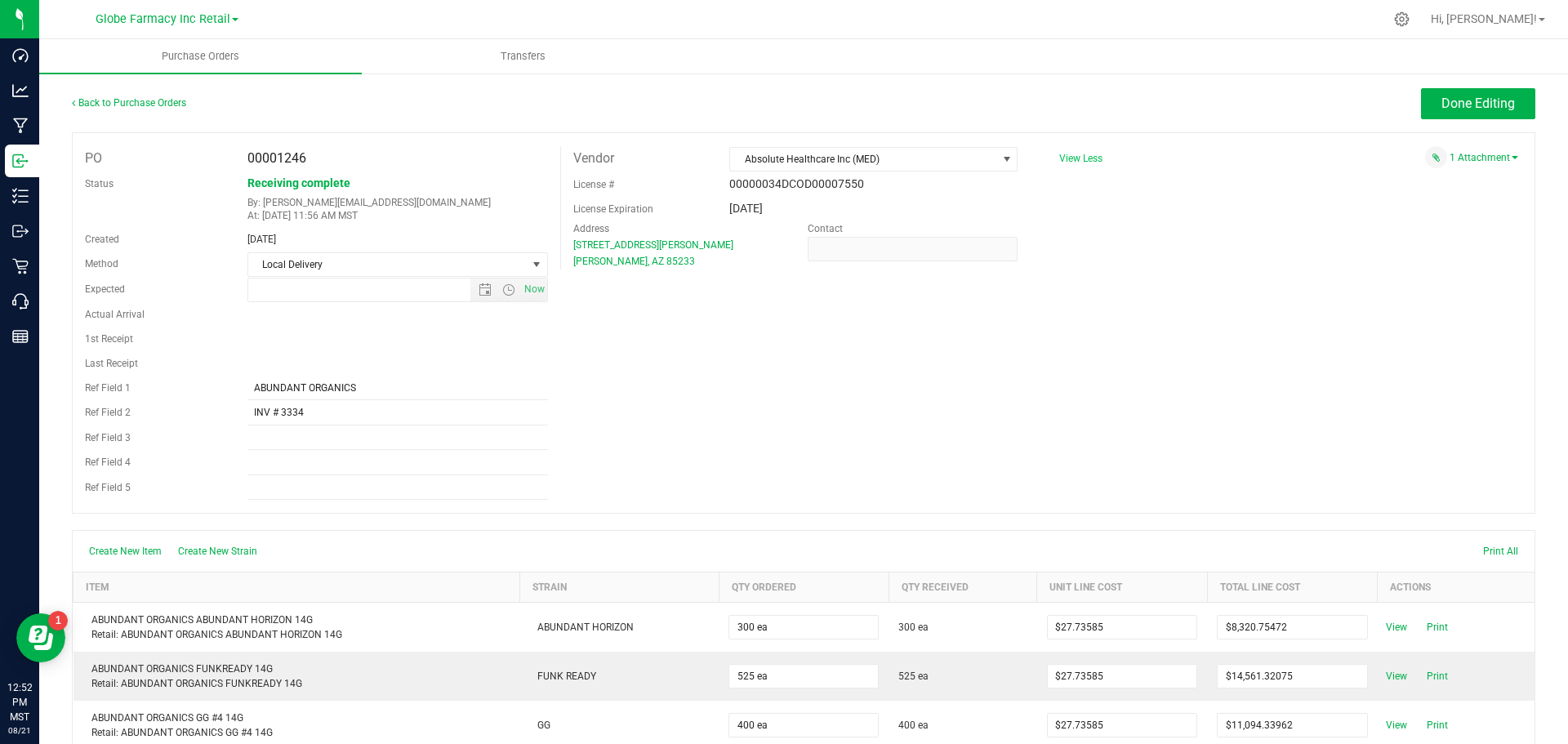
type input "[DATE] 10:36 AM"
click at [342, 108] on div "Back to Purchase Orders" at bounding box center [255, 103] width 366 height 29
click at [1463, 103] on span "Done Editing" at bounding box center [1477, 103] width 73 height 16
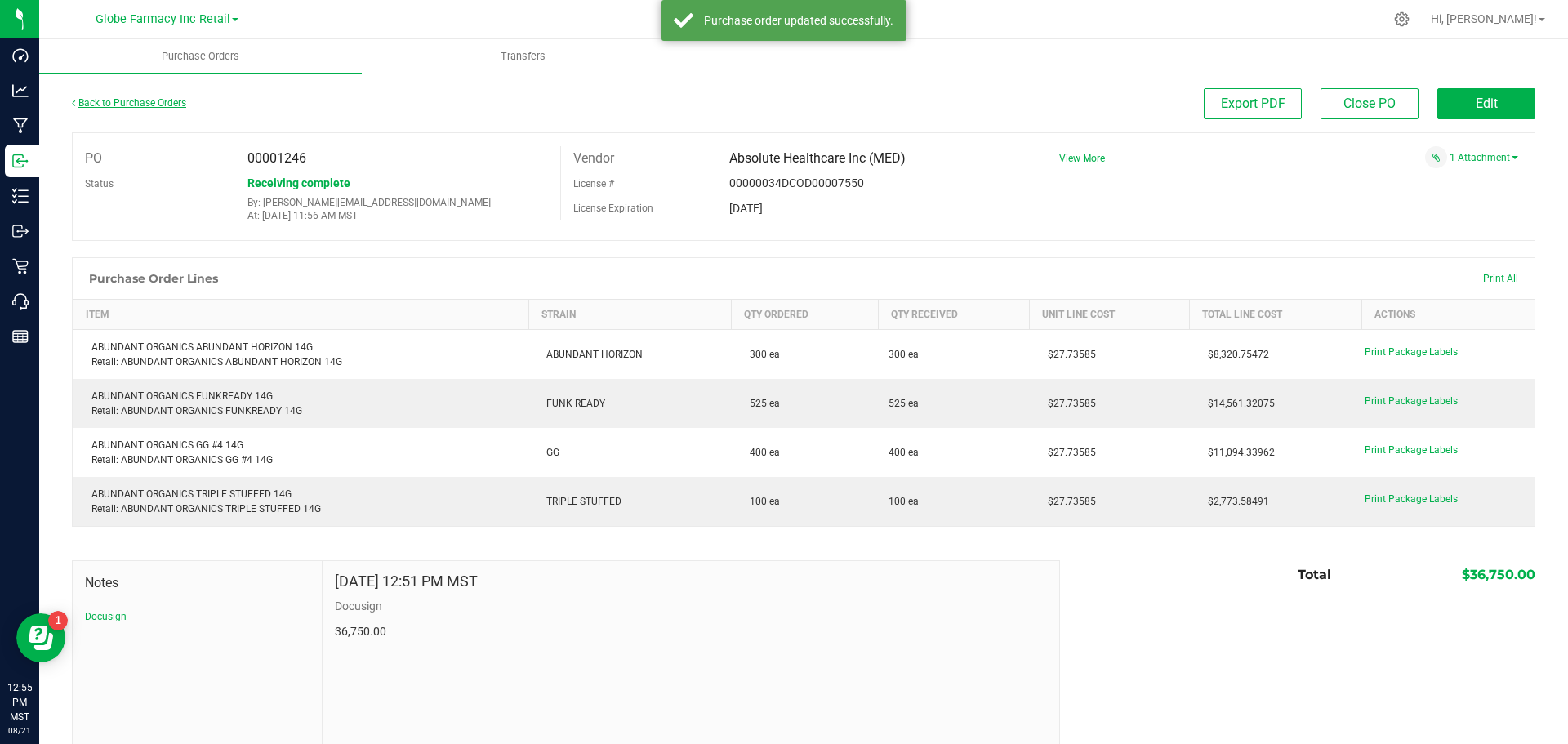
click at [143, 103] on link "Back to Purchase Orders" at bounding box center [129, 103] width 114 height 12
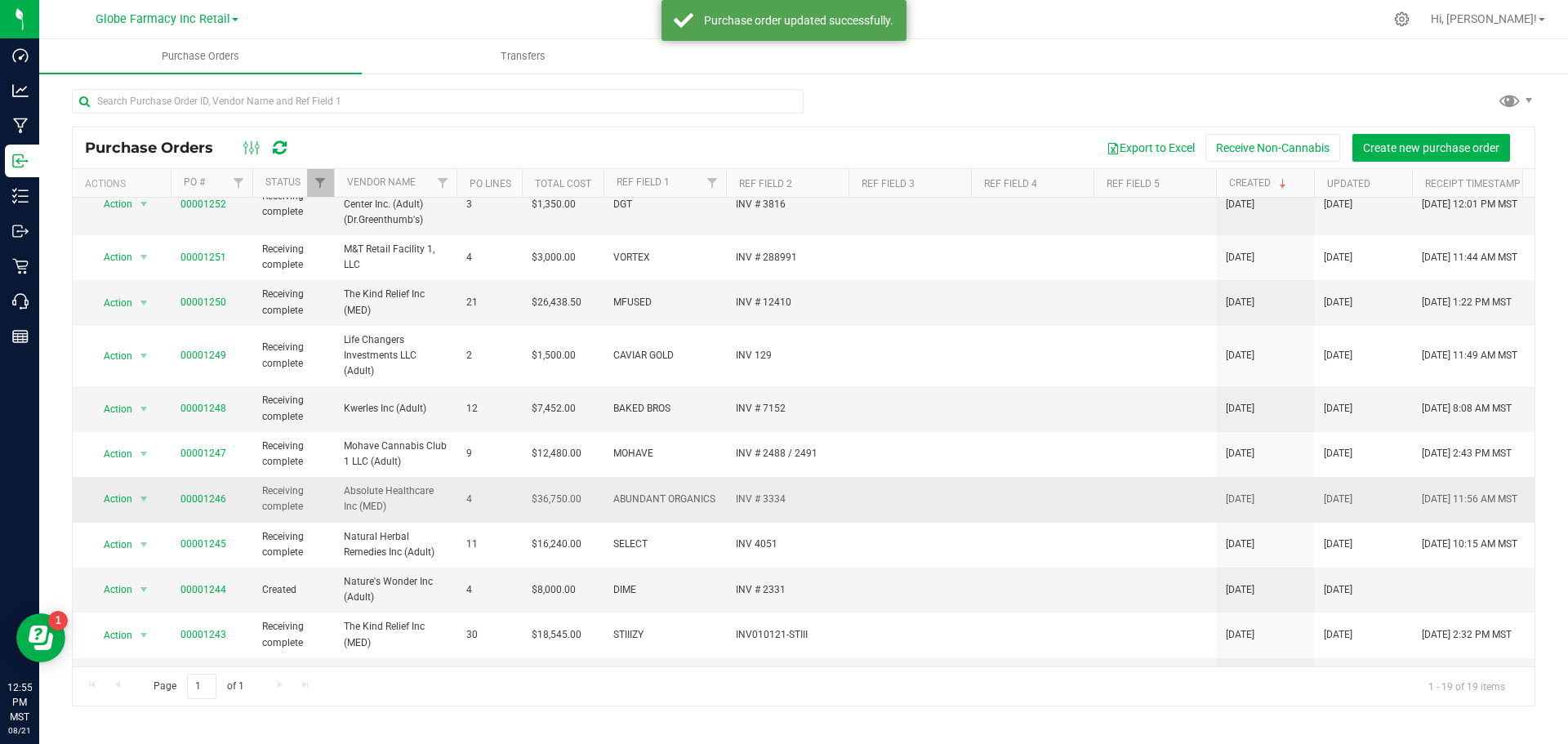
scroll to position [163, 0]
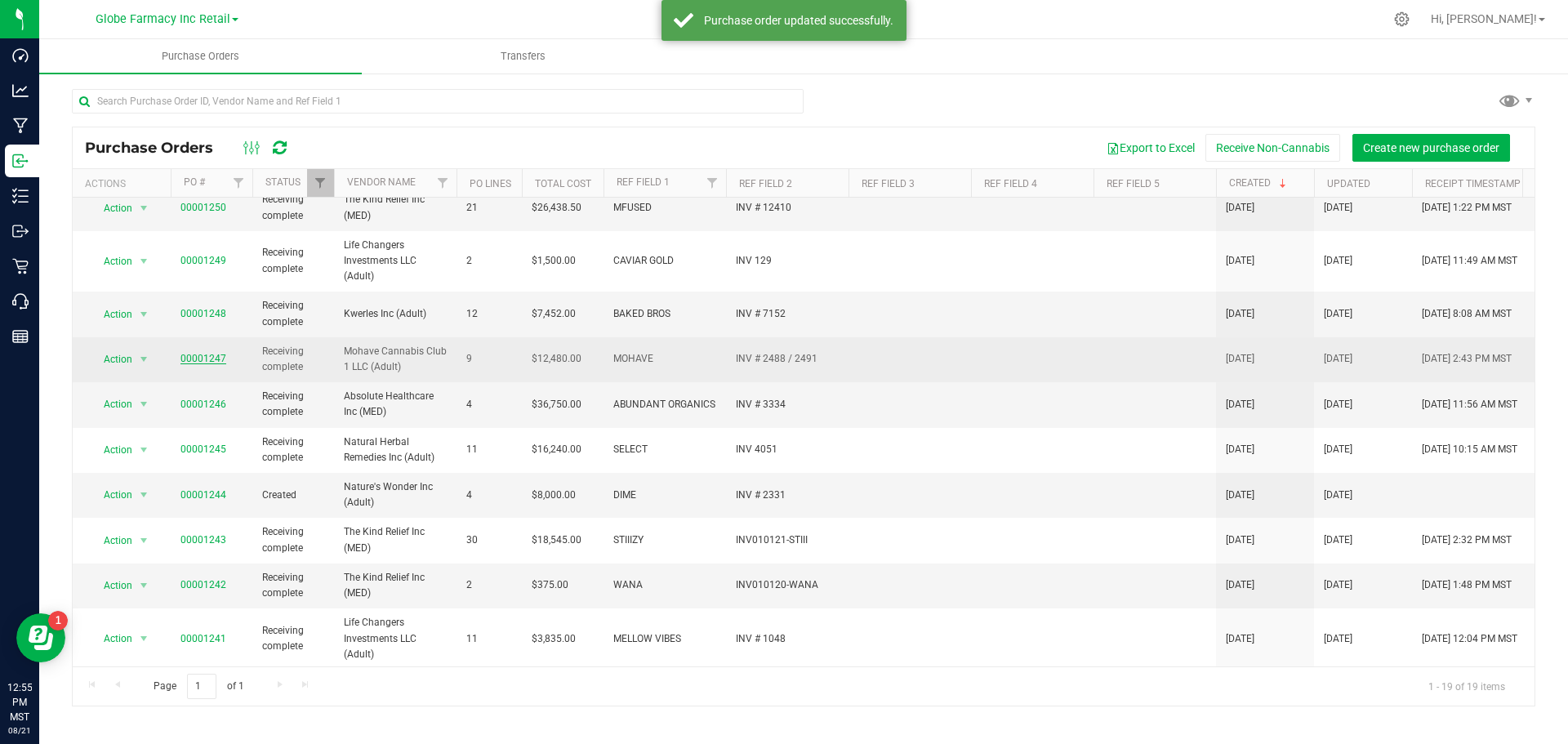
click at [210, 361] on link "00001247" at bounding box center [203, 358] width 46 height 12
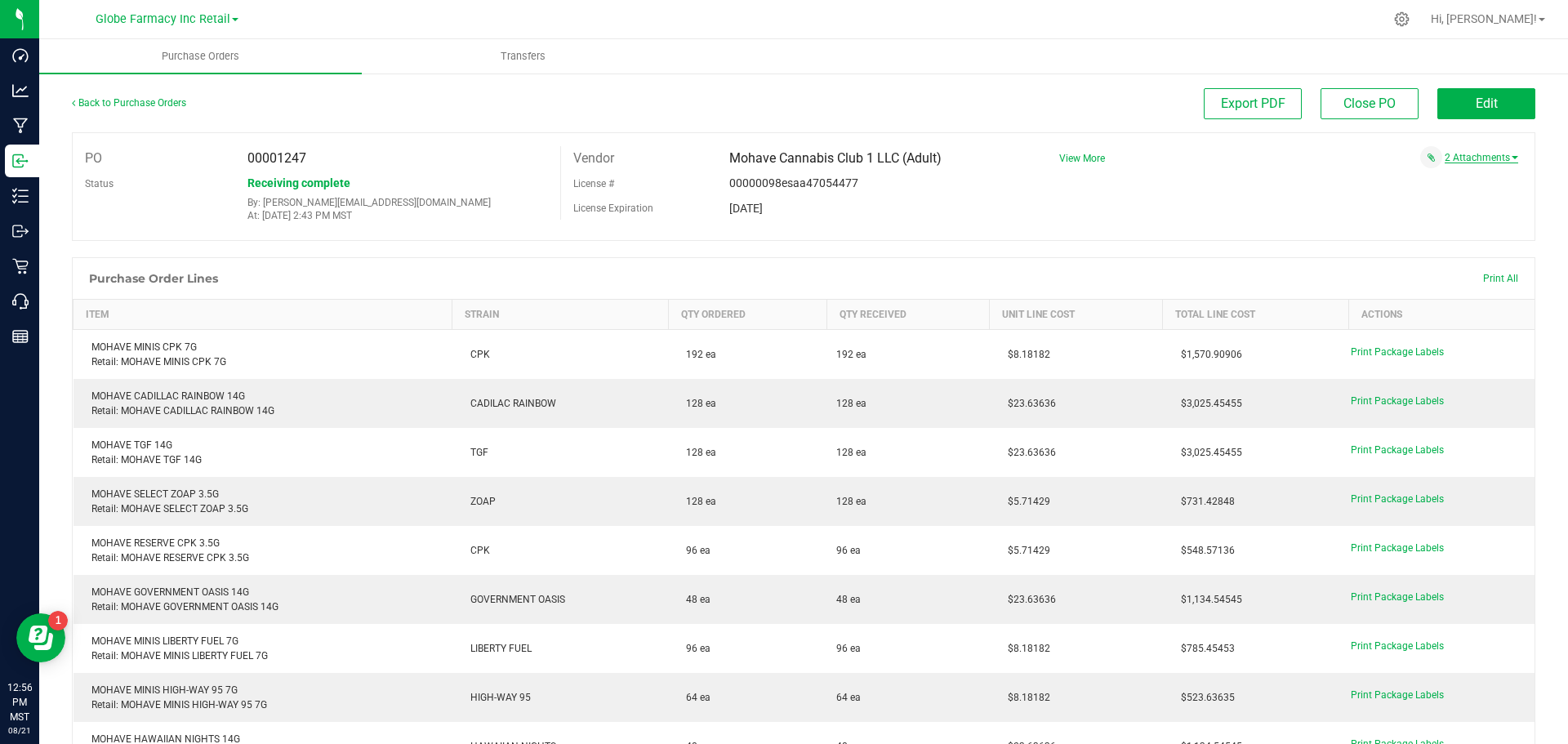
click at [1473, 157] on link "2 Attachments" at bounding box center [1480, 158] width 73 height 12
click at [1429, 188] on span "MOHAVE # 2488 08202025.pdf" at bounding box center [1430, 192] width 123 height 11
click at [1379, 172] on div "MOHAVE # 2491 08202025.pdf" at bounding box center [1282, 177] width 471 height 18
click at [1378, 176] on span "MOHAVE # 2491 08202025.pdf" at bounding box center [1430, 178] width 123 height 11
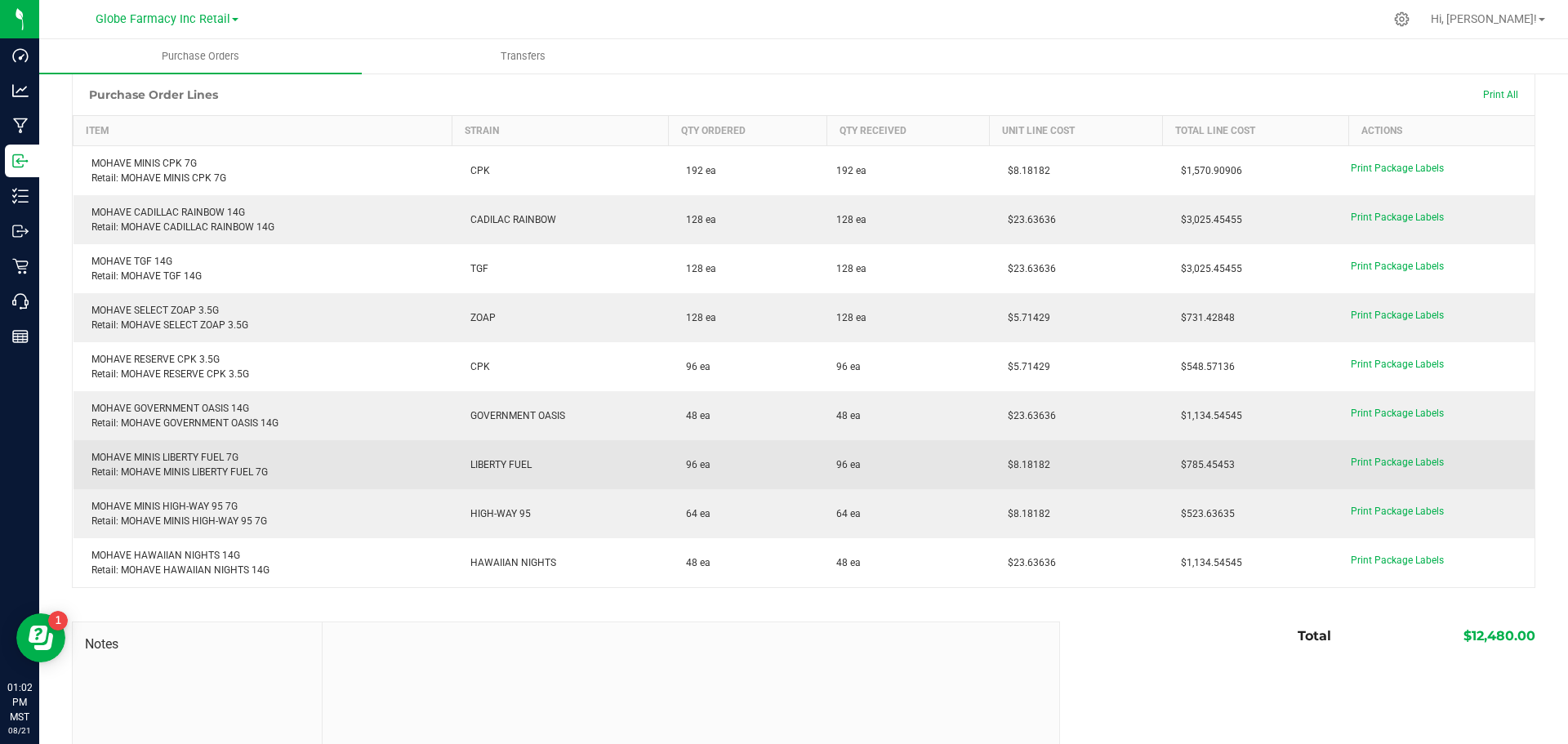
scroll to position [299, 0]
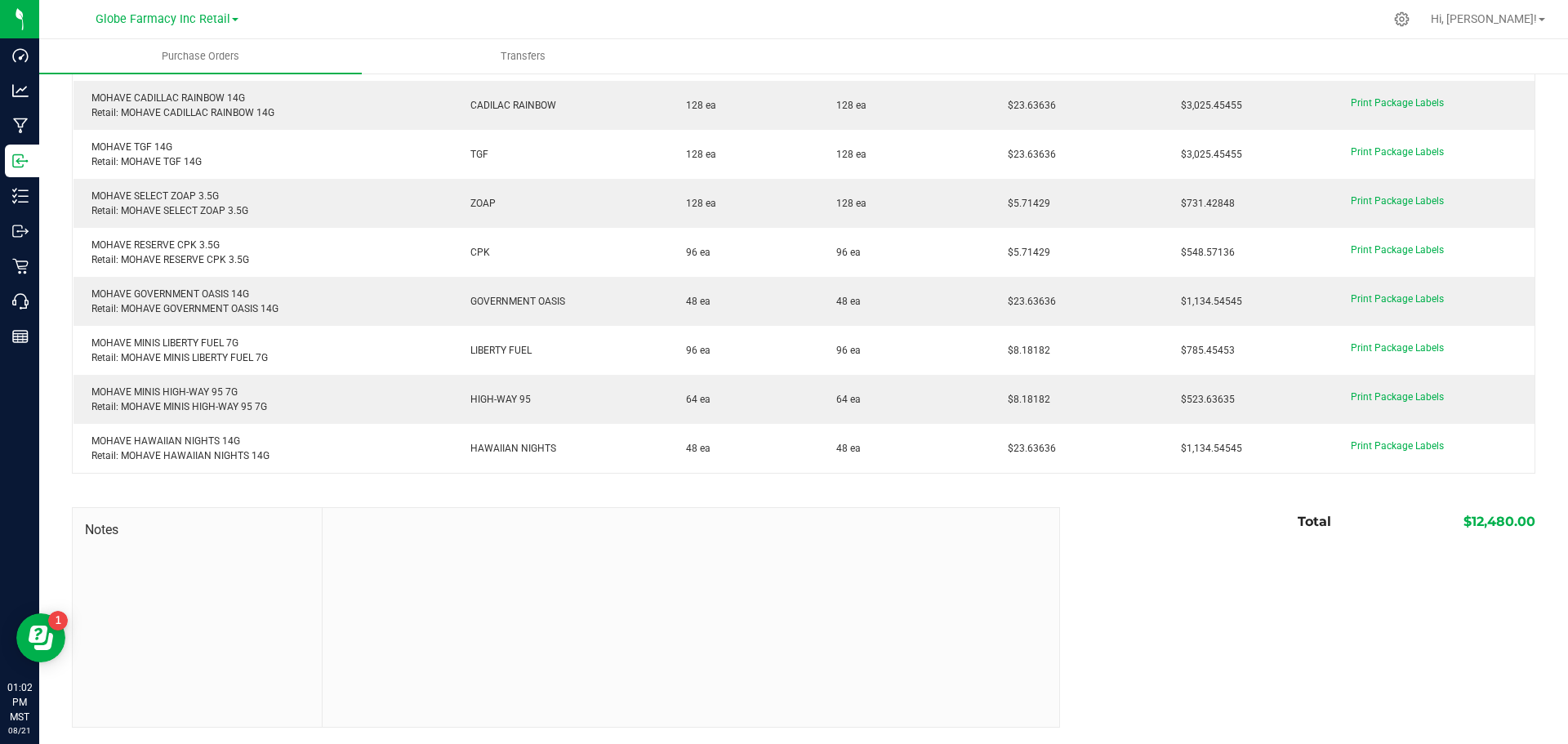
click at [1197, 46] on ul "Purchase Orders Transfers" at bounding box center [823, 57] width 1568 height 35
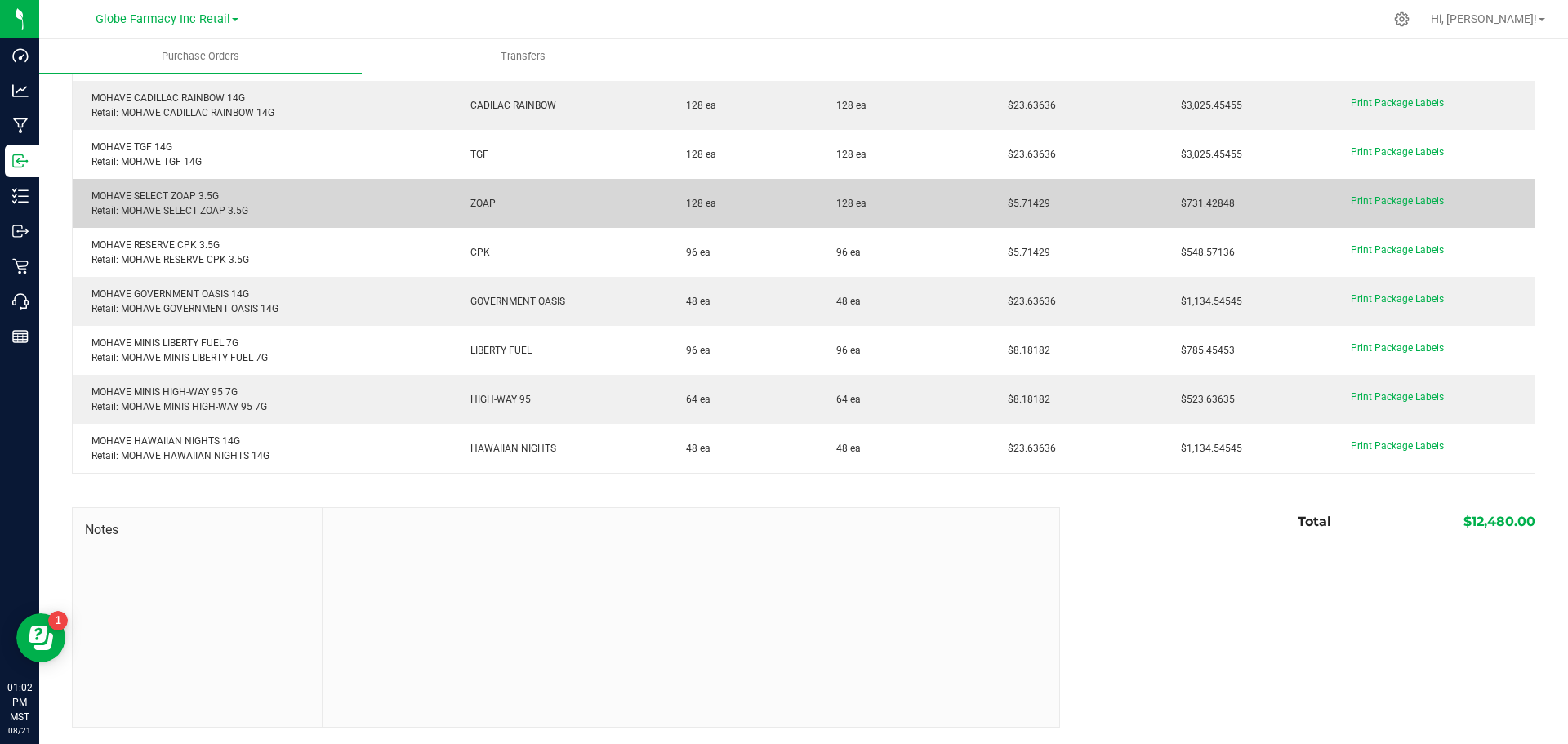
scroll to position [0, 0]
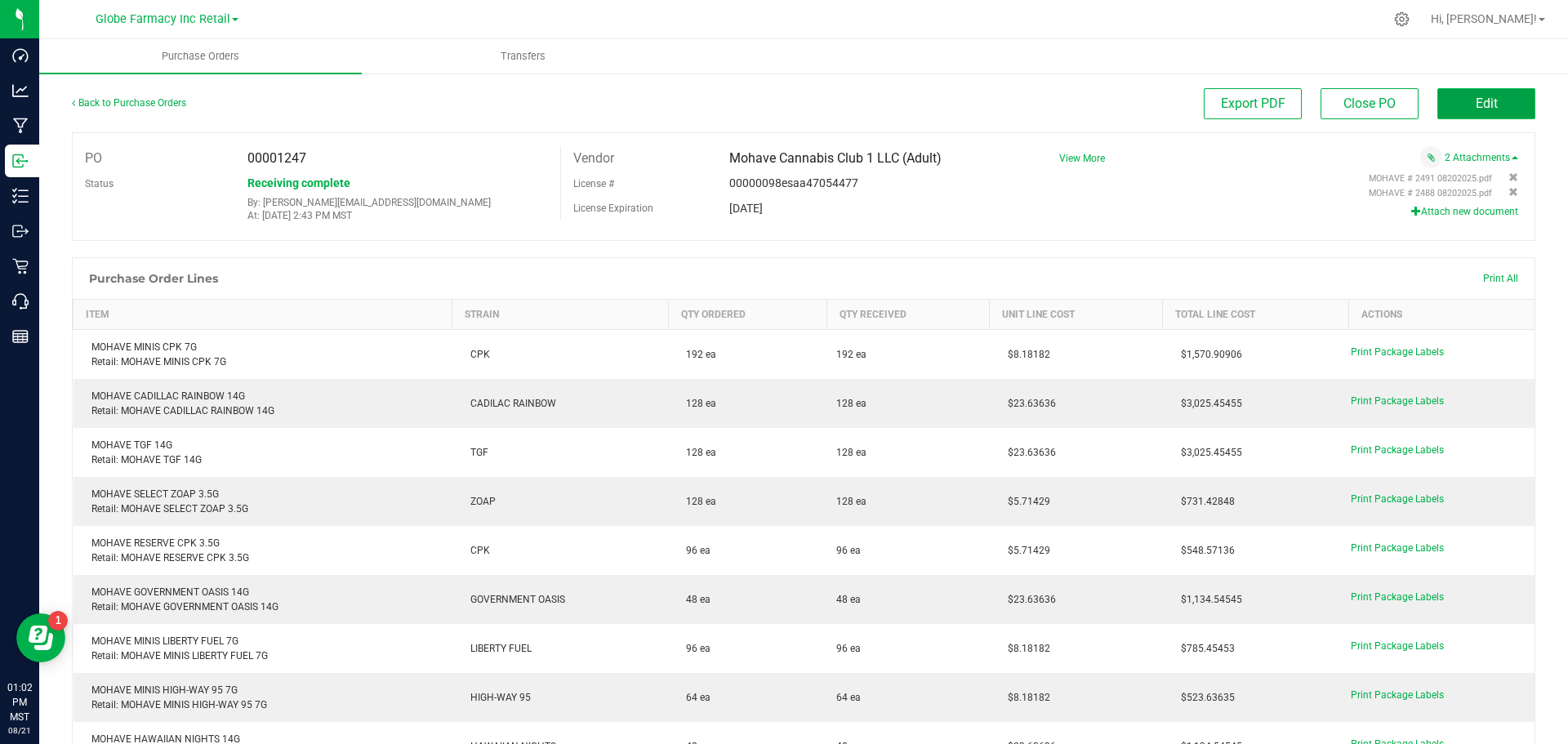
click at [1492, 100] on button "Edit" at bounding box center [1486, 103] width 98 height 31
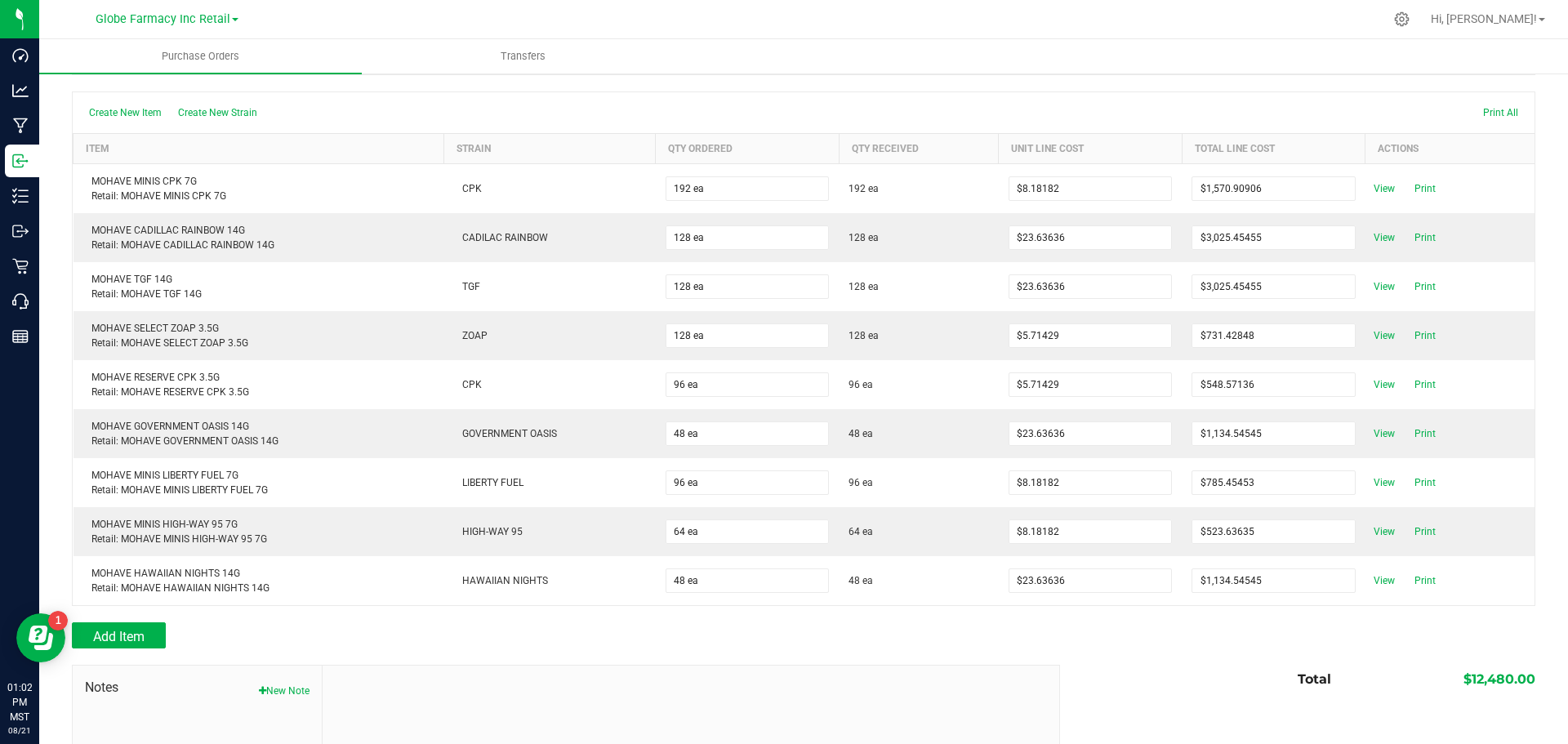
scroll to position [324, 0]
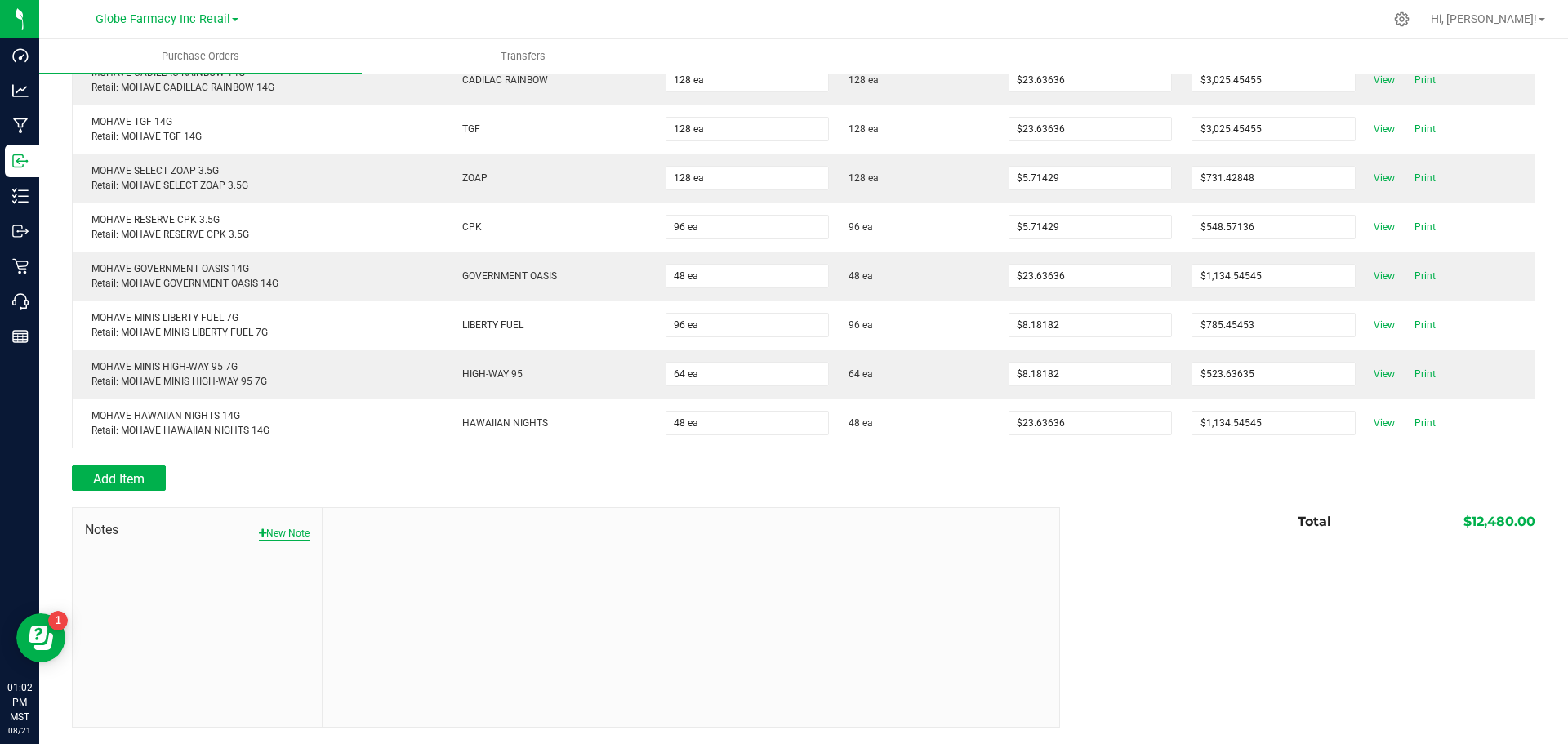
click at [297, 530] on button "New Note" at bounding box center [284, 533] width 51 height 15
click at [405, 560] on input "Note Title" at bounding box center [690, 571] width 712 height 24
type input "Docusign"
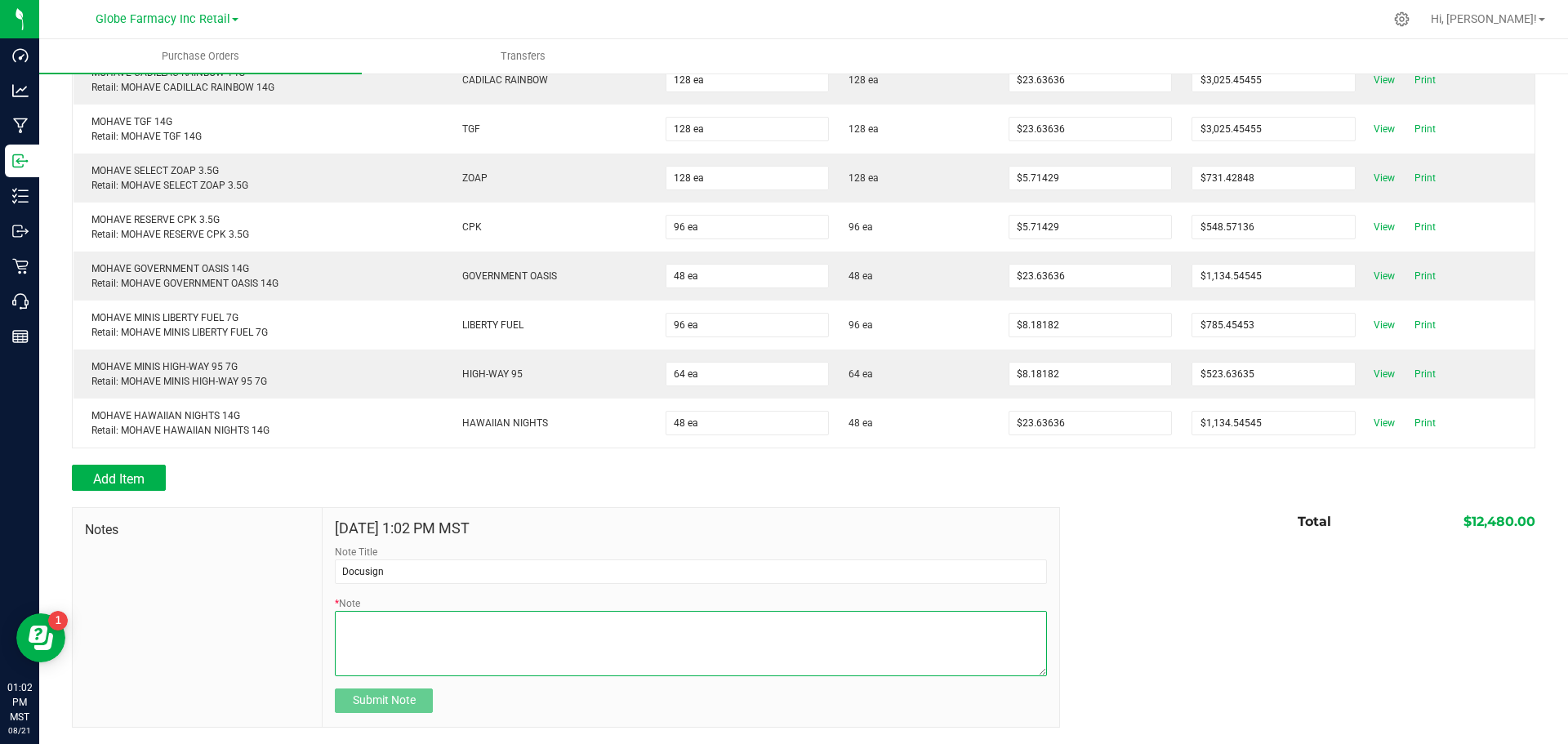
click at [430, 641] on textarea "* Note" at bounding box center [690, 642] width 712 height 65
type textarea "12,480.00"
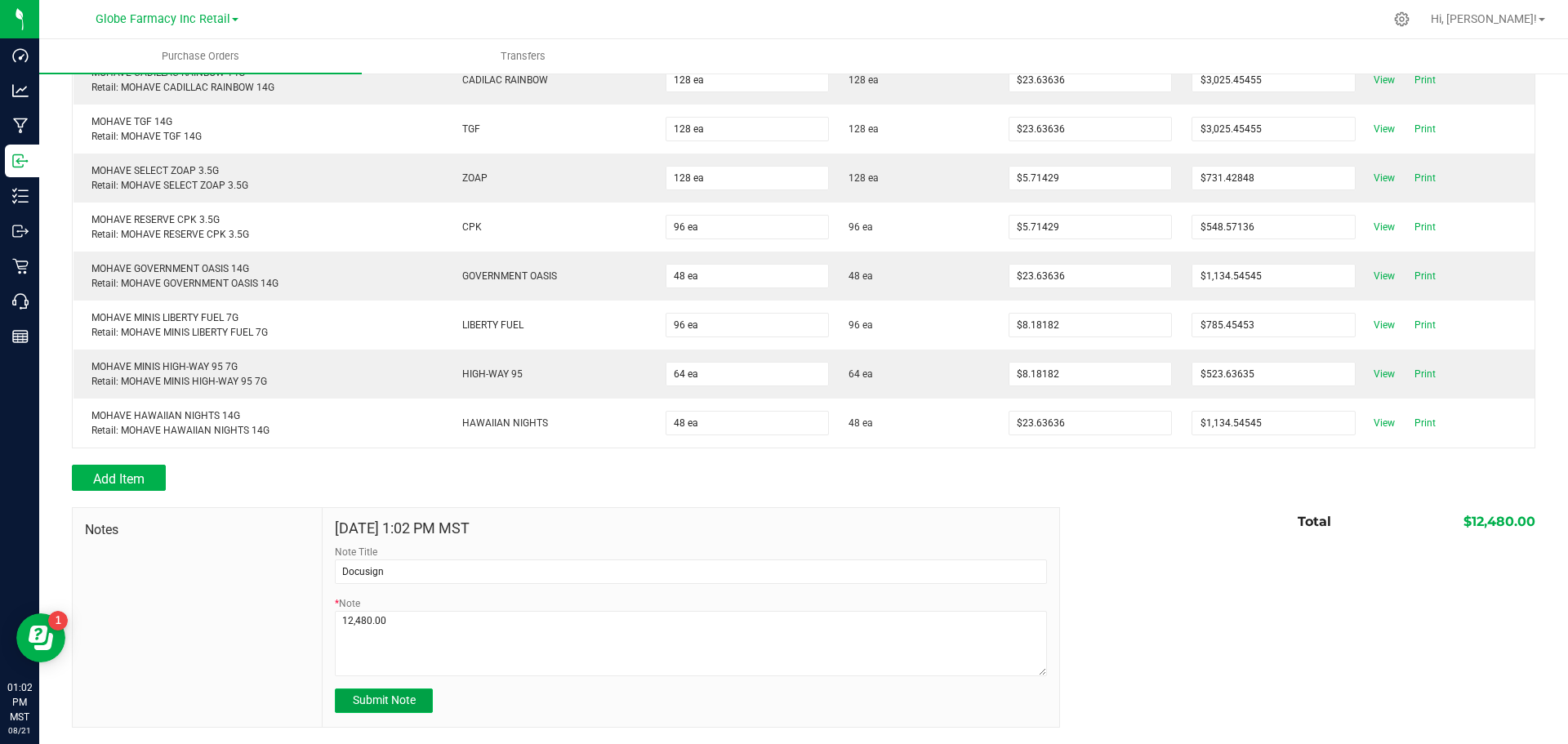
click at [396, 700] on span "Submit Note" at bounding box center [384, 699] width 62 height 13
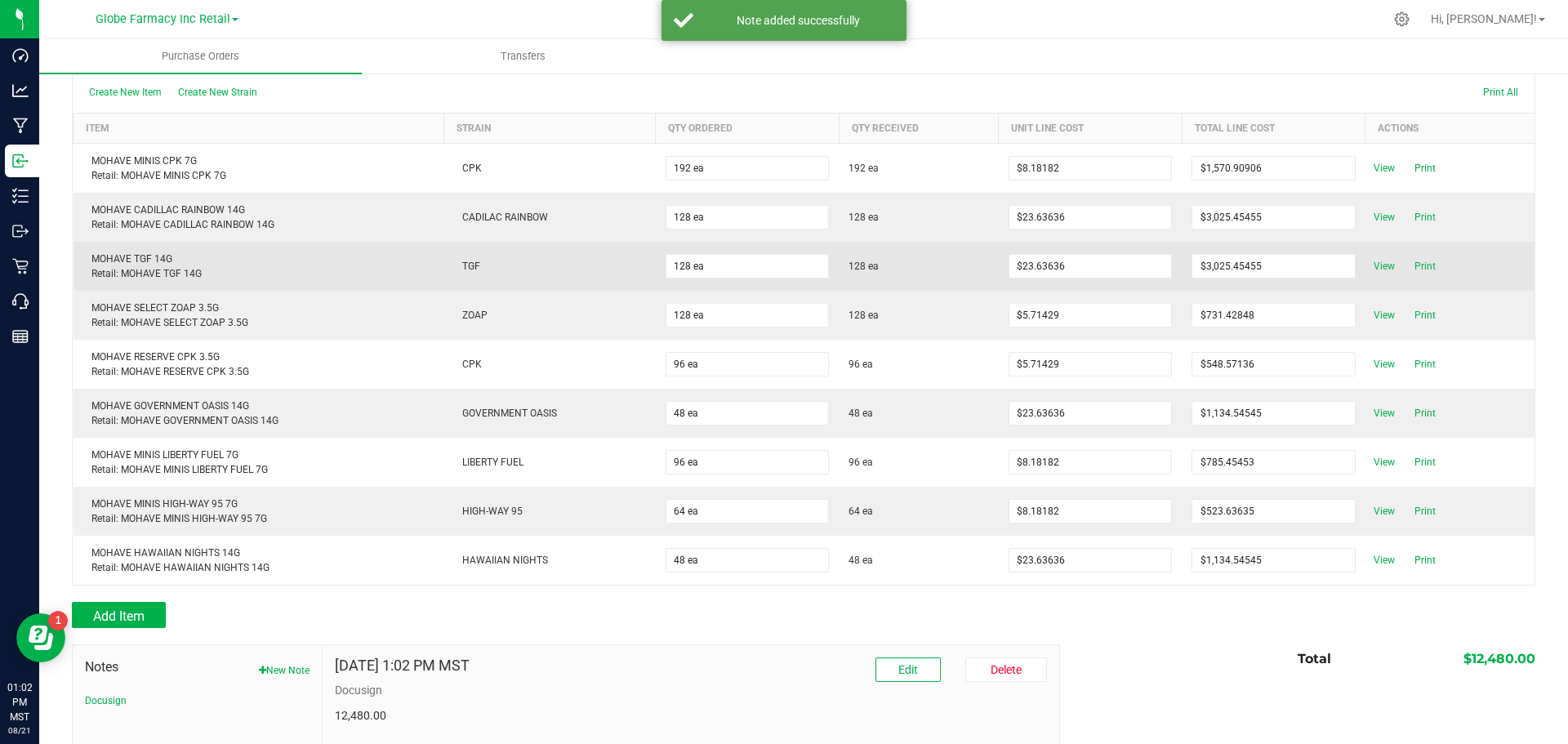
scroll to position [0, 0]
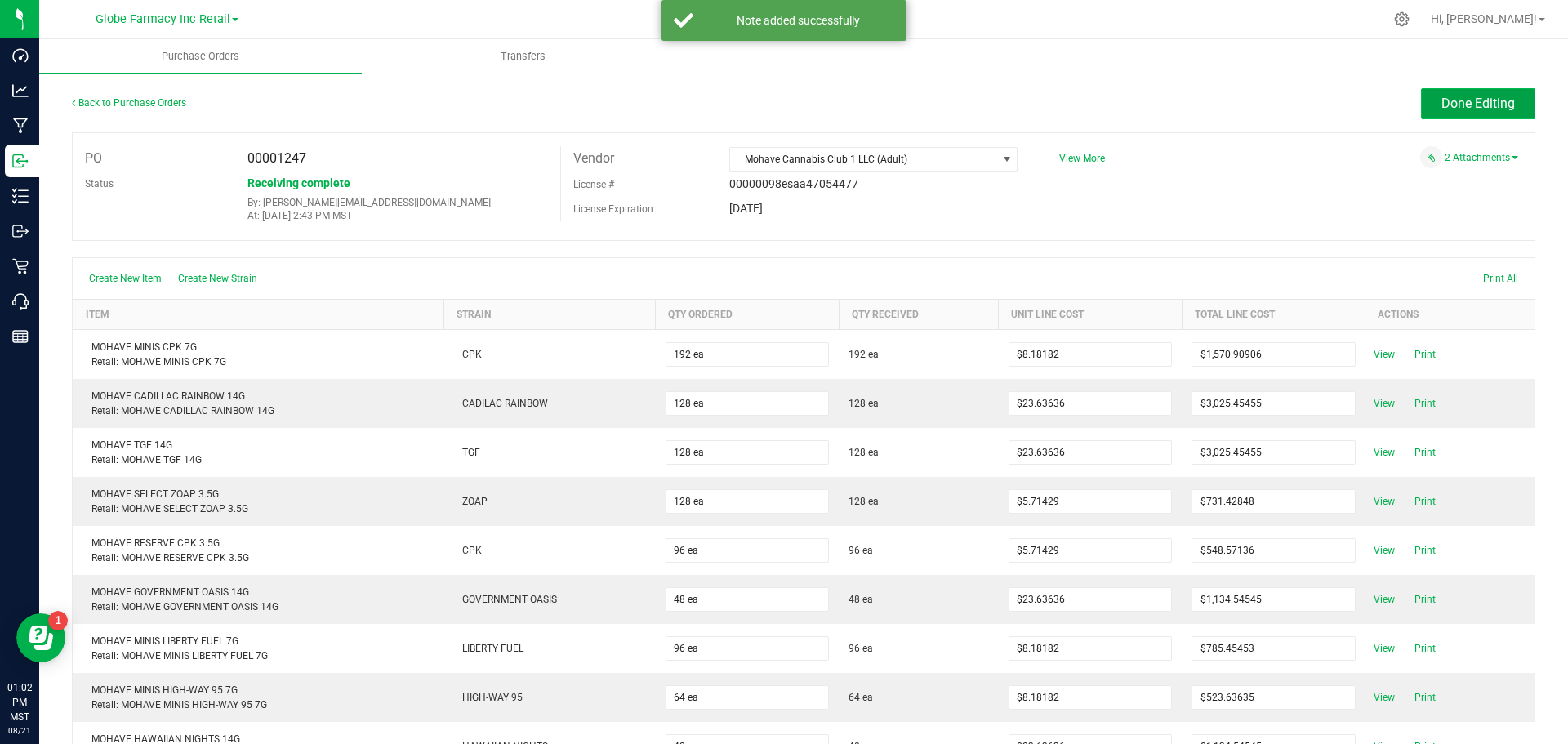
click at [1460, 102] on span "Done Editing" at bounding box center [1477, 103] width 73 height 16
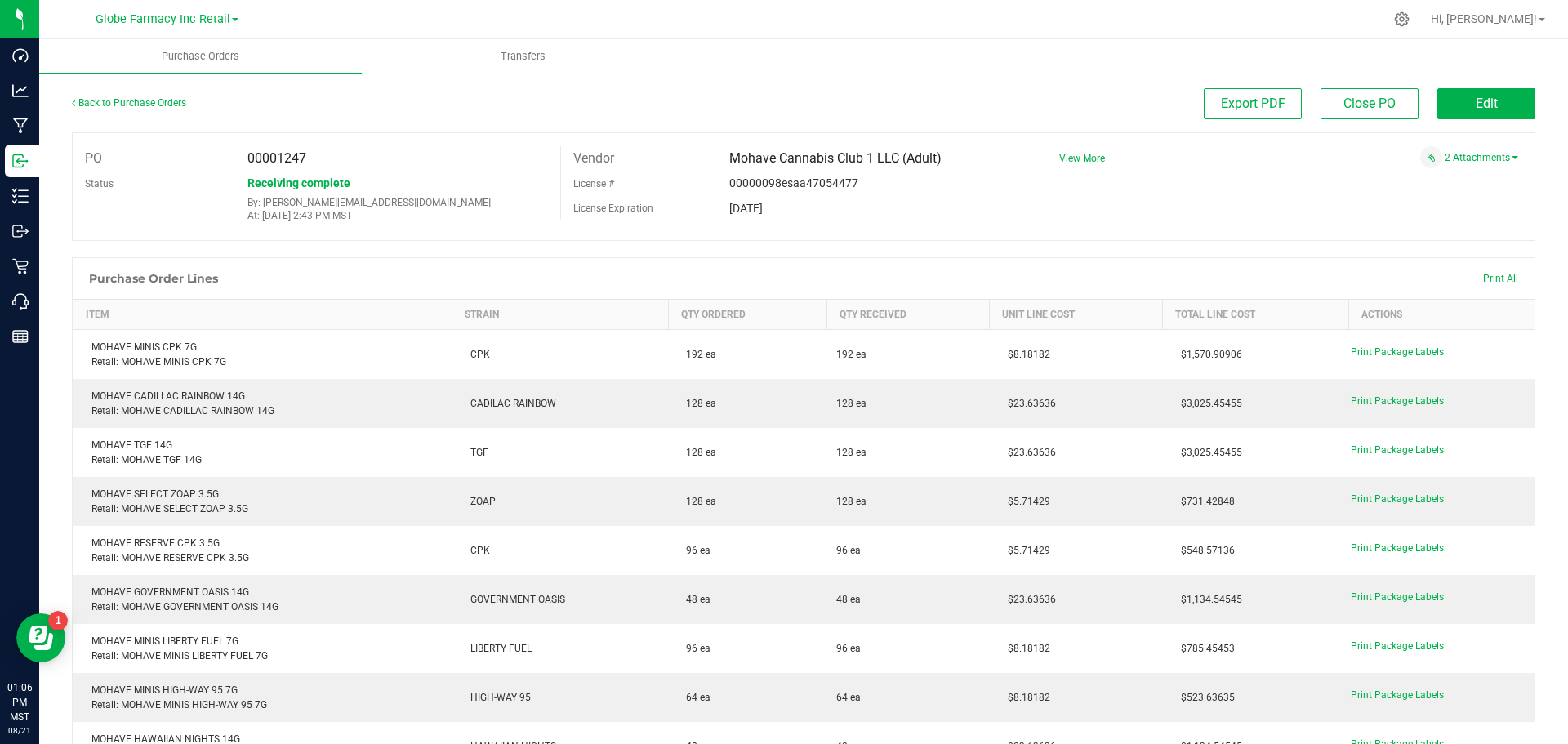
click at [1482, 157] on link "2 Attachments" at bounding box center [1480, 158] width 73 height 12
click at [140, 100] on link "Back to Purchase Orders" at bounding box center [129, 103] width 114 height 12
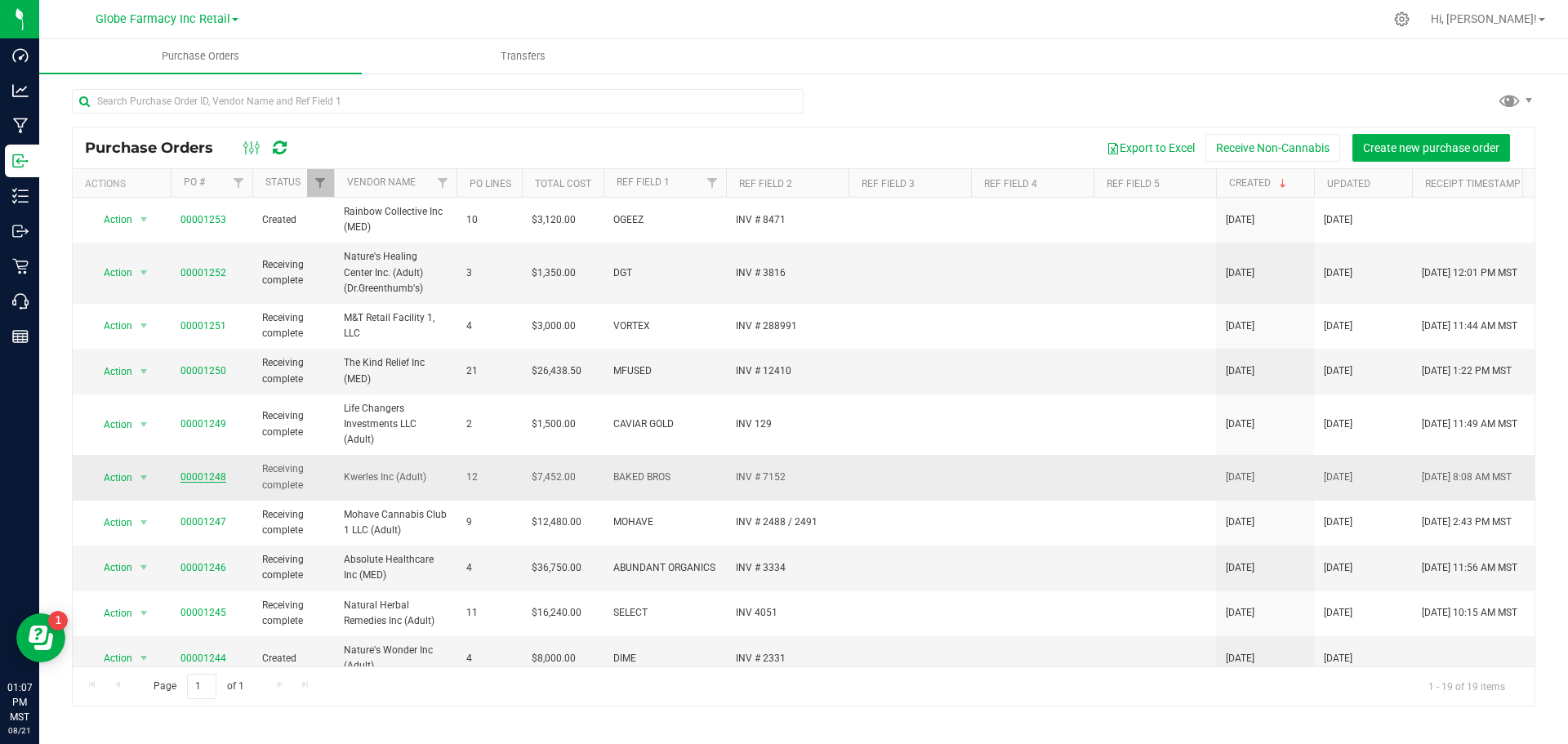
click at [201, 476] on link "00001248" at bounding box center [203, 476] width 46 height 12
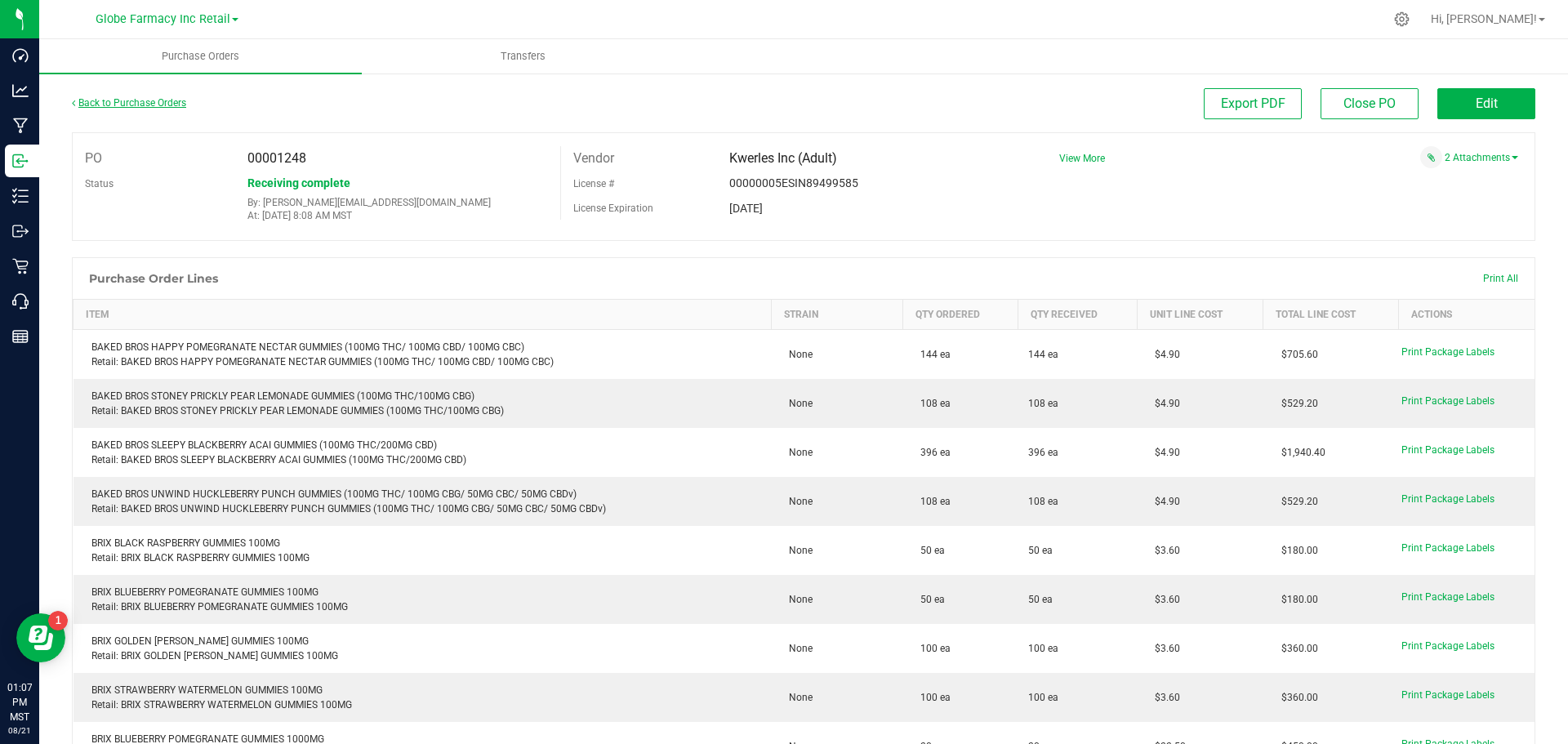
click at [122, 103] on link "Back to Purchase Orders" at bounding box center [129, 103] width 114 height 12
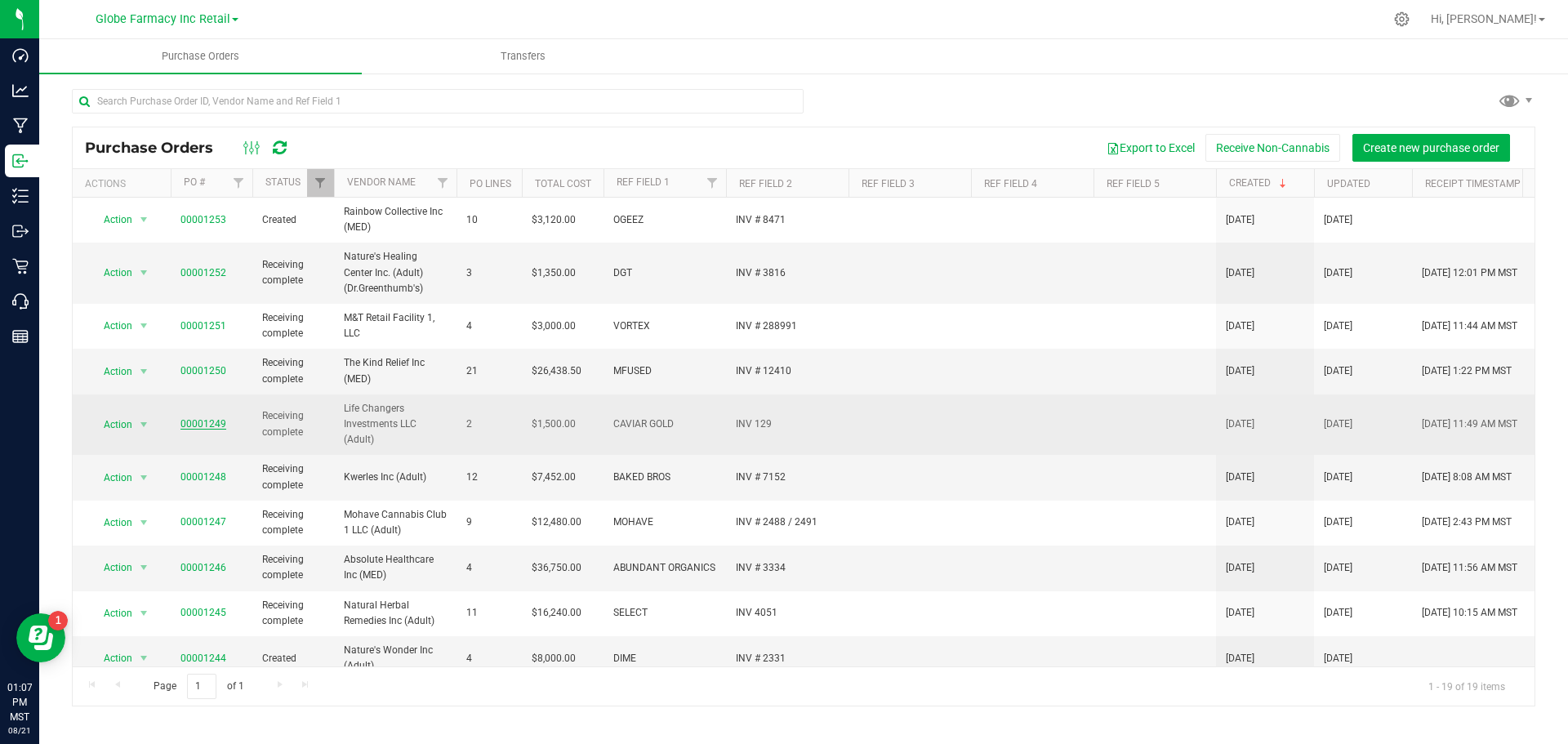
click at [205, 423] on link "00001249" at bounding box center [203, 424] width 46 height 12
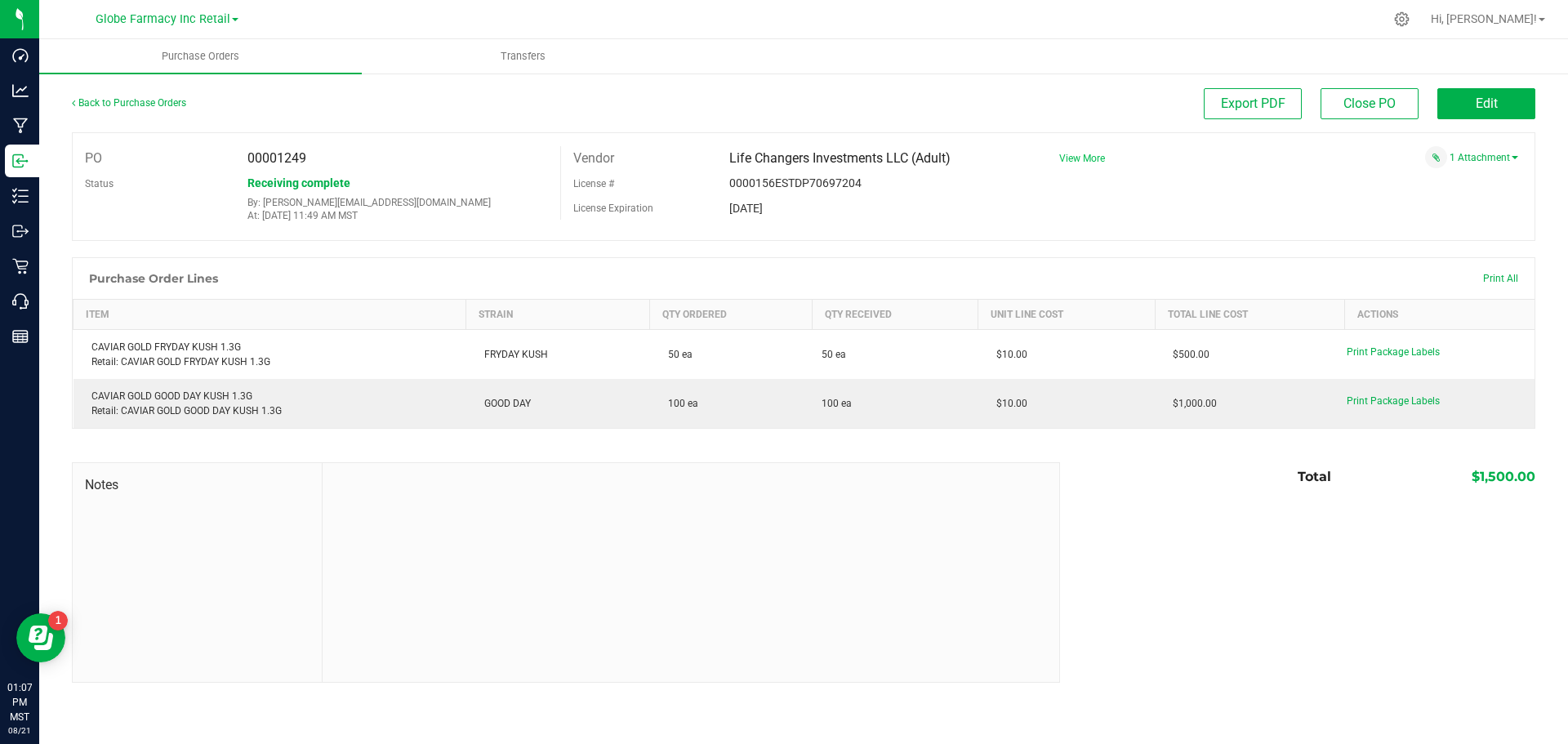
click at [1073, 157] on span "View More" at bounding box center [1082, 158] width 46 height 12
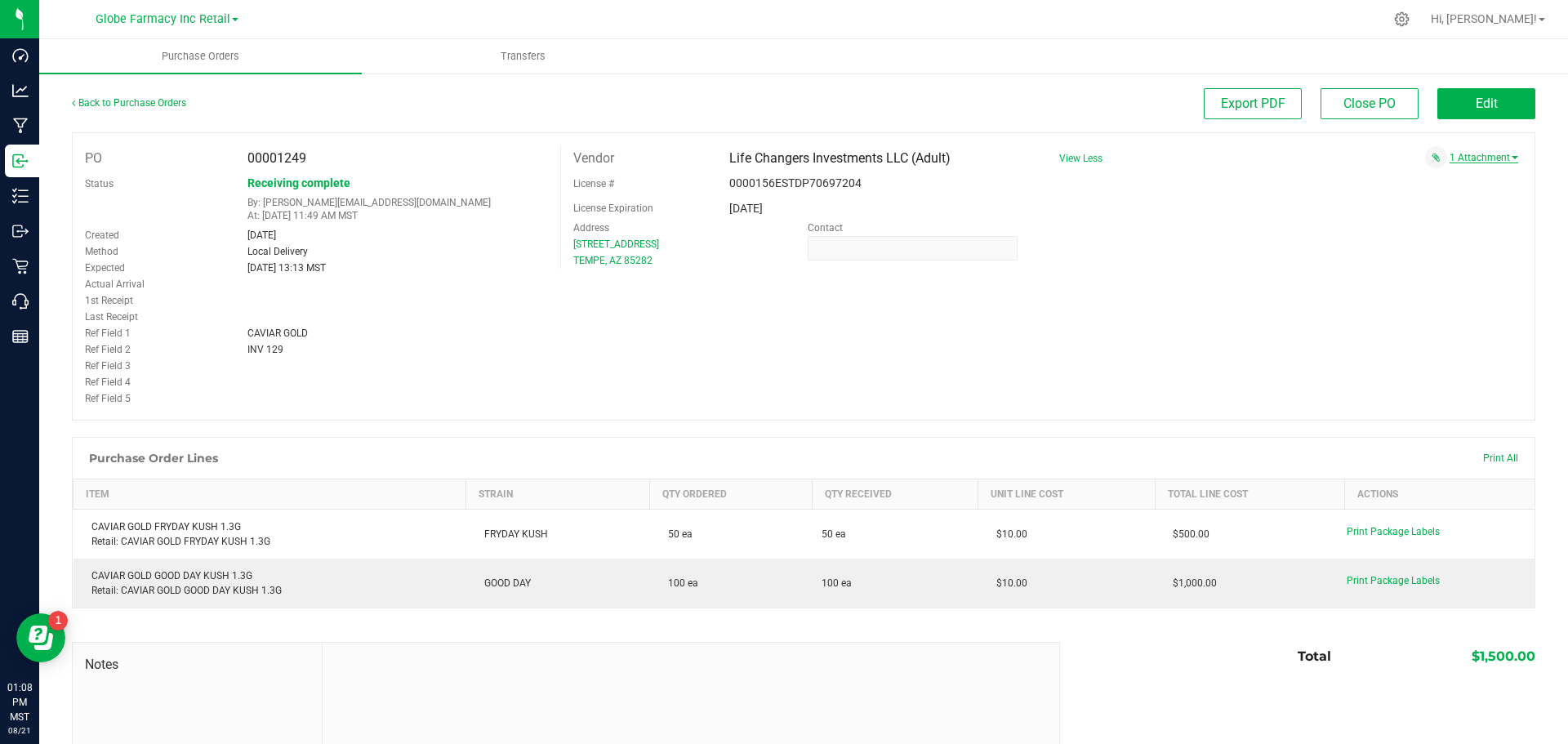
click at [1471, 162] on link "1 Attachment" at bounding box center [1483, 158] width 68 height 12
click at [1426, 182] on span "CAVIAR GOLD INV 129 [DATE].pdf" at bounding box center [1424, 178] width 133 height 11
click at [1373, 177] on span "CAVIAR GOLD INV 129 [DATE].pdf" at bounding box center [1424, 178] width 133 height 11
click at [1491, 107] on button "Edit" at bounding box center [1486, 103] width 98 height 31
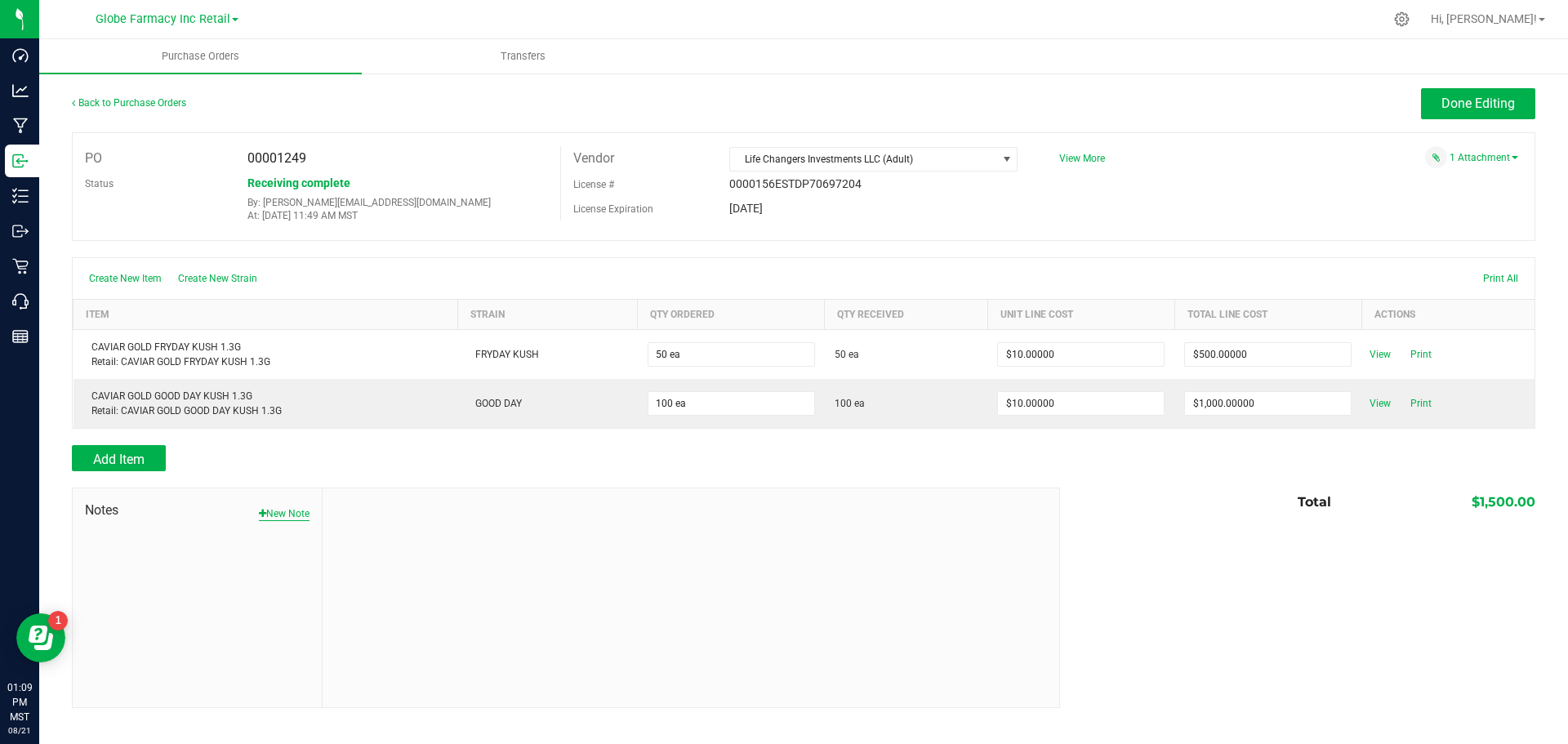
click at [263, 521] on button "New Note" at bounding box center [284, 513] width 51 height 15
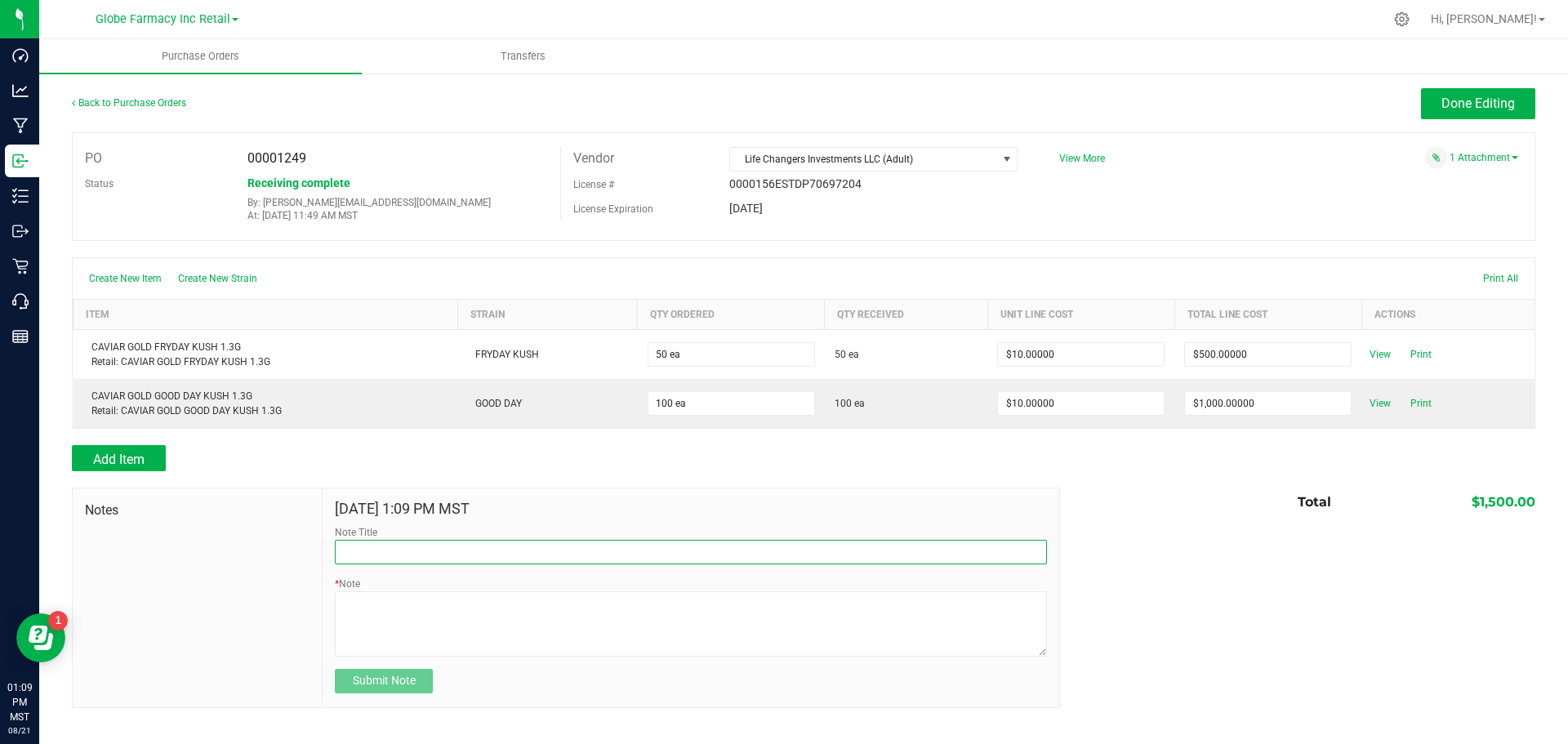
click at [377, 548] on input "Note Title" at bounding box center [690, 552] width 712 height 24
type input "Docusign"
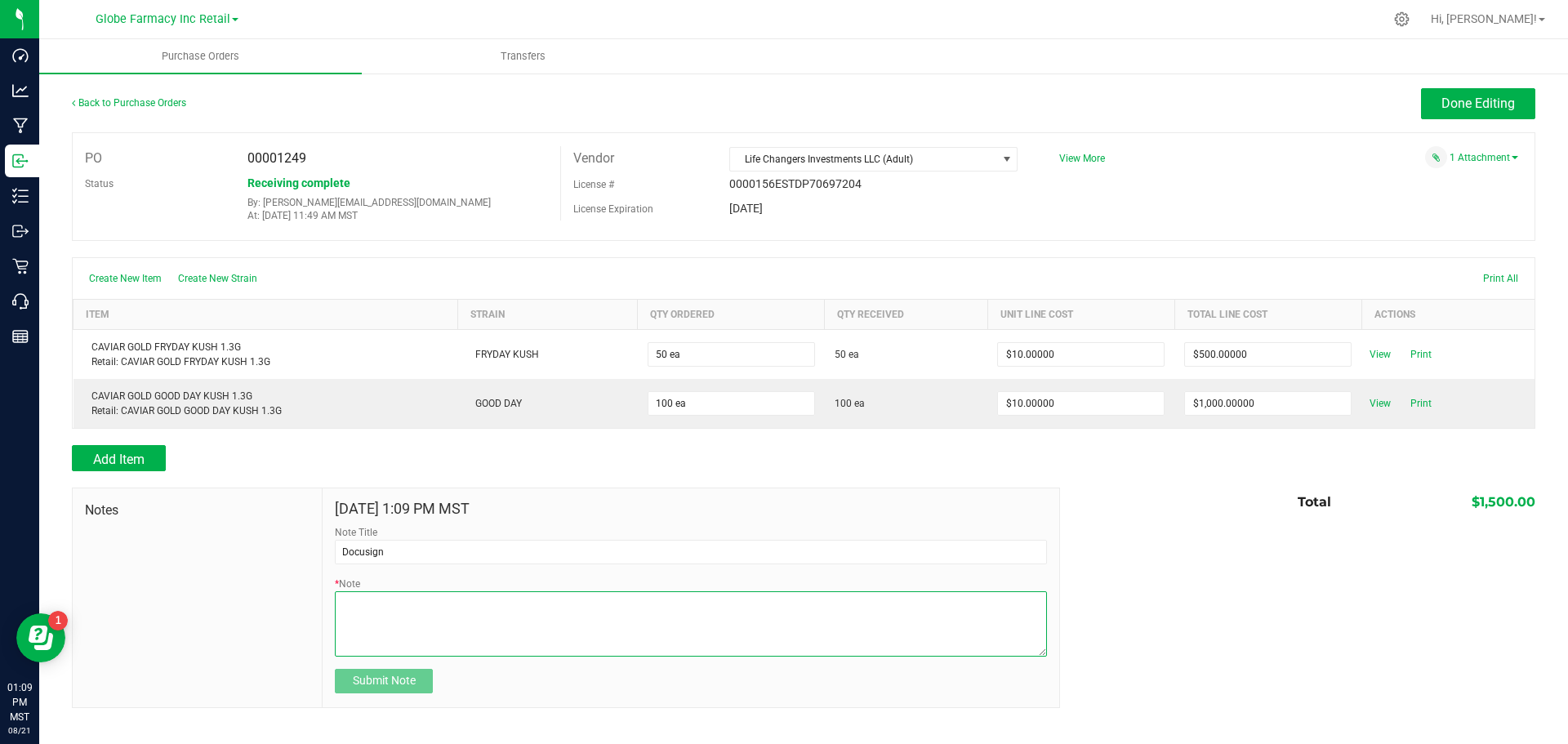
click at [433, 630] on textarea "* Note" at bounding box center [690, 623] width 712 height 65
type textarea "1"
type textarea ","
type textarea "1,500.00"
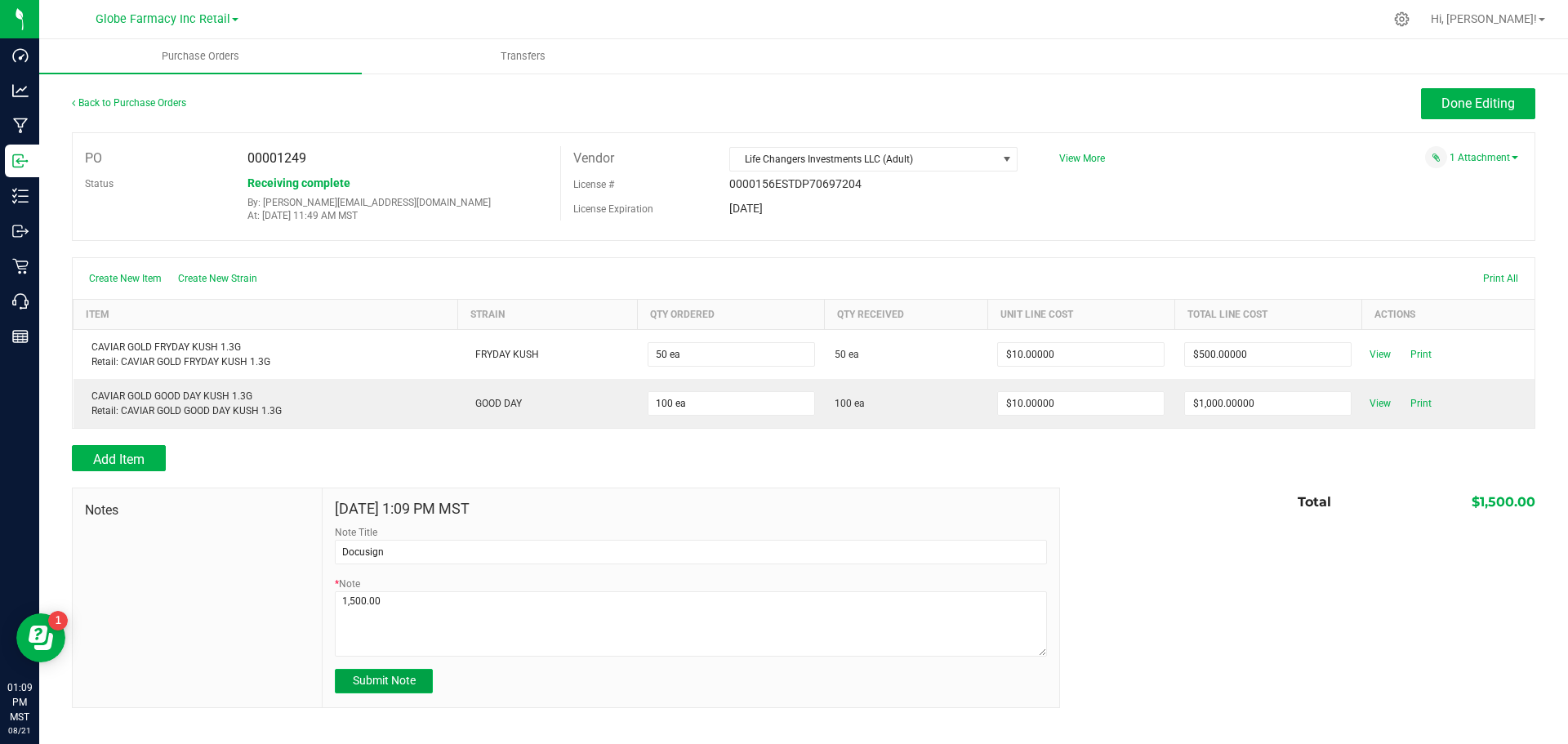
click at [388, 685] on span "Submit Note" at bounding box center [384, 680] width 62 height 13
click at [1448, 109] on span "Done Editing" at bounding box center [1477, 103] width 73 height 16
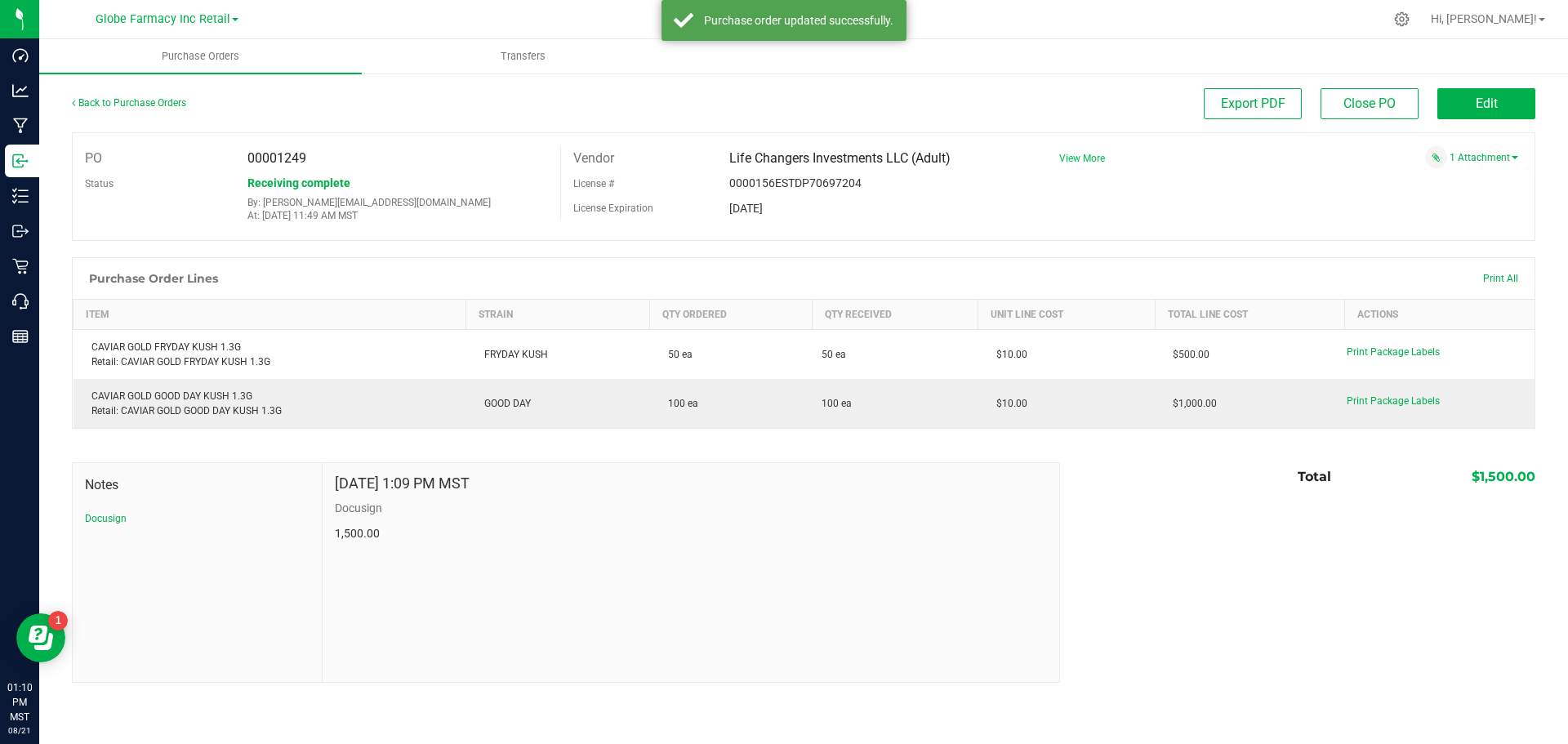
click at [1089, 160] on span "View More" at bounding box center [1082, 158] width 46 height 12
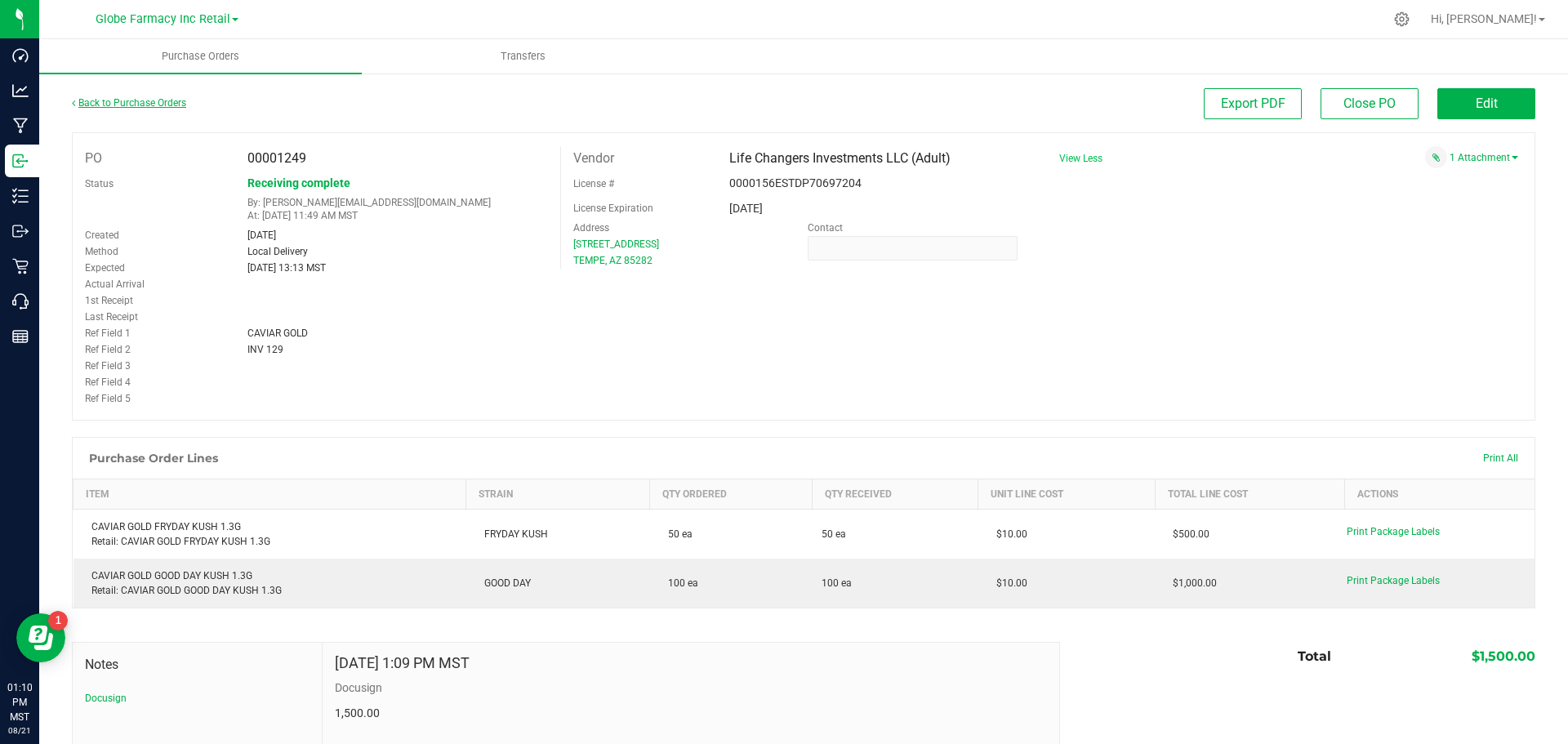
click at [117, 103] on link "Back to Purchase Orders" at bounding box center [129, 103] width 114 height 12
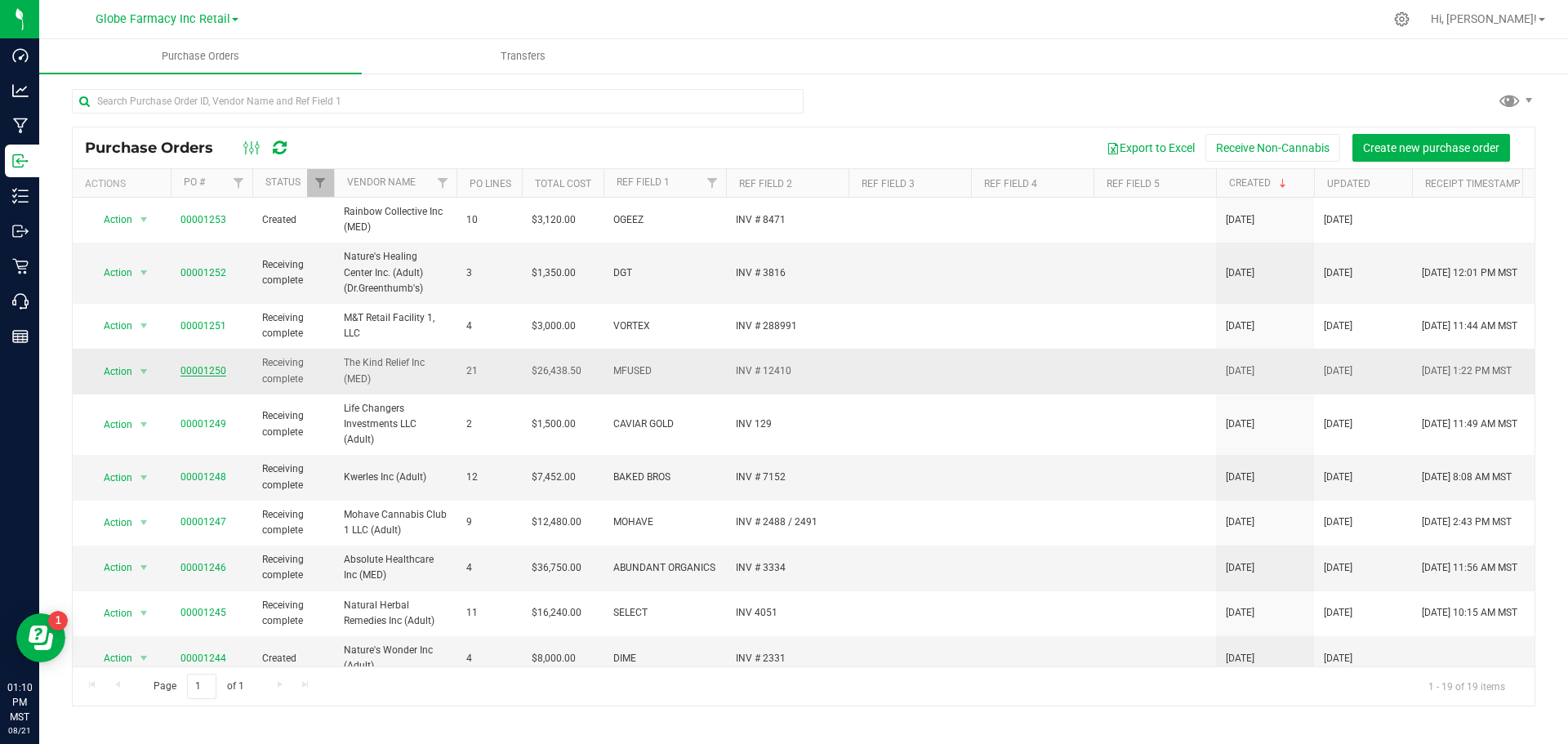
click at [207, 371] on link "00001250" at bounding box center [203, 371] width 46 height 12
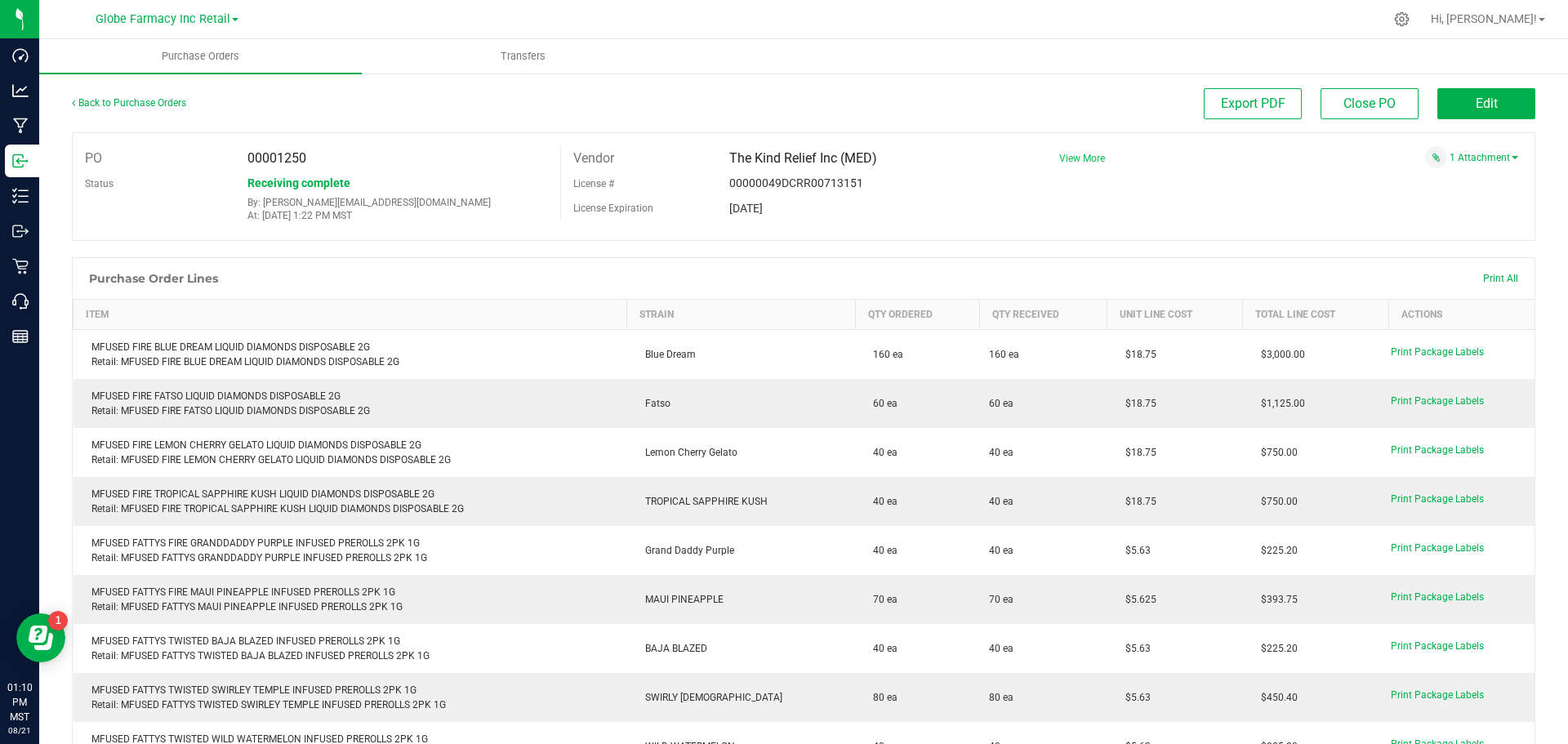
click at [1074, 159] on span "View More" at bounding box center [1082, 158] width 46 height 12
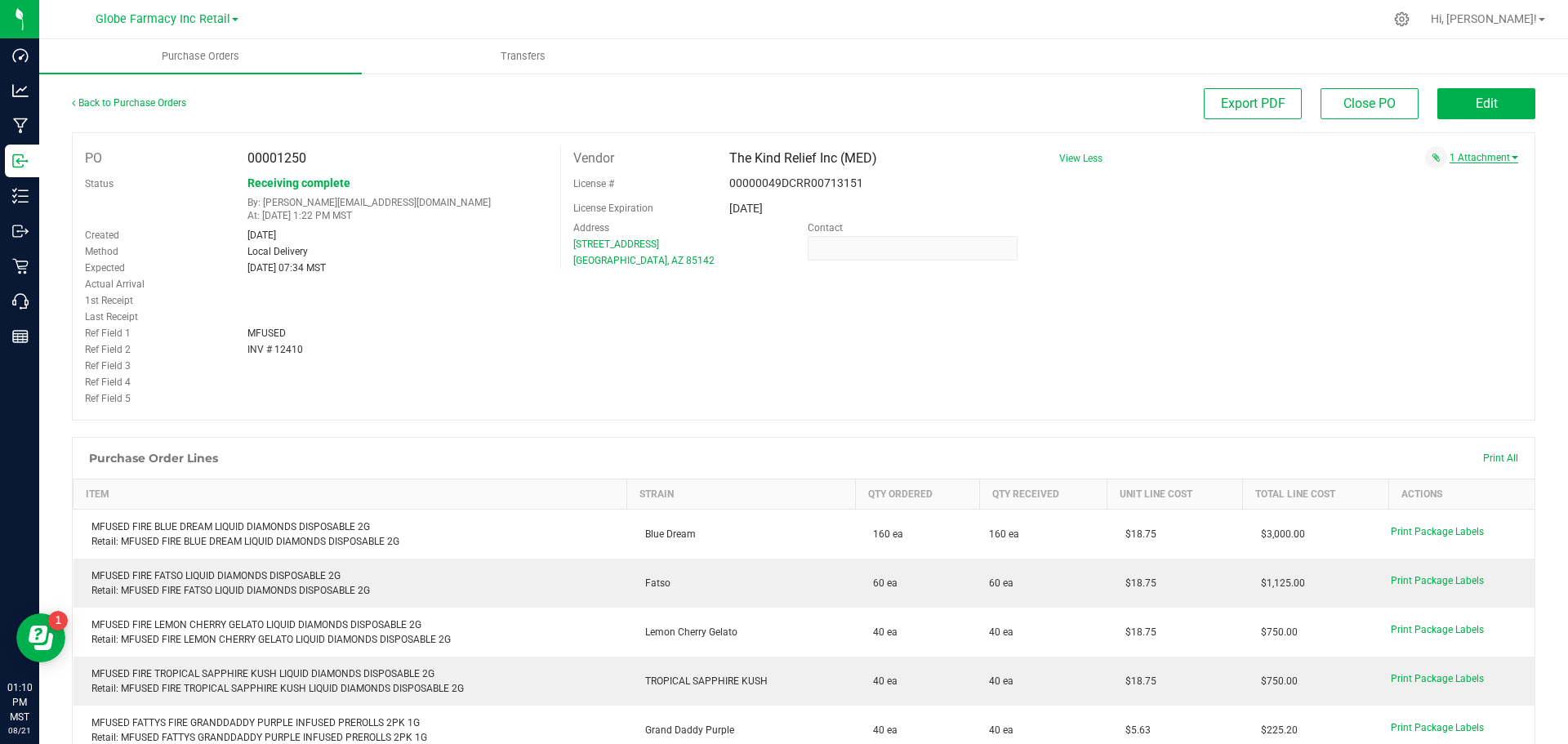
click at [1456, 154] on link "1 Attachment" at bounding box center [1483, 158] width 68 height 12
click at [1448, 181] on span "MFUSED INV # 12410 [DATE].pdf" at bounding box center [1427, 178] width 129 height 11
click at [1490, 107] on button "Edit" at bounding box center [1486, 103] width 98 height 31
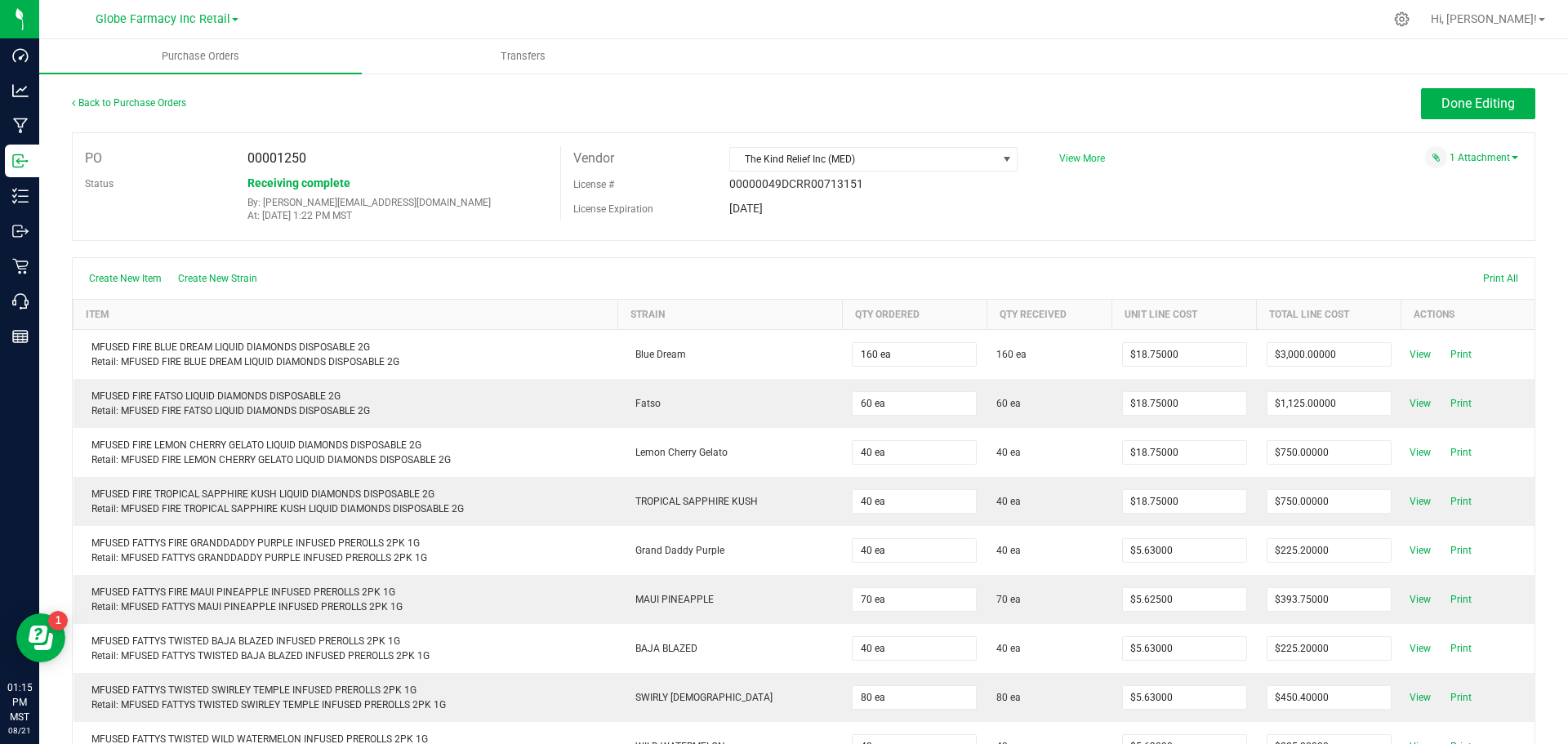
click at [1070, 157] on span "View More" at bounding box center [1082, 158] width 46 height 12
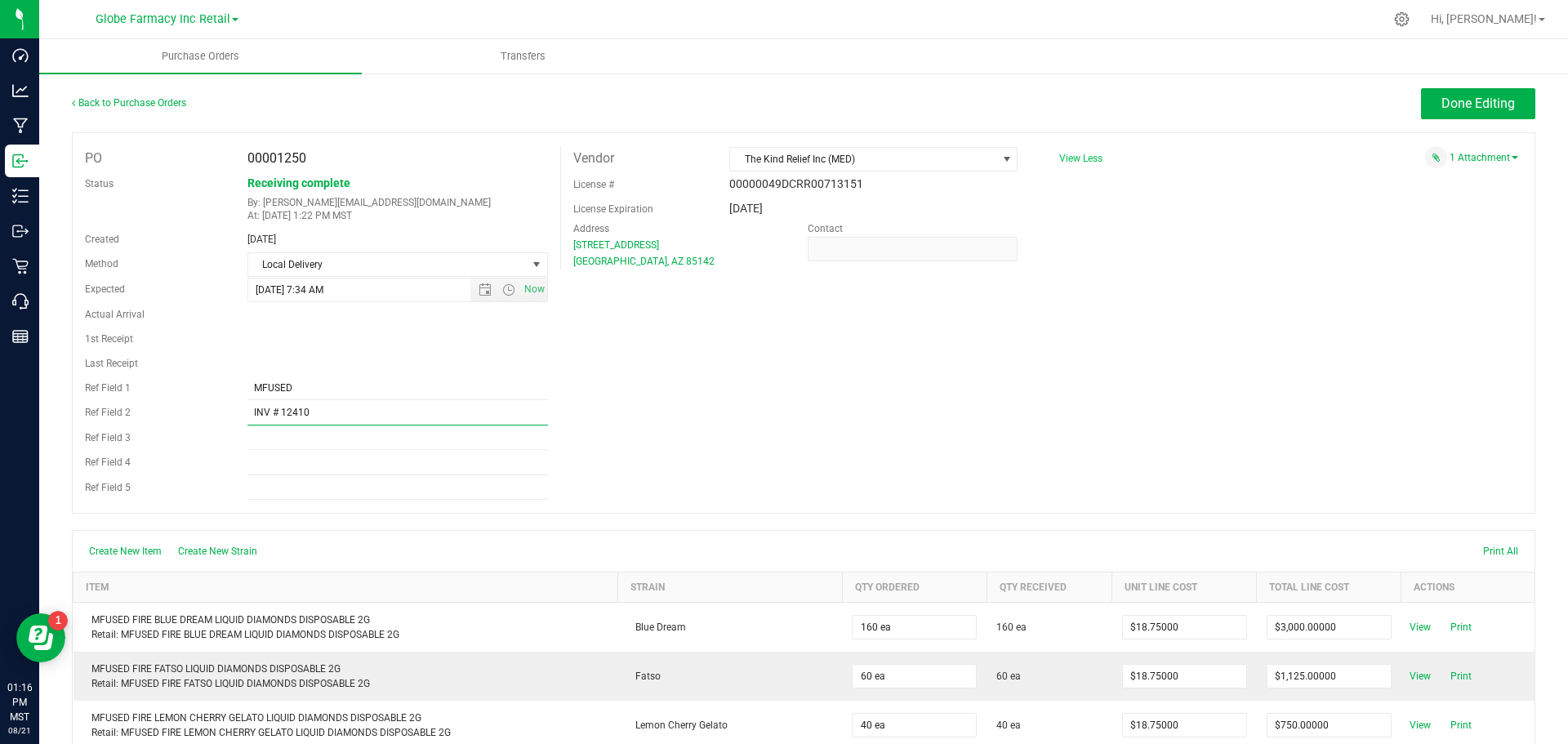
drag, startPoint x: 312, startPoint y: 413, endPoint x: 163, endPoint y: 413, distance: 149.0
click at [163, 413] on div "Ref Field 2 INV # 12410" at bounding box center [315, 413] width 487 height 25
paste input "010149-MFUSE"
type input "INV010149-MFUSE"
click at [795, 406] on div "PO 00001250 Status Receiving complete By: [EMAIL_ADDRESS][DOMAIN_NAME] At: [DAT…" at bounding box center [804, 322] width 1464 height 382
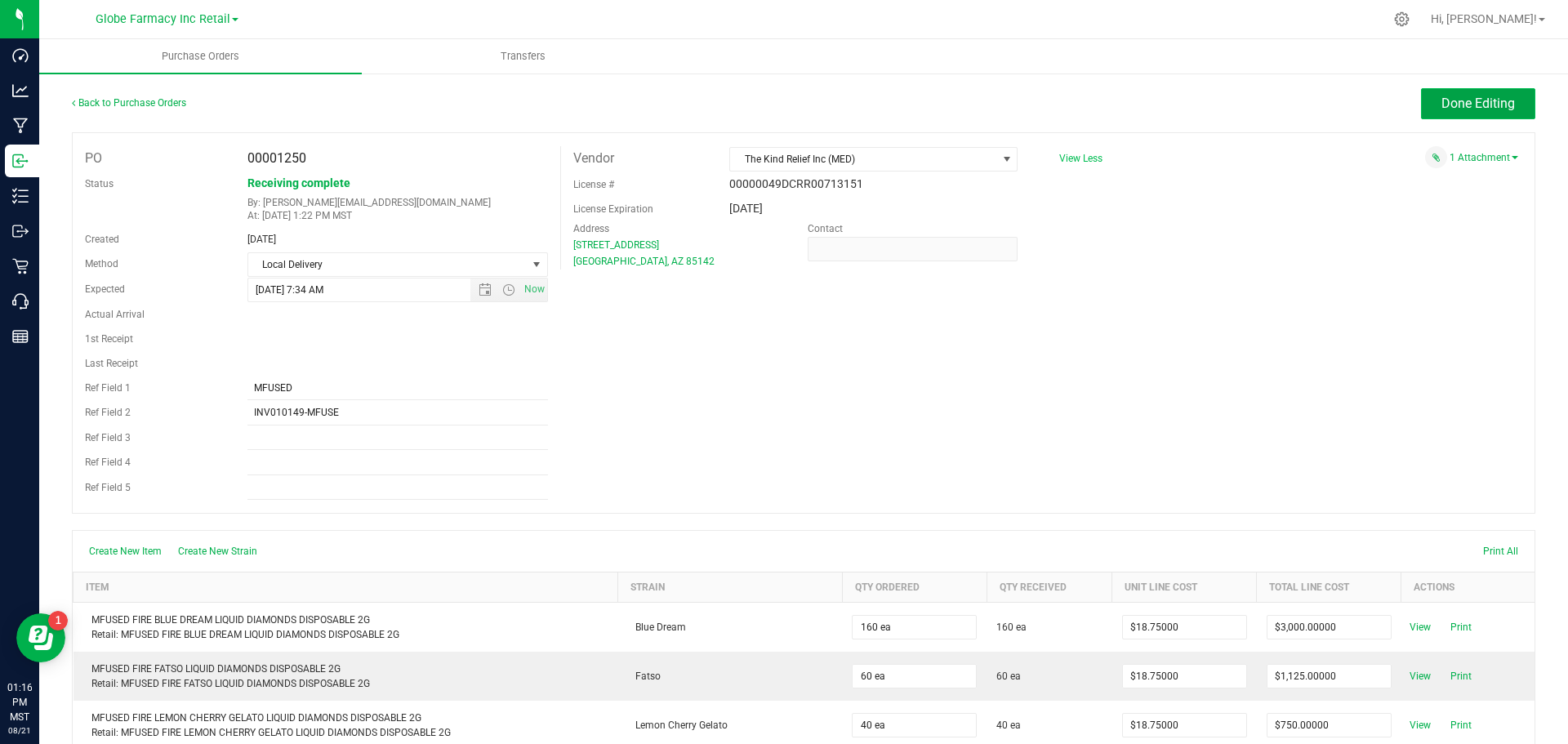
click at [1461, 107] on span "Done Editing" at bounding box center [1477, 103] width 73 height 16
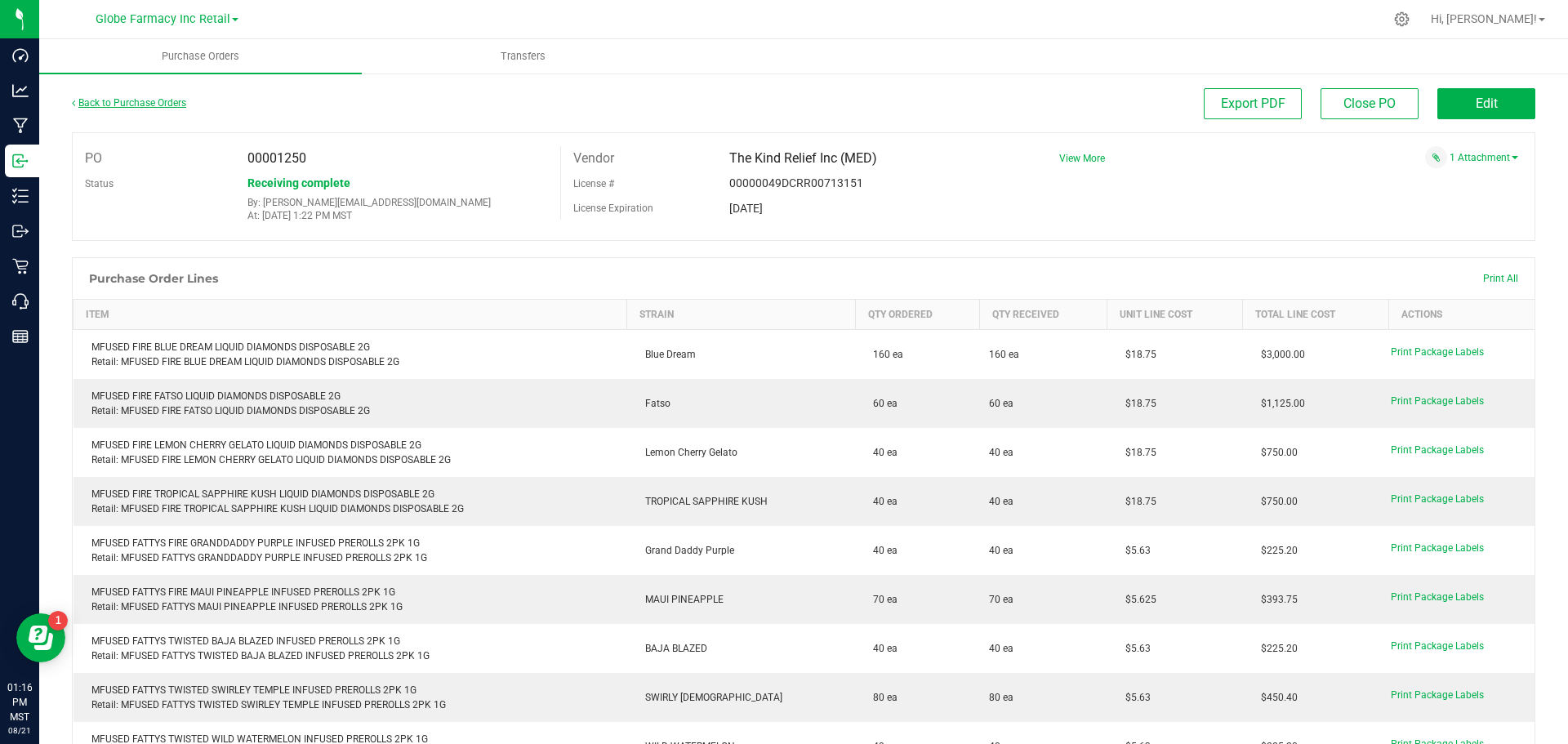
click at [141, 102] on link "Back to Purchase Orders" at bounding box center [129, 103] width 114 height 12
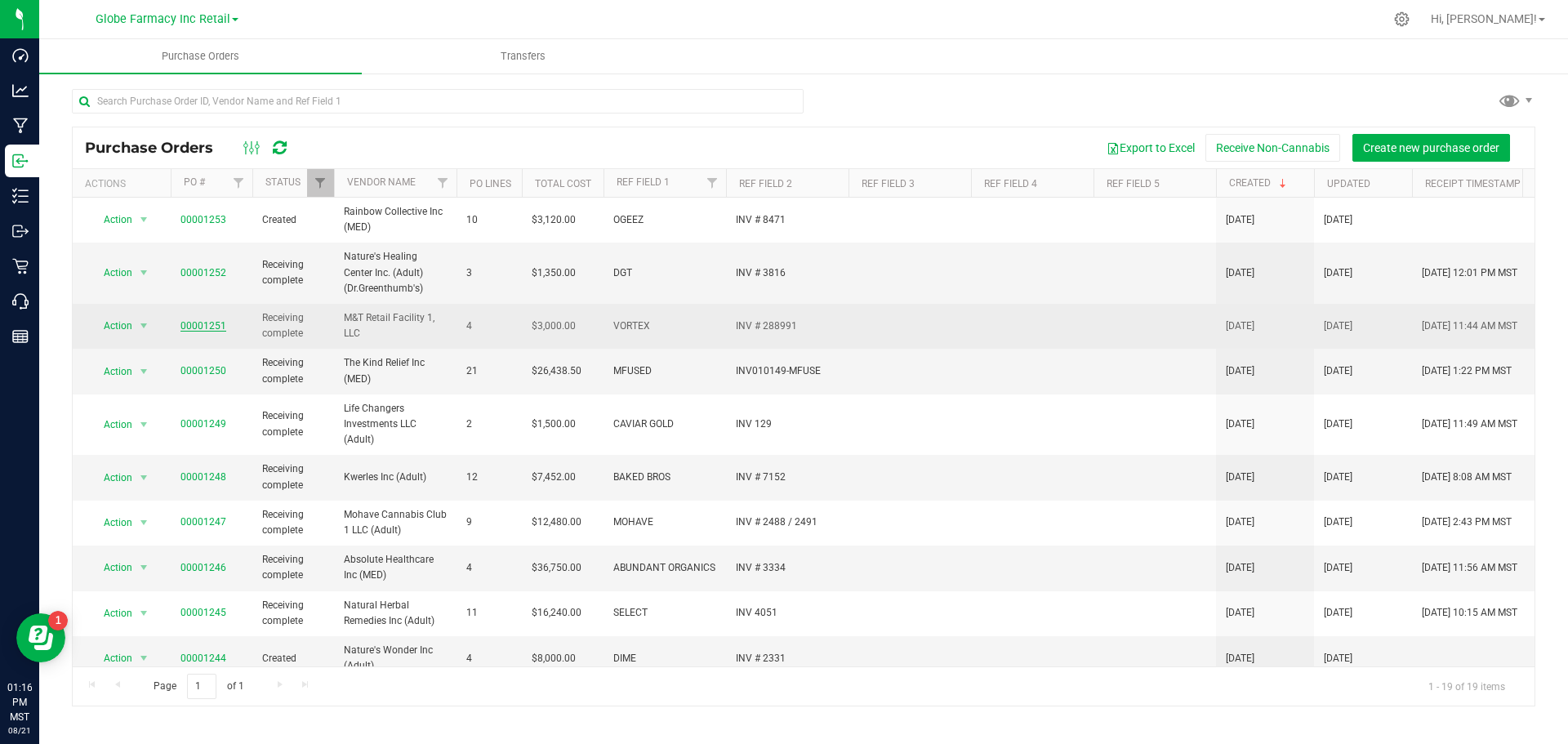
click at [202, 323] on link "00001251" at bounding box center [203, 326] width 46 height 12
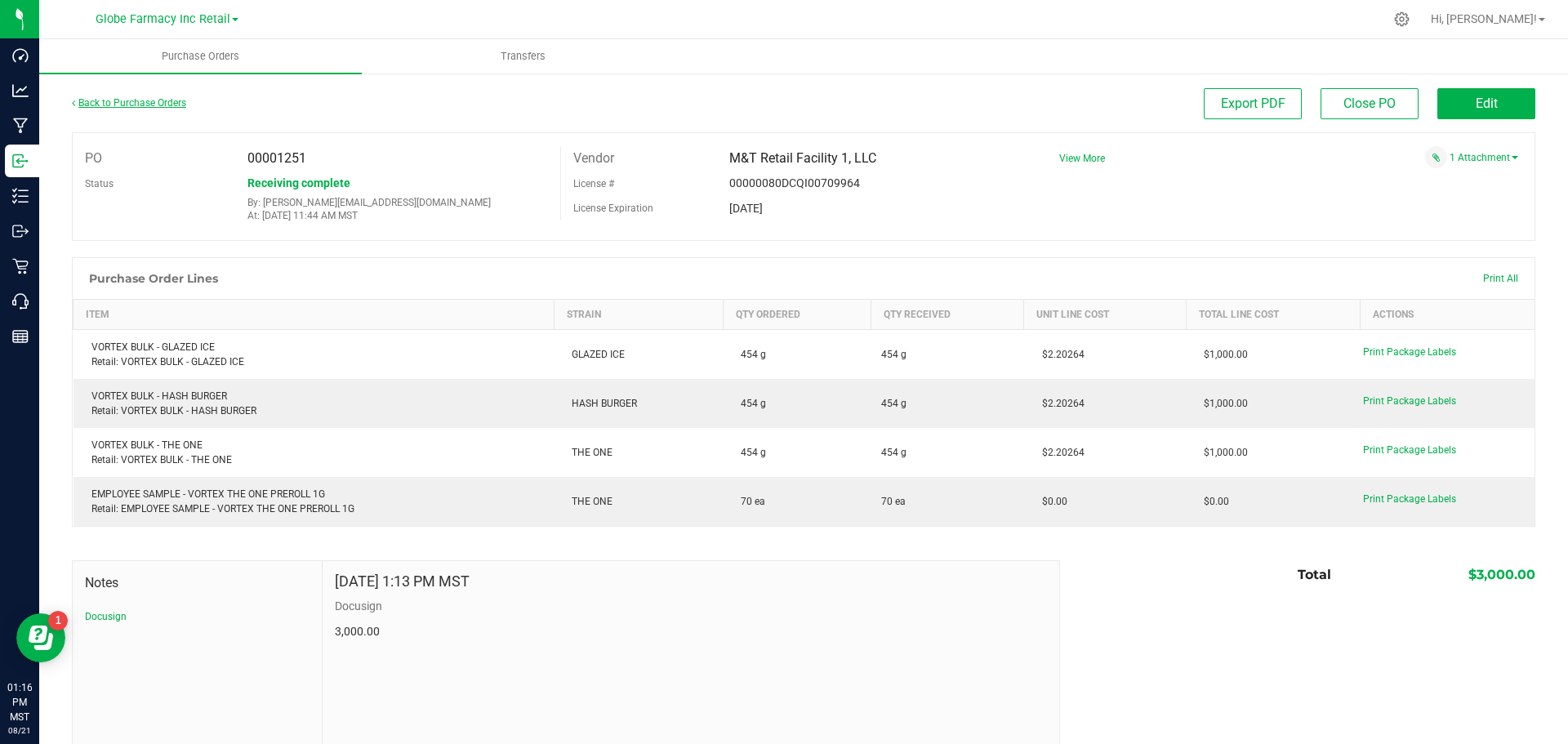
click at [146, 104] on link "Back to Purchase Orders" at bounding box center [129, 103] width 114 height 12
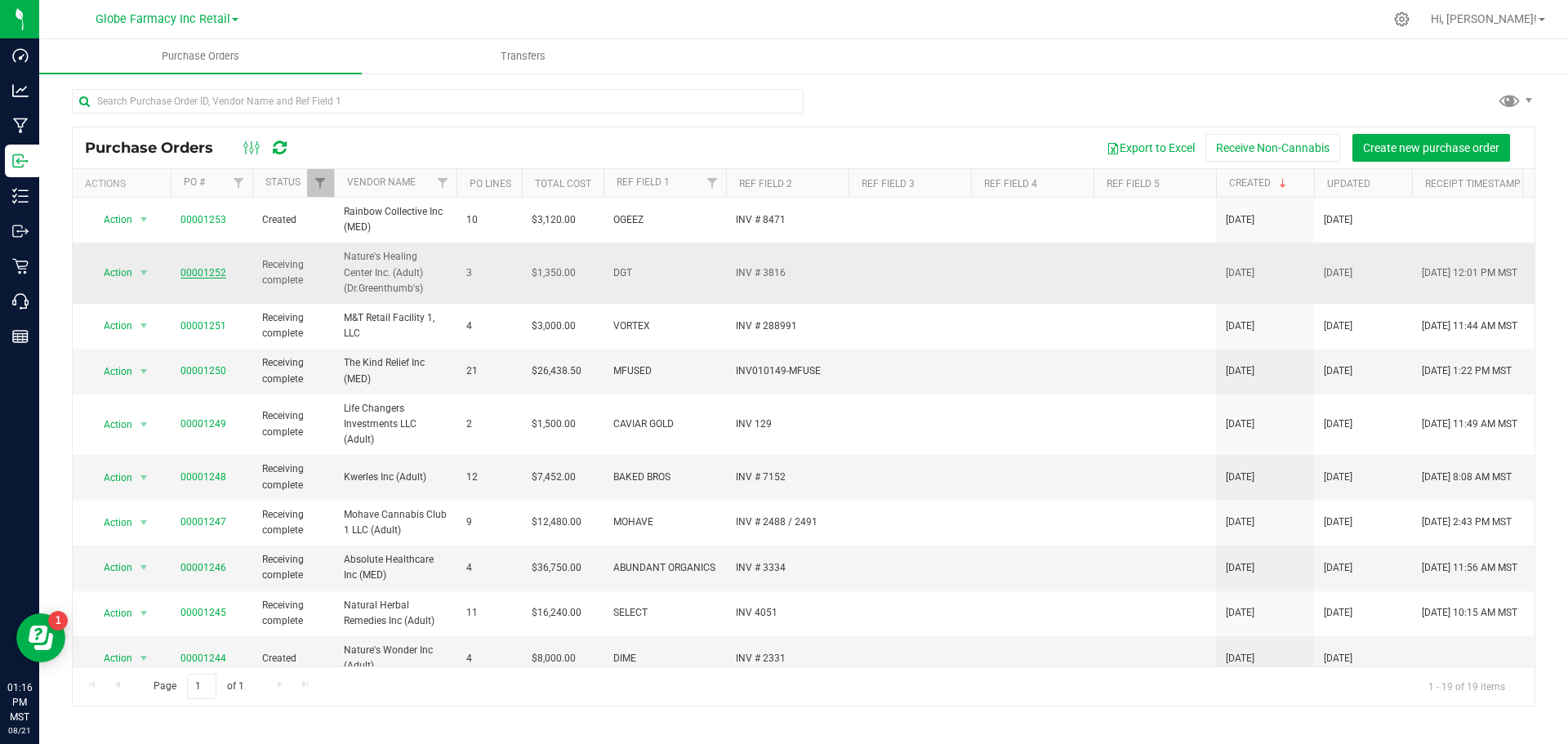
click at [200, 273] on link "00001252" at bounding box center [203, 272] width 46 height 12
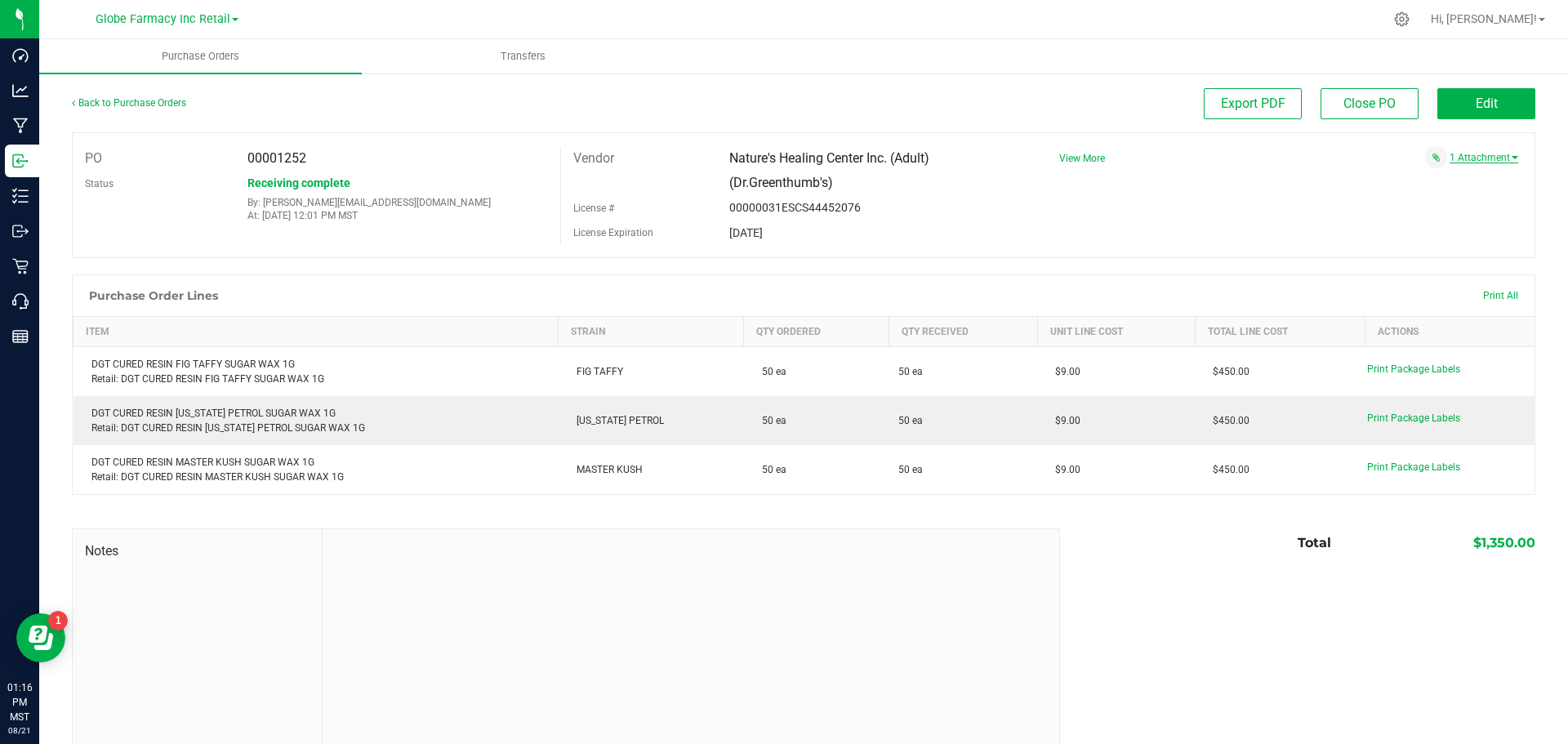
click at [1453, 157] on link "1 Attachment" at bounding box center [1483, 158] width 68 height 12
click at [1070, 157] on span "View More" at bounding box center [1082, 158] width 46 height 12
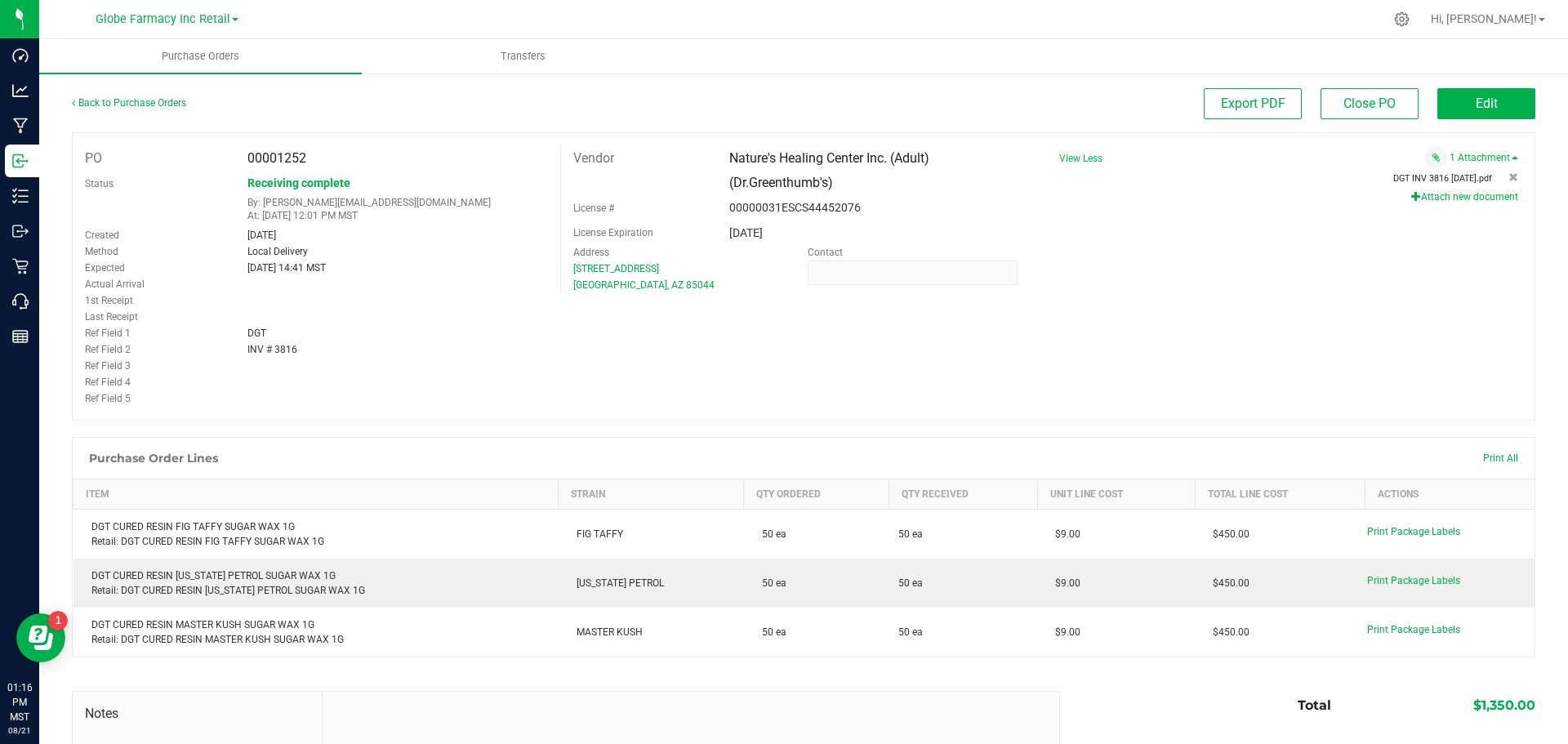
click at [1459, 181] on span "DGT INV 3816 [DATE].pdf" at bounding box center [1442, 178] width 99 height 11
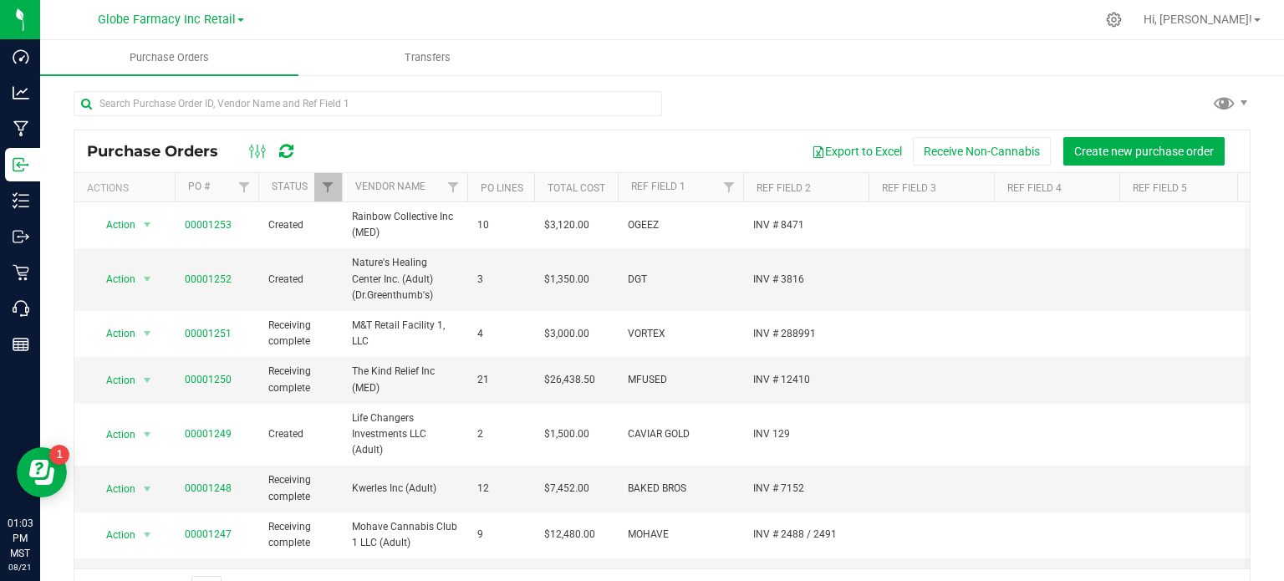
scroll to position [9, 0]
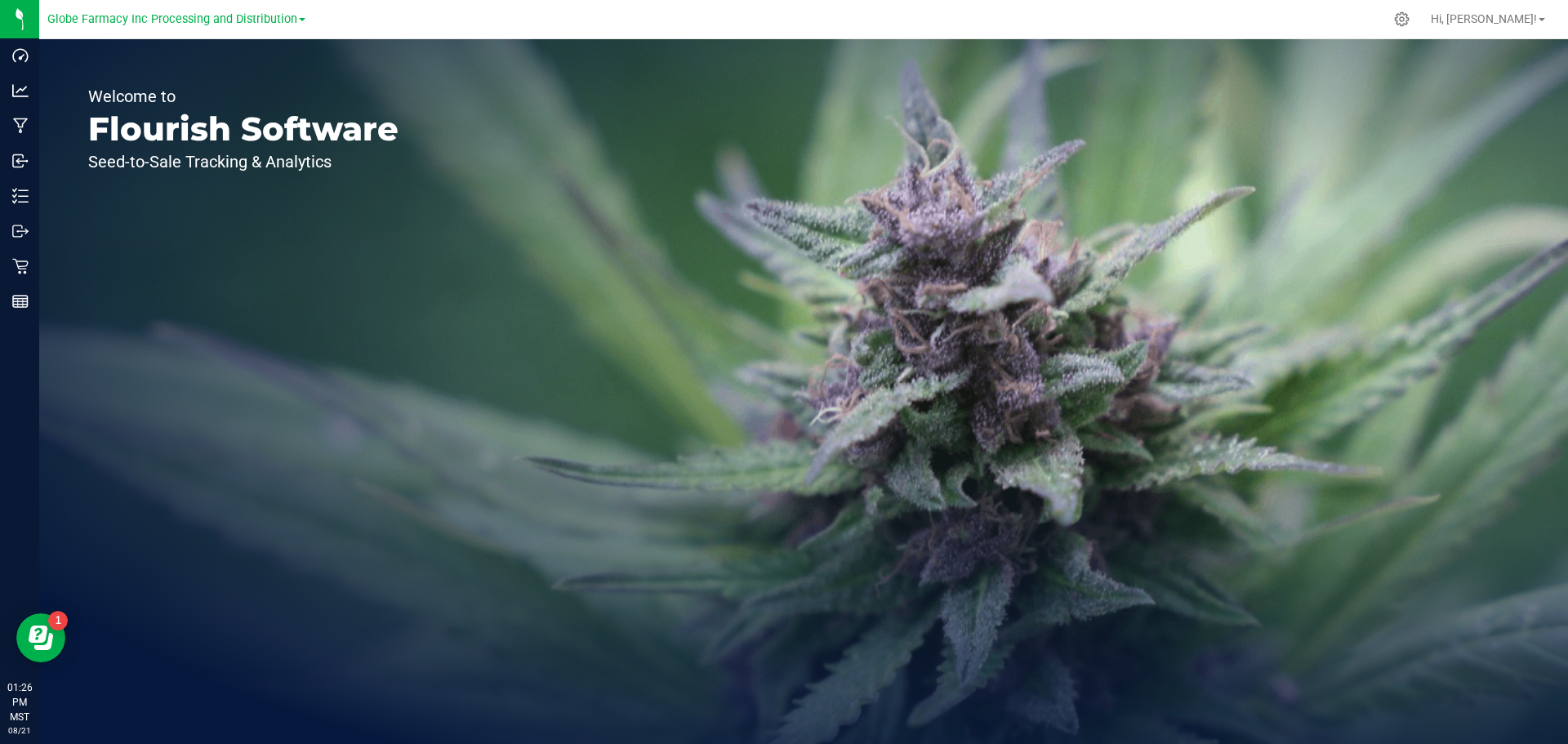
click at [231, 26] on div "Globe Farmacy Inc Processing and Distribution" at bounding box center [177, 19] width 258 height 20
click at [228, 23] on span "Globe Farmacy Inc Processing and Distribution" at bounding box center [173, 20] width 250 height 15
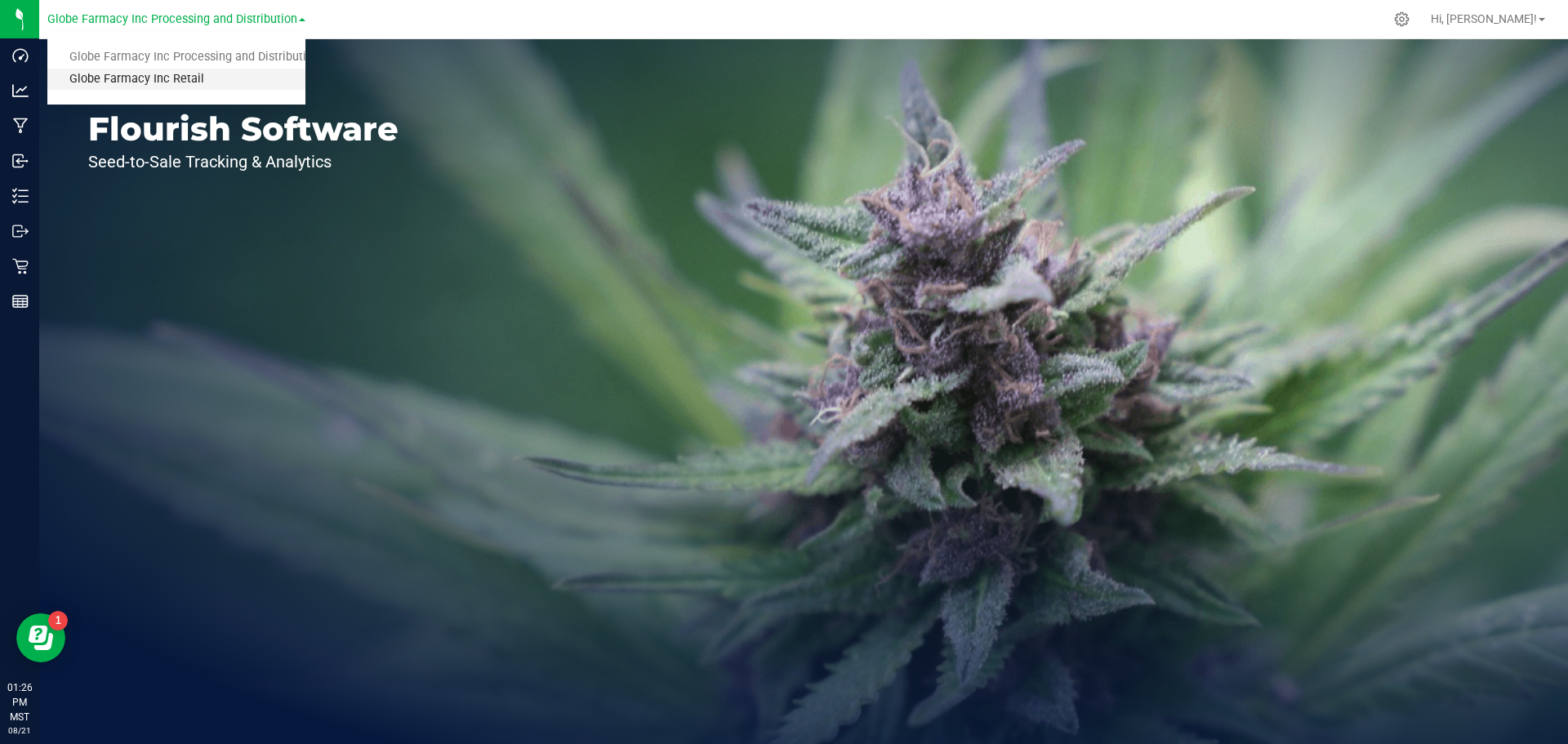
click at [186, 75] on link "Globe Farmacy Inc Retail" at bounding box center [177, 79] width 258 height 22
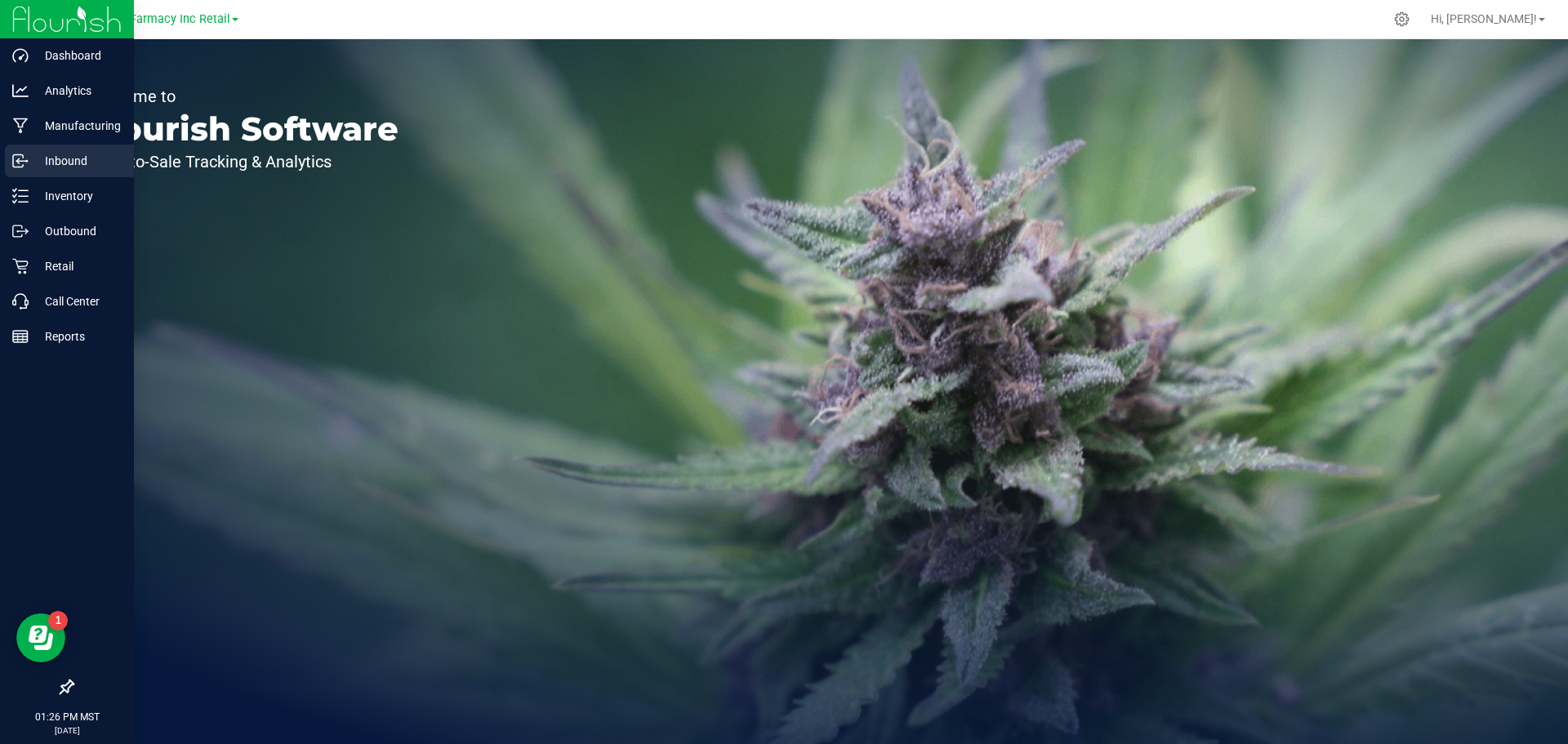
drag, startPoint x: 42, startPoint y: 159, endPoint x: 112, endPoint y: 184, distance: 74.3
click at [42, 160] on p "Inbound" at bounding box center [77, 161] width 98 height 20
